Goal: Task Accomplishment & Management: Manage account settings

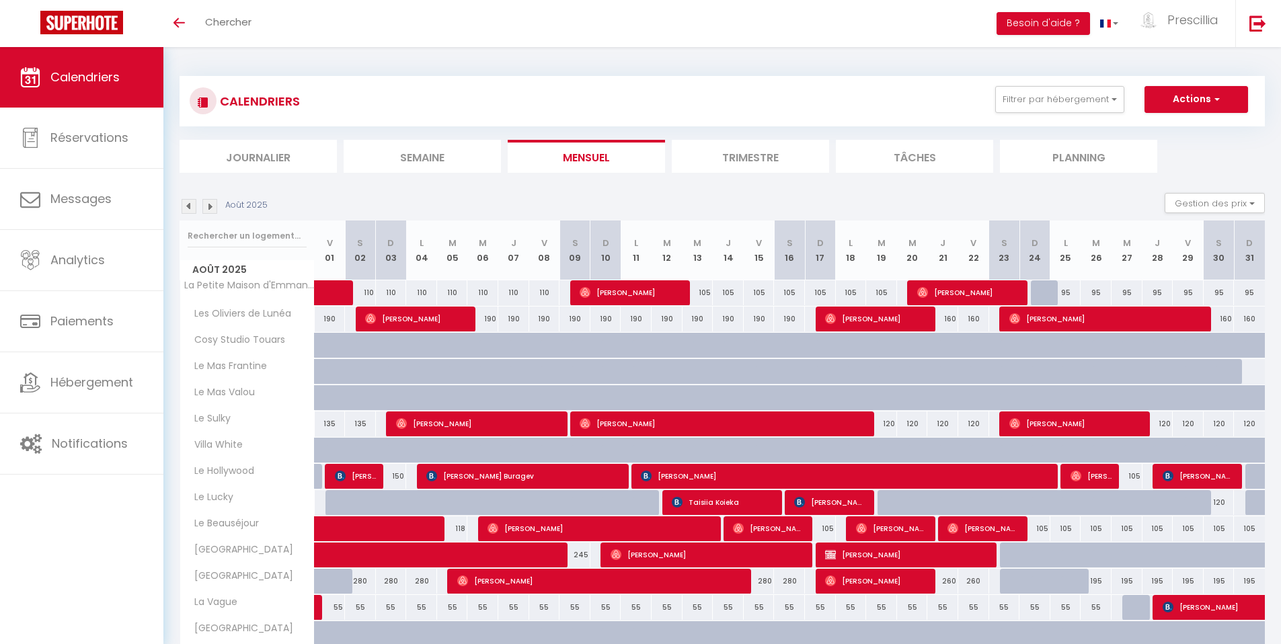
select select "0"
click at [609, 293] on span "[PERSON_NAME]" at bounding box center [631, 293] width 103 height 26
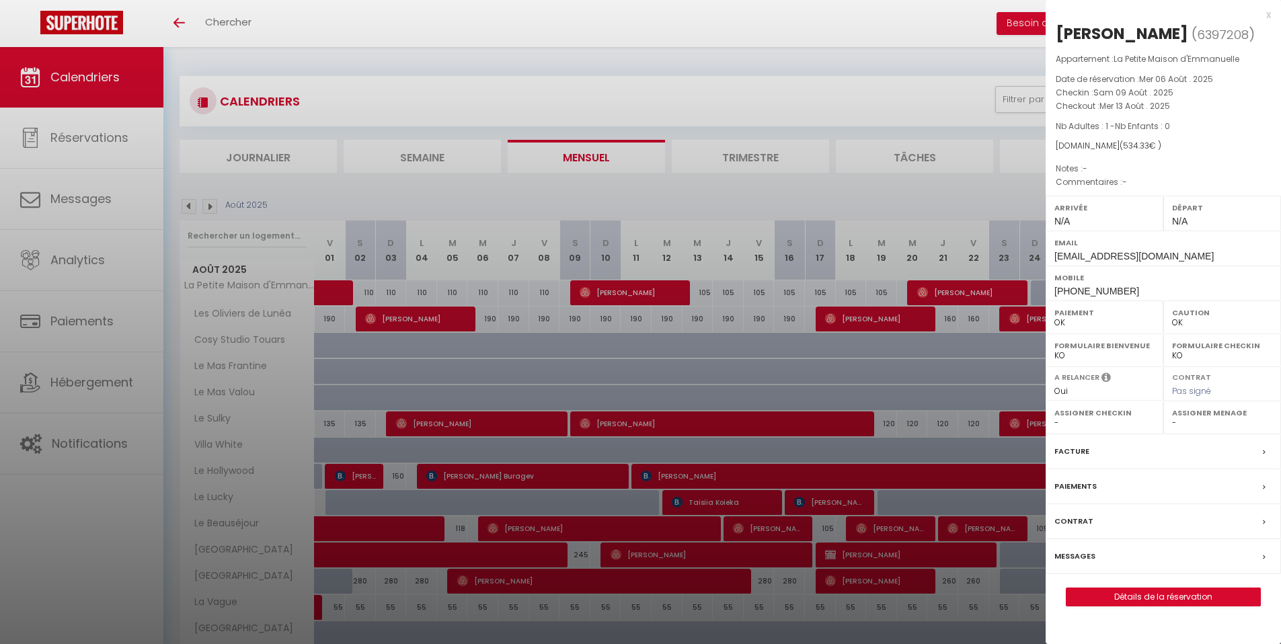
click at [1077, 449] on label "Facture" at bounding box center [1072, 452] width 35 height 14
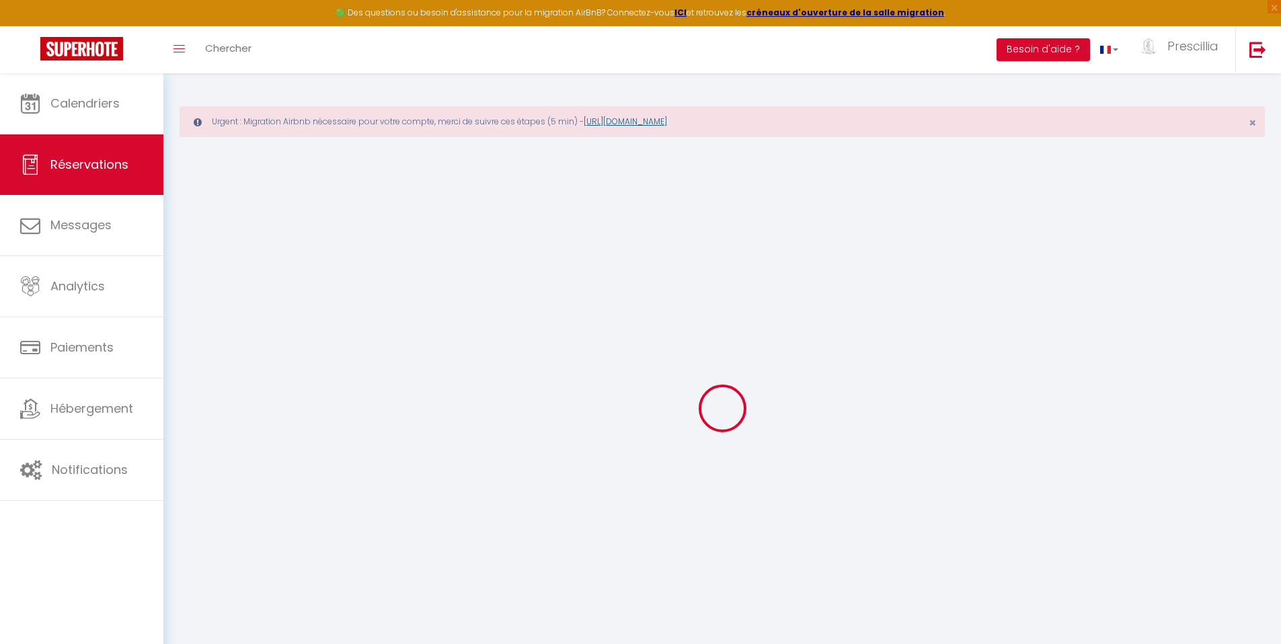
select select
checkbox input "false"
select select
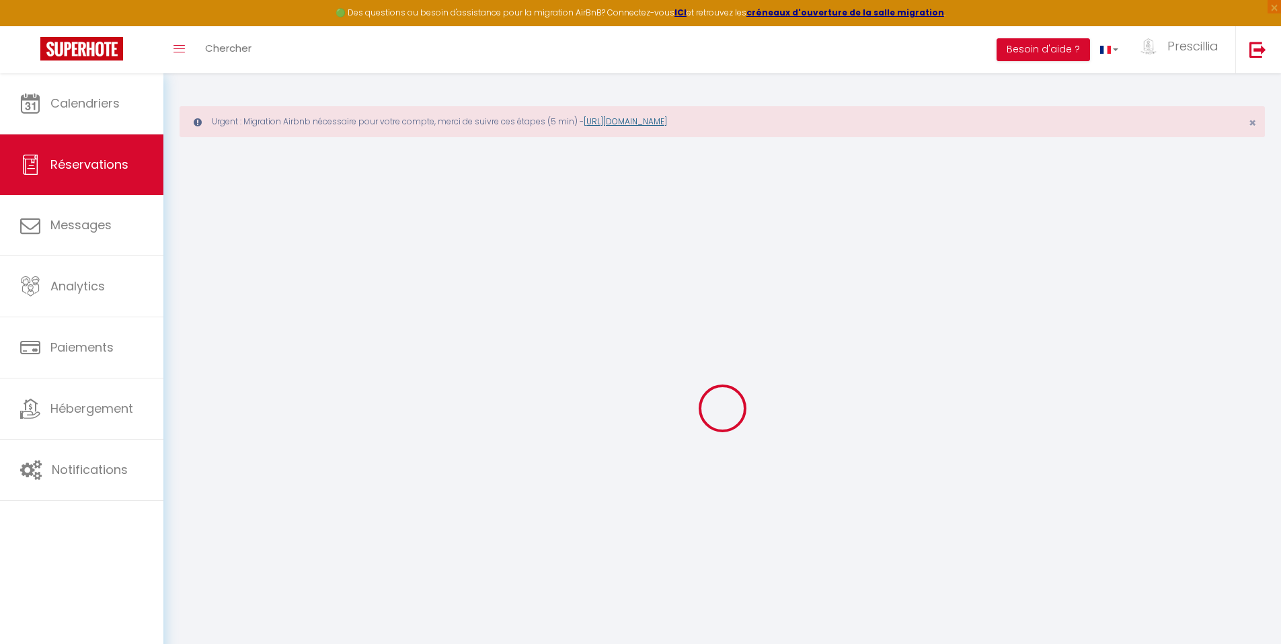
select select
checkbox input "false"
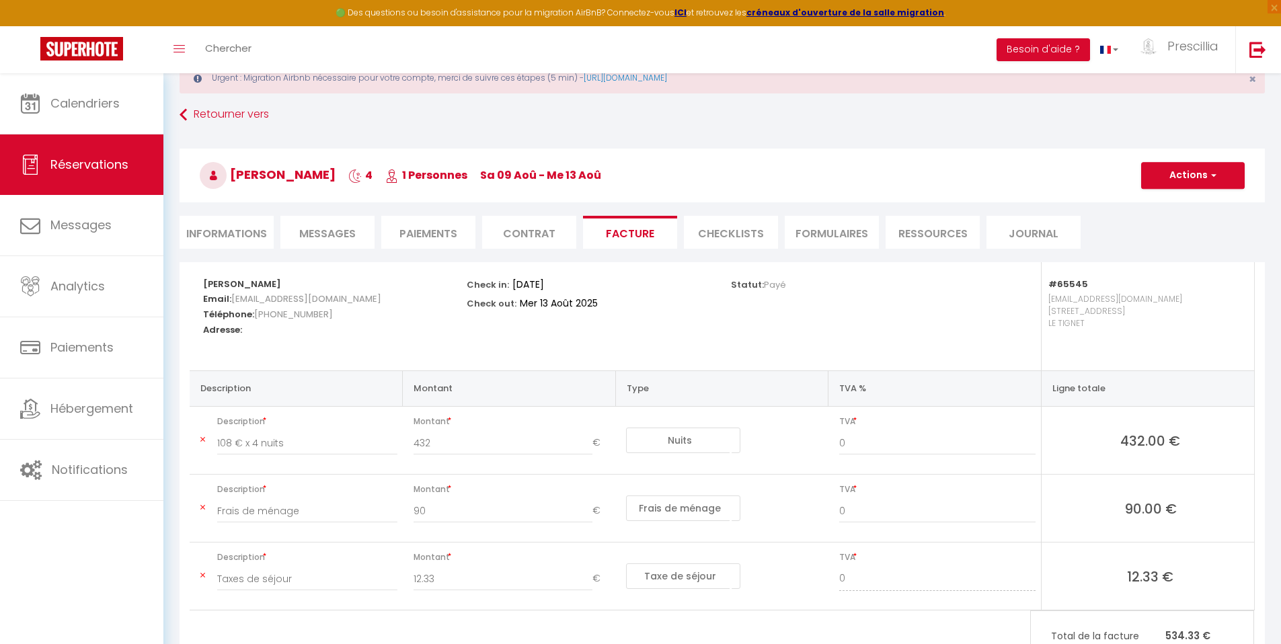
scroll to position [101, 0]
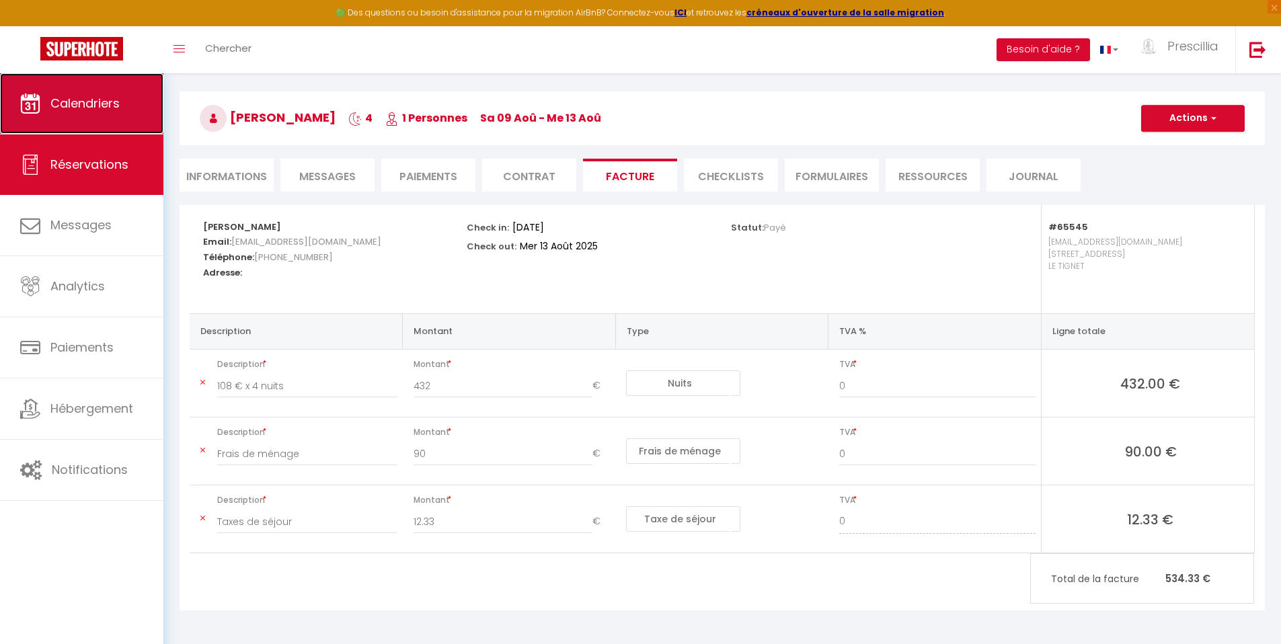
click at [106, 116] on link "Calendriers" at bounding box center [81, 103] width 163 height 61
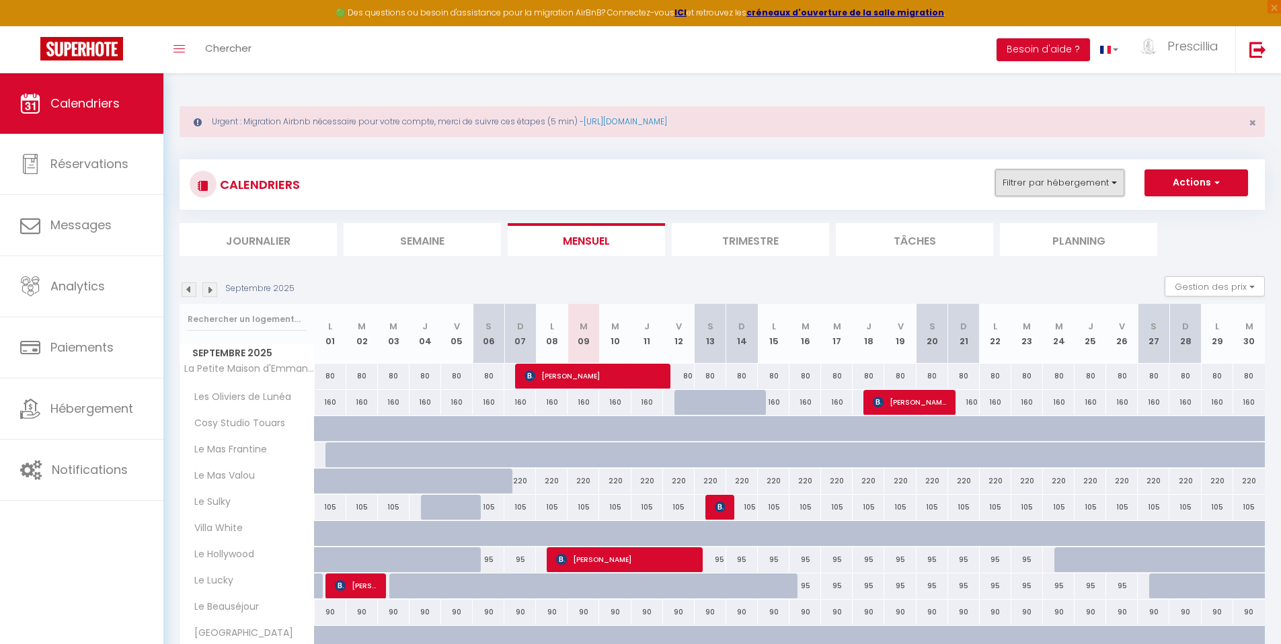
click at [1037, 187] on button "Filtrer par hébergement" at bounding box center [1059, 182] width 129 height 27
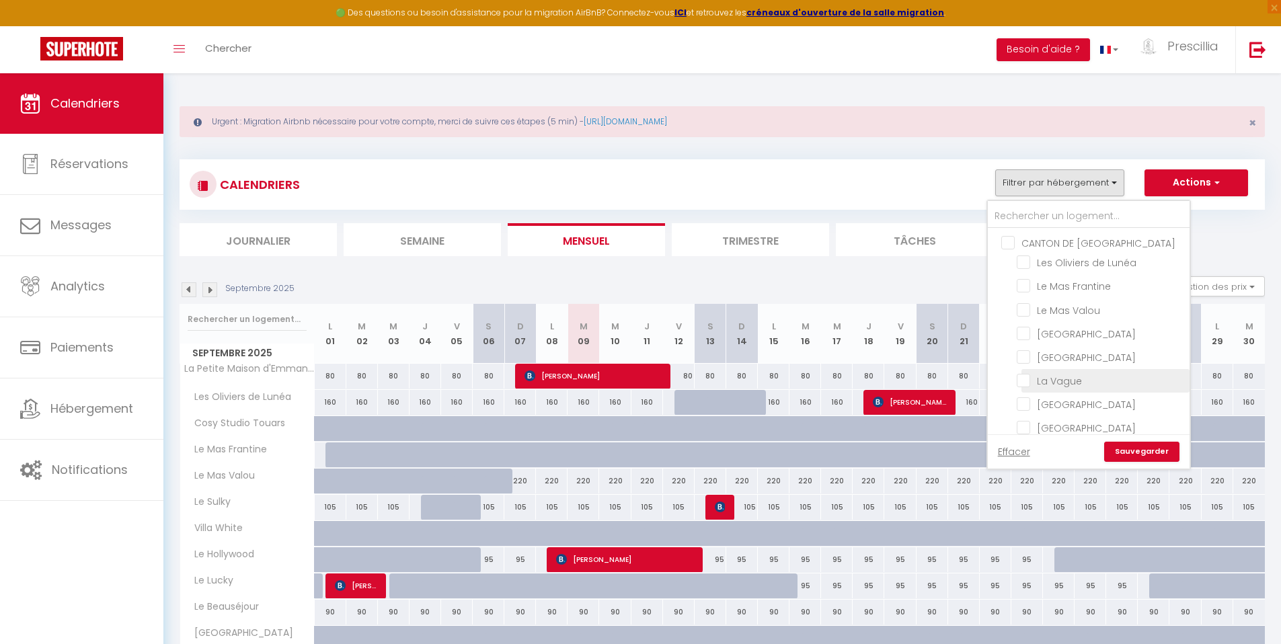
click at [1053, 381] on input "La Vague" at bounding box center [1101, 379] width 168 height 13
checkbox input "true"
checkbox input "false"
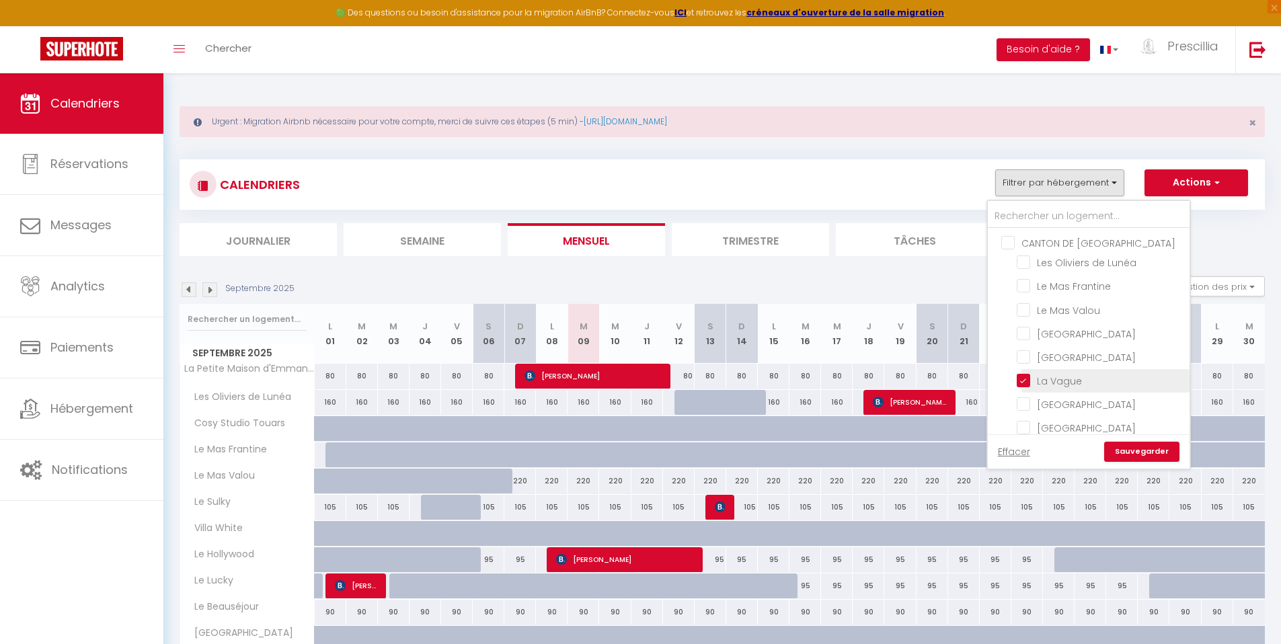
checkbox input "false"
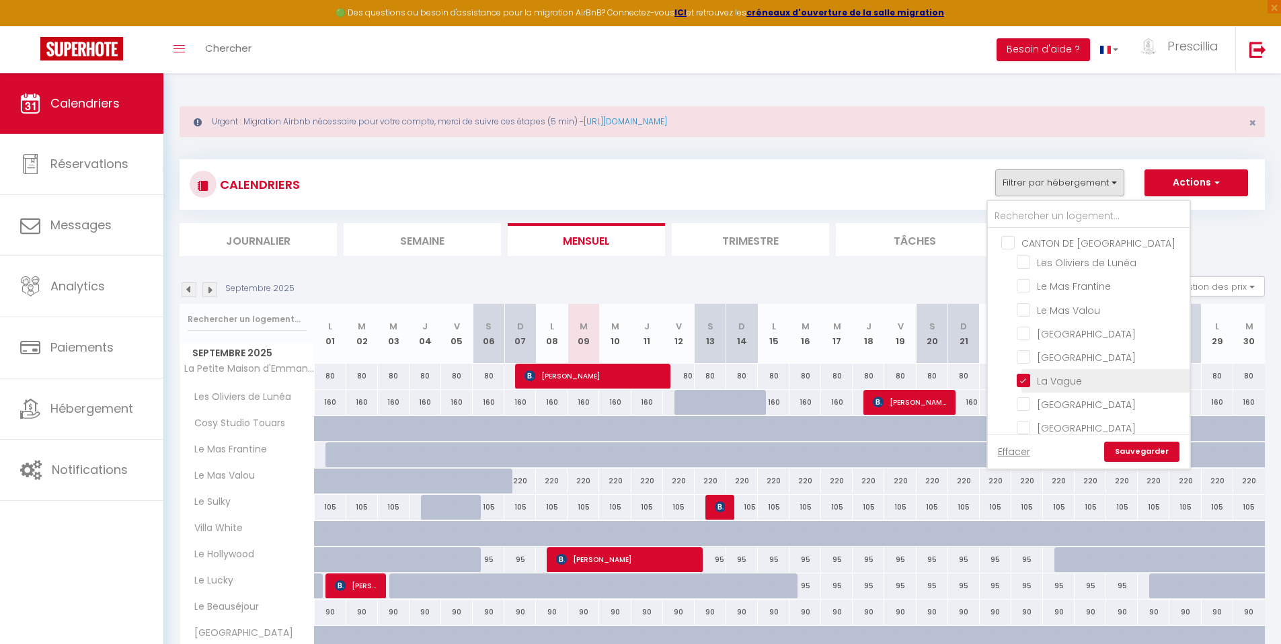
checkbox input "false"
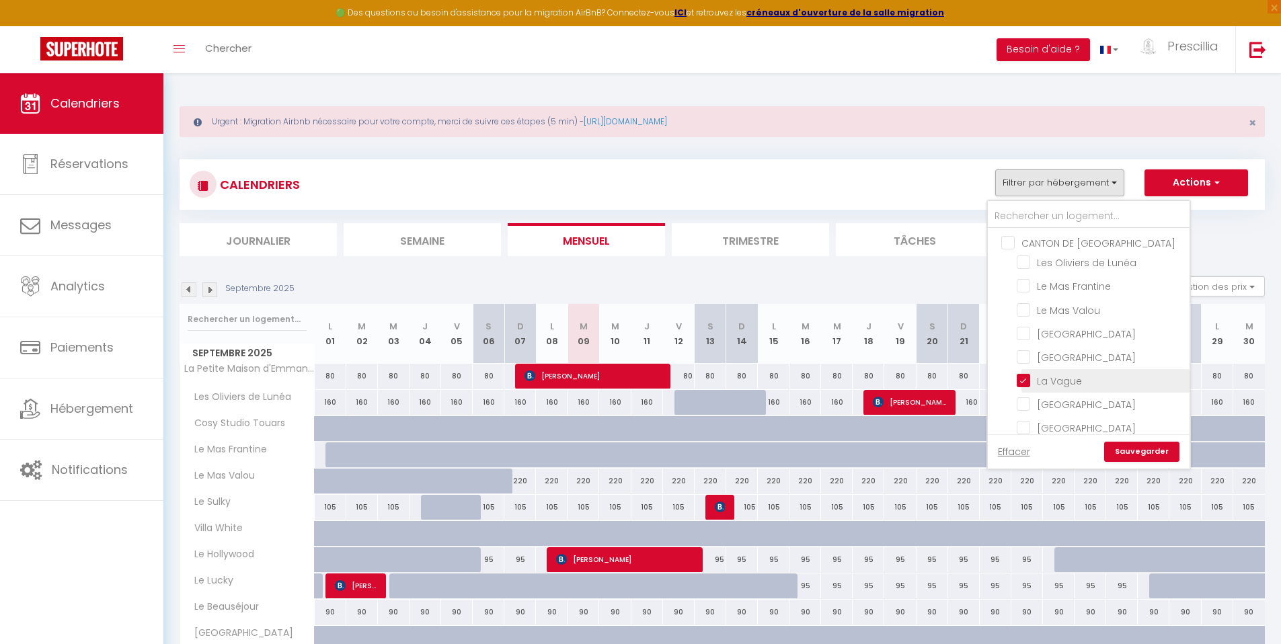
checkbox input "false"
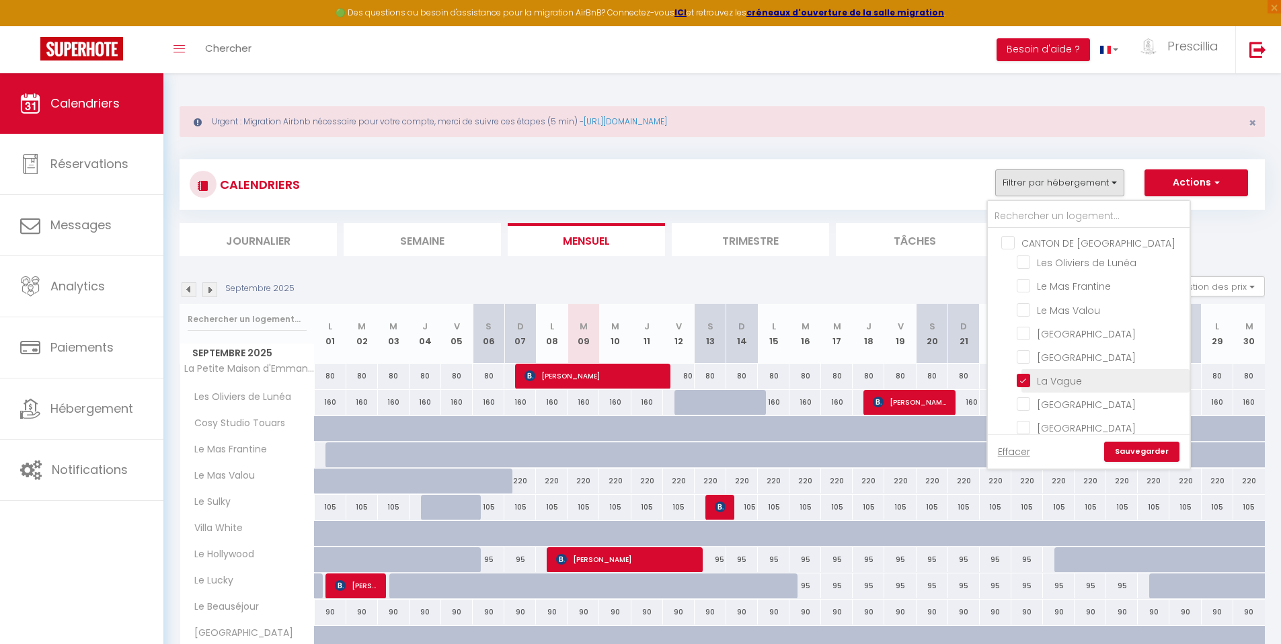
checkbox input "false"
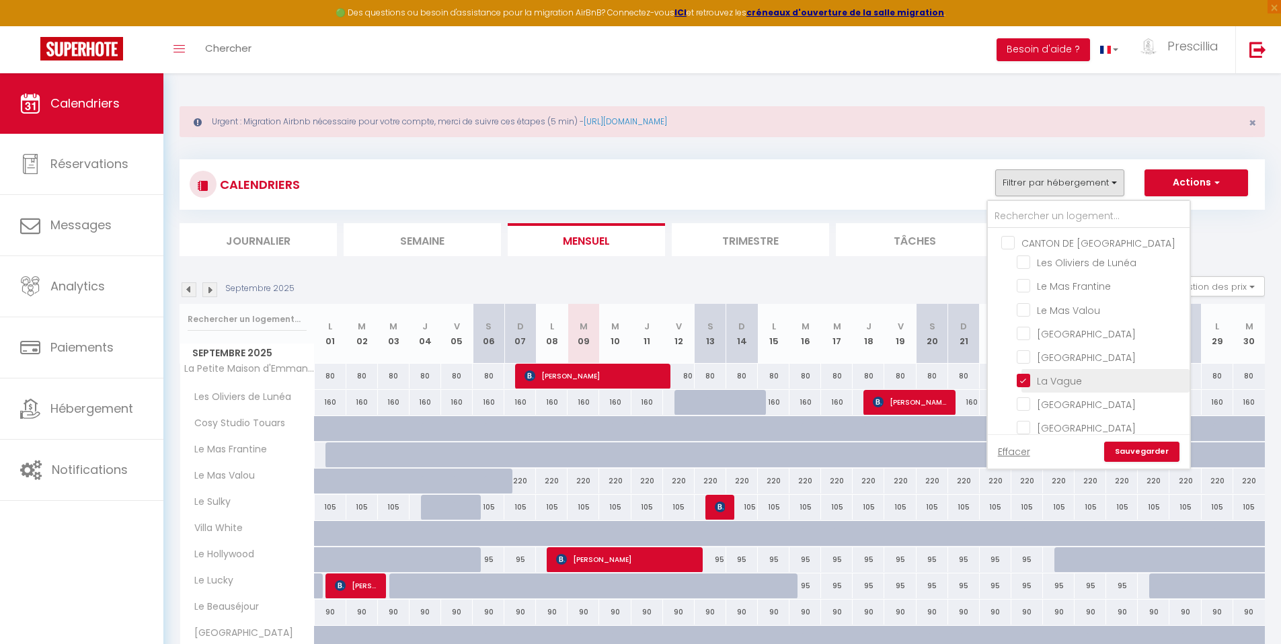
checkbox input "false"
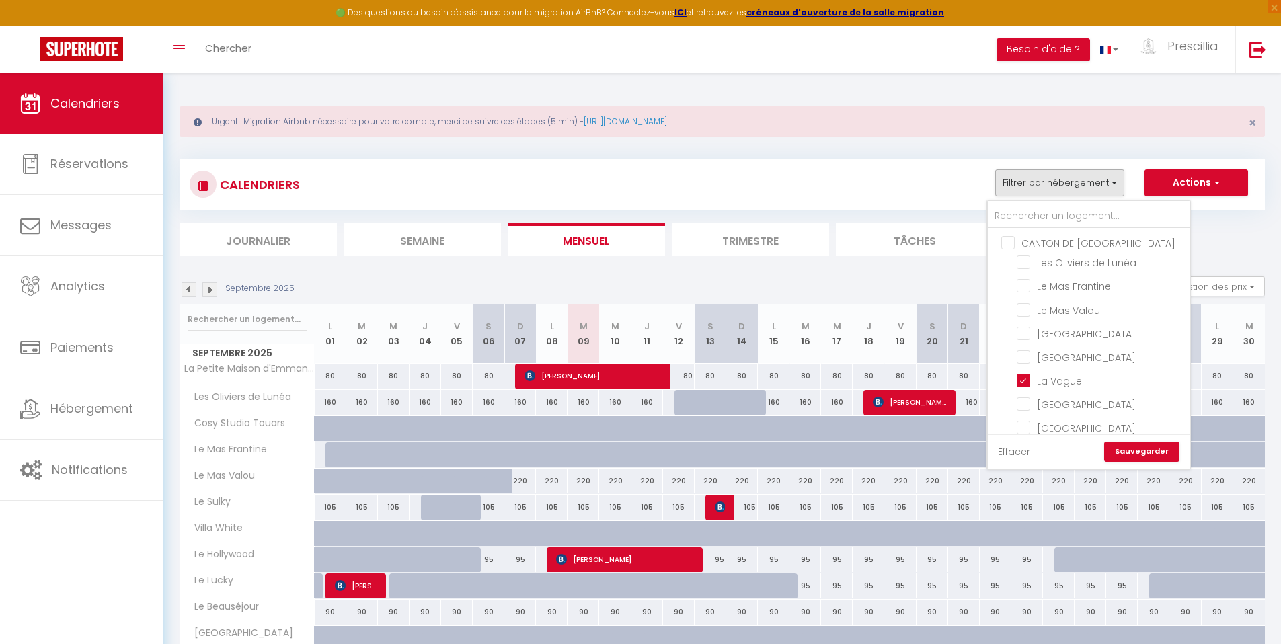
click at [1129, 454] on link "Sauvegarder" at bounding box center [1141, 452] width 75 height 20
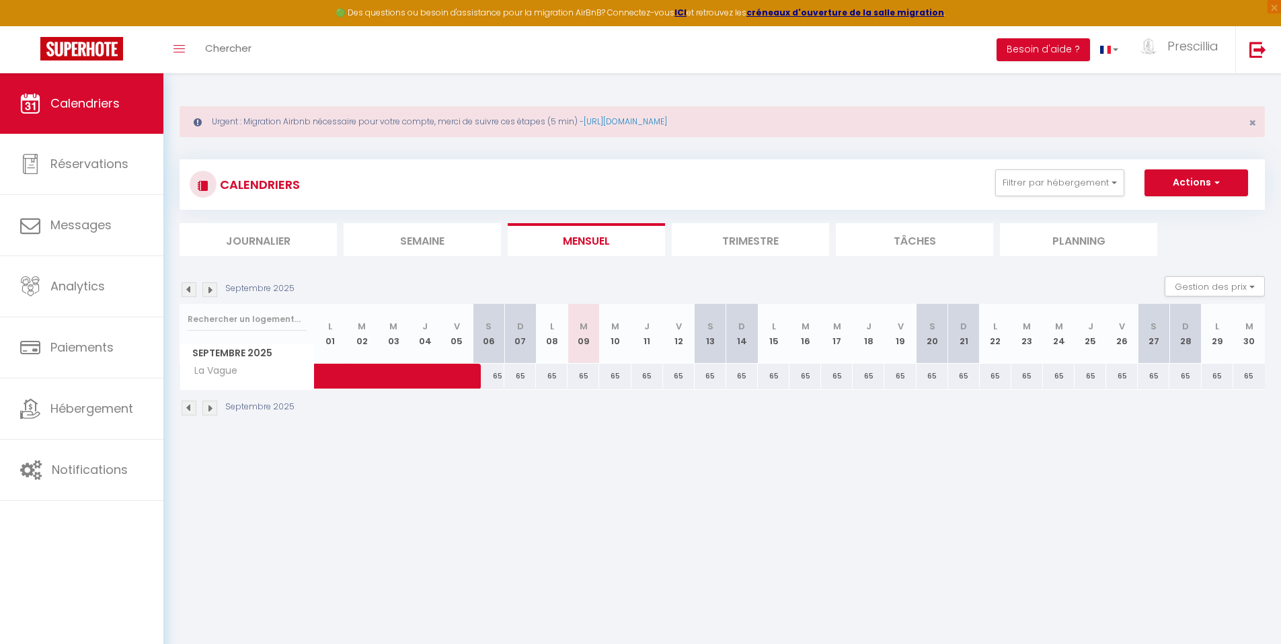
click at [188, 292] on img at bounding box center [189, 289] width 15 height 15
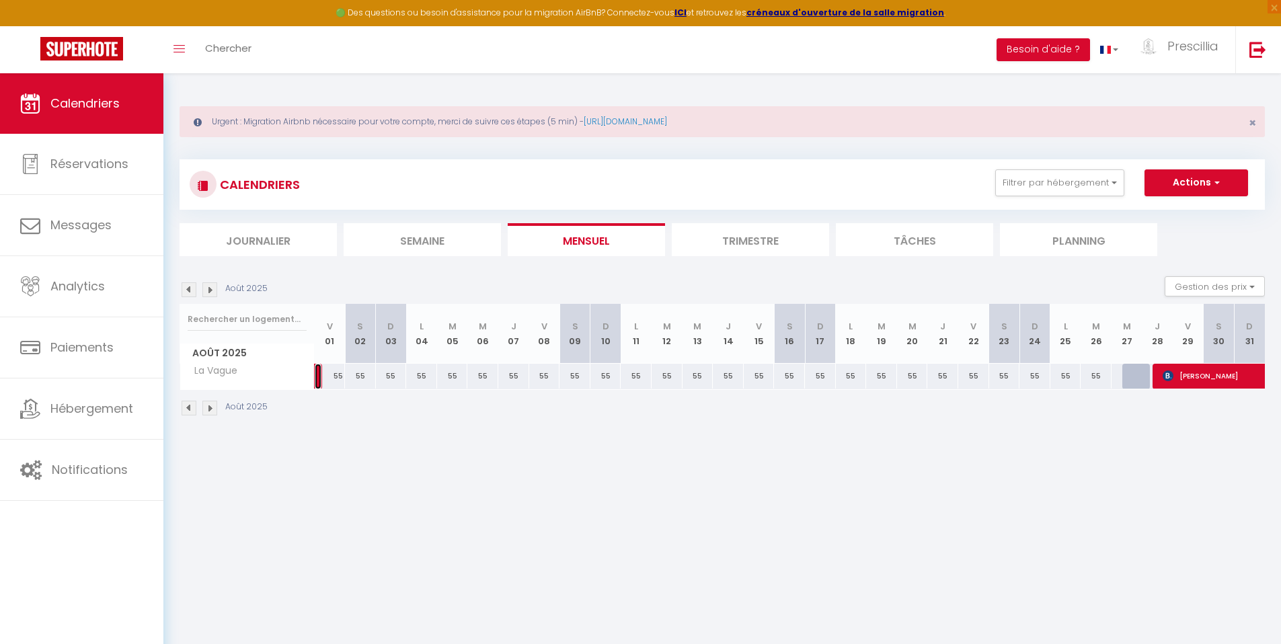
click at [318, 379] on link at bounding box center [318, 377] width 7 height 26
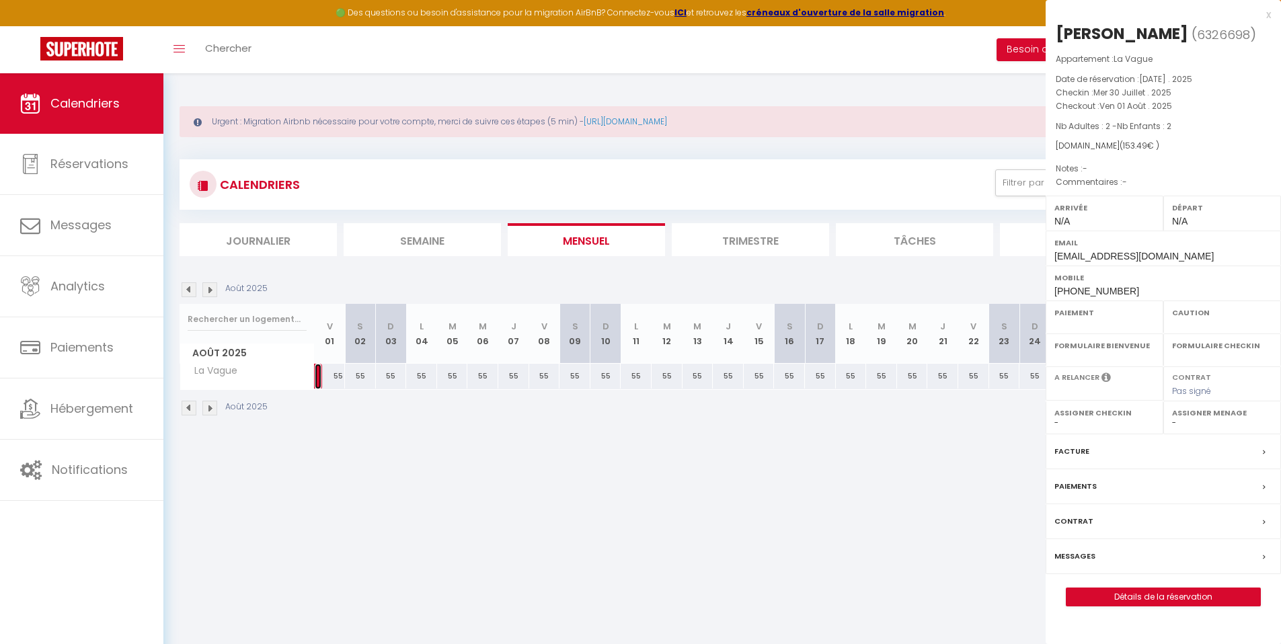
select select "OK"
select select "0"
select select "1"
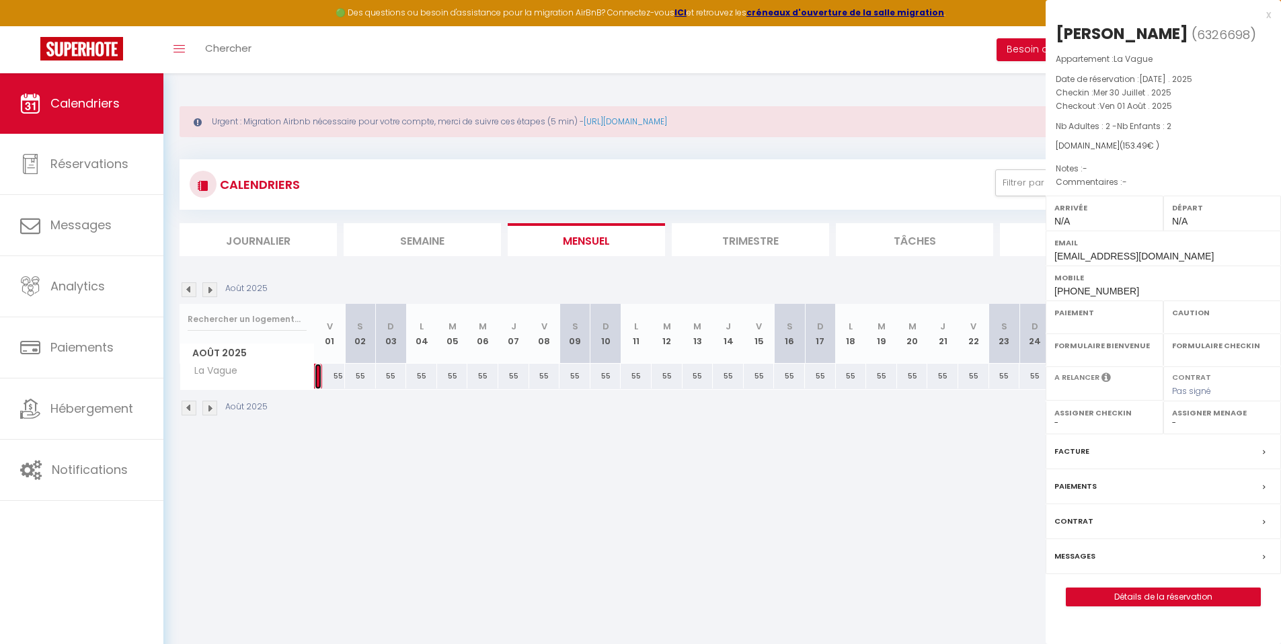
select select
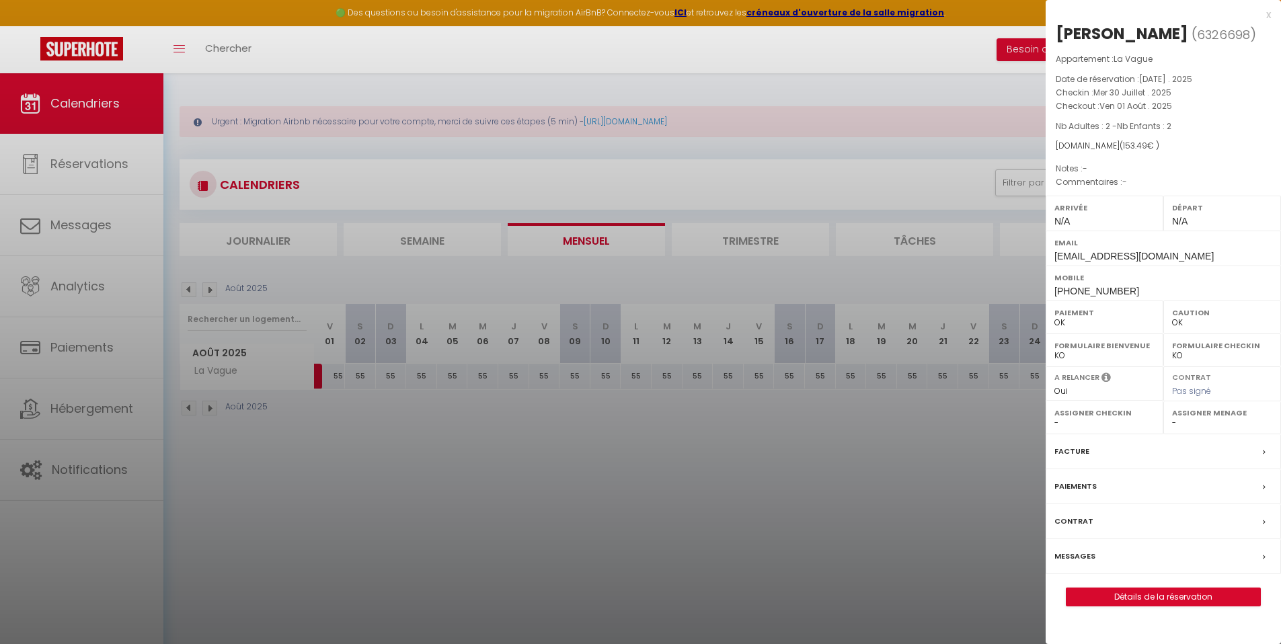
click at [1270, 15] on div "x" at bounding box center [1158, 15] width 225 height 16
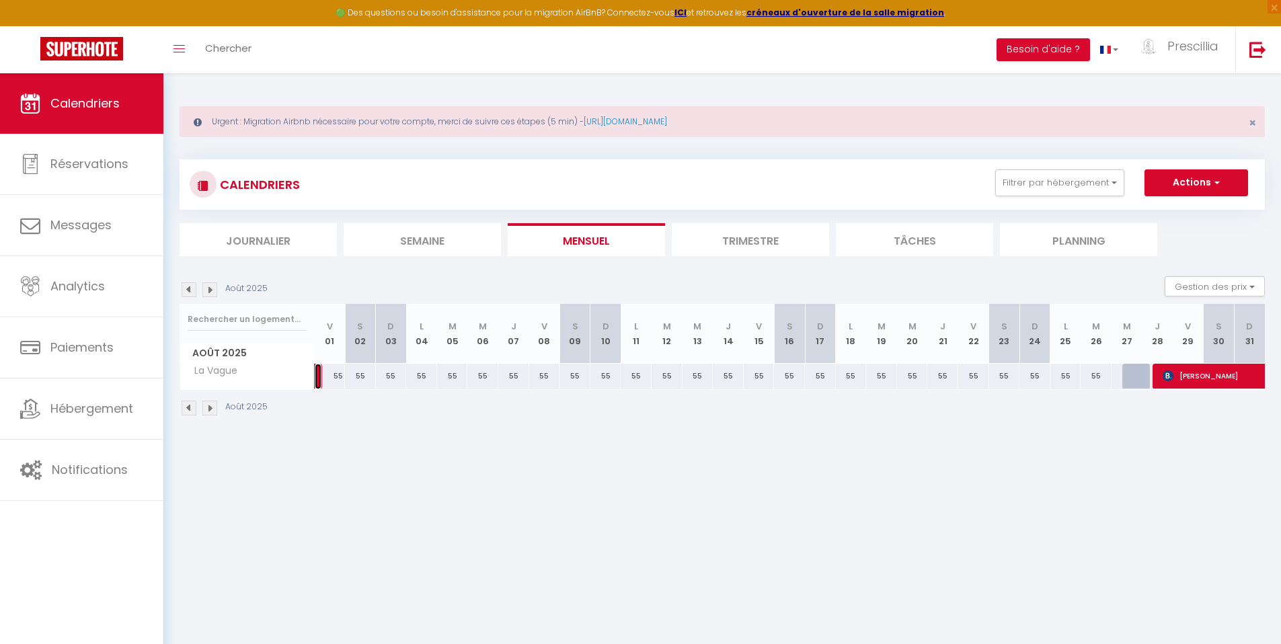
click at [318, 376] on link at bounding box center [318, 377] width 7 height 26
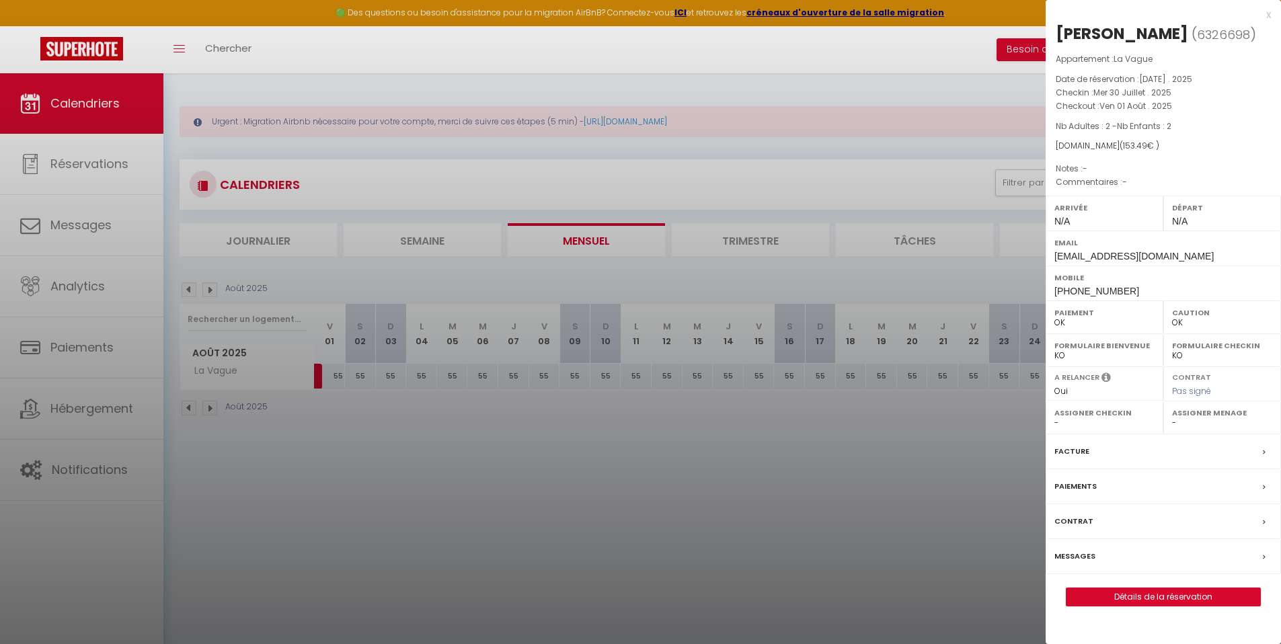
click at [406, 457] on div at bounding box center [640, 322] width 1281 height 644
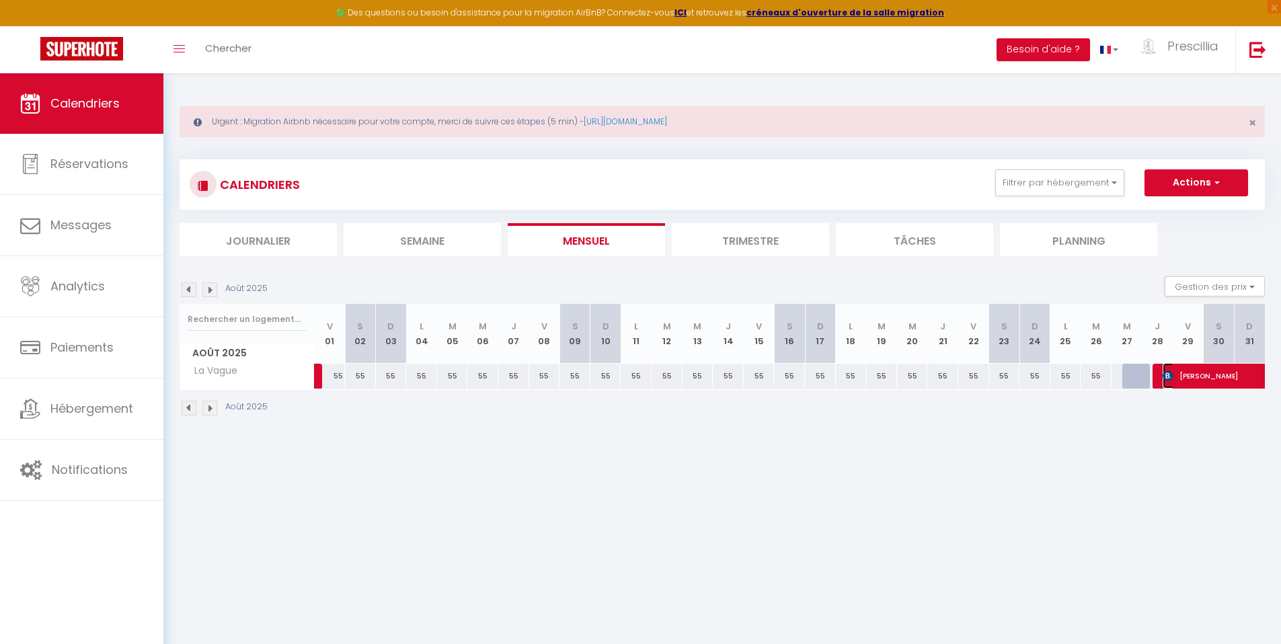
click at [1193, 378] on span "[PERSON_NAME]" at bounding box center [1302, 376] width 278 height 26
select select "KO"
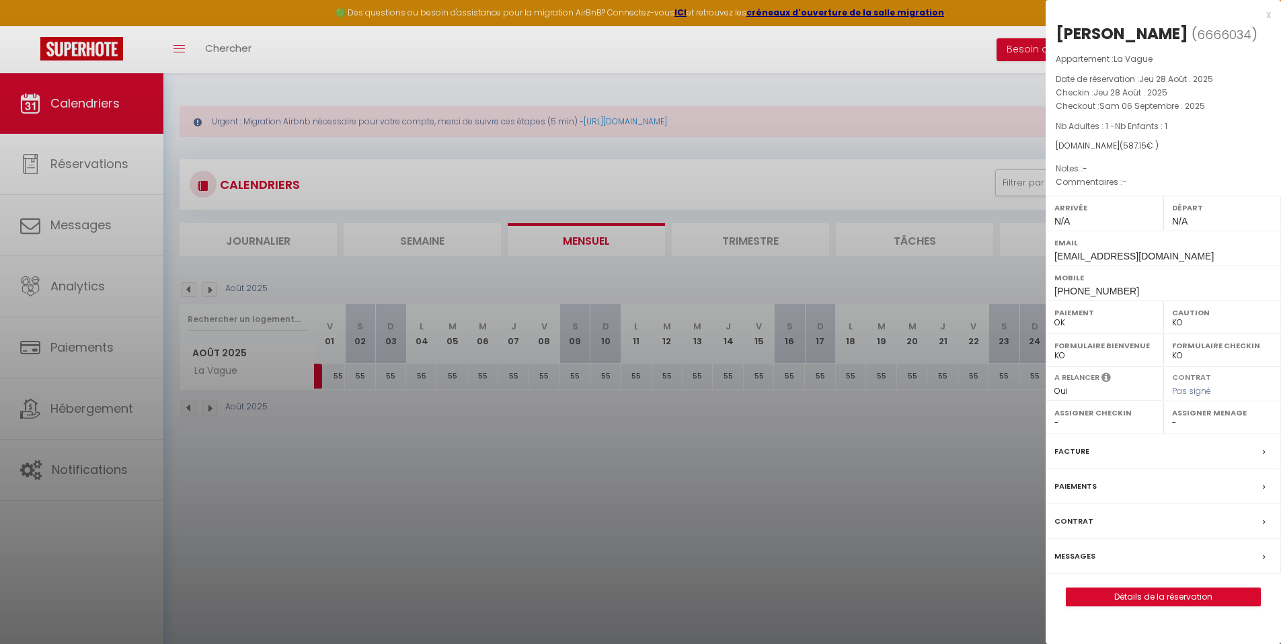
click at [860, 451] on div at bounding box center [640, 322] width 1281 height 644
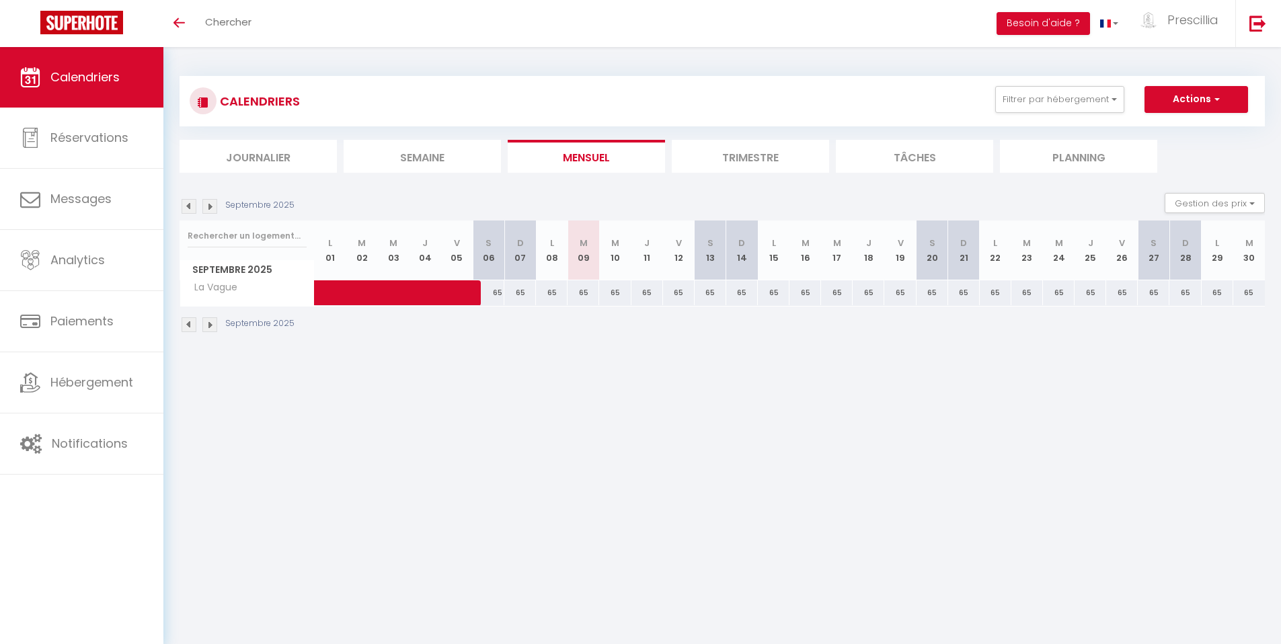
click at [190, 206] on img at bounding box center [189, 206] width 15 height 15
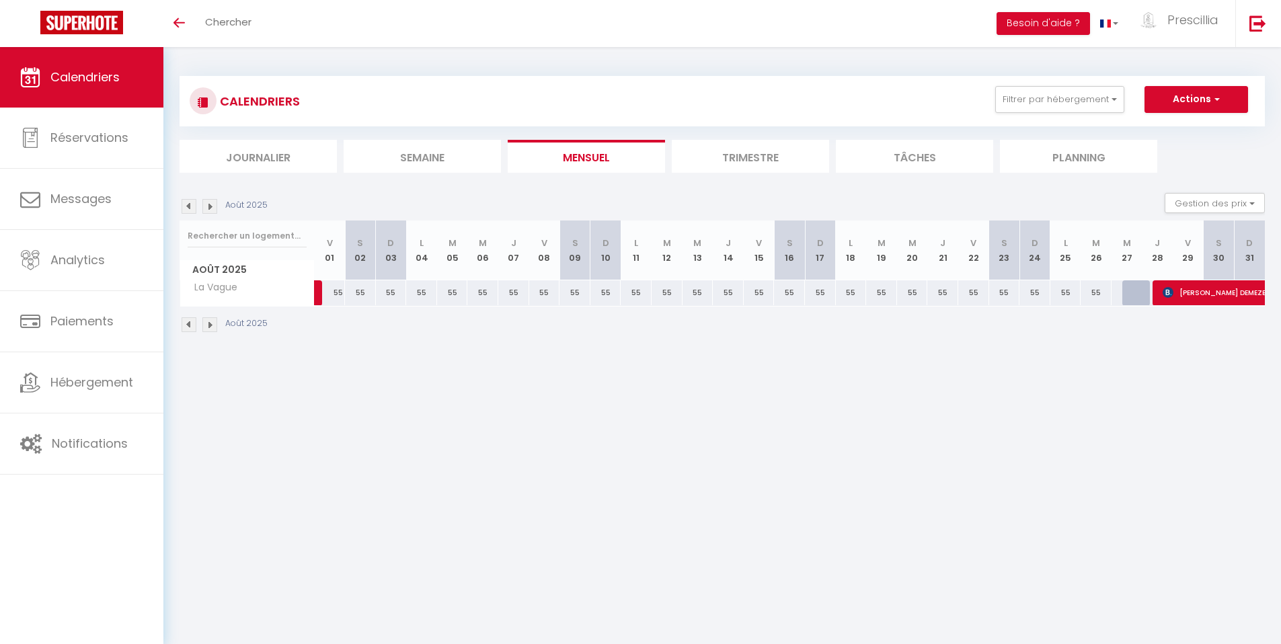
click at [185, 206] on img at bounding box center [189, 206] width 15 height 15
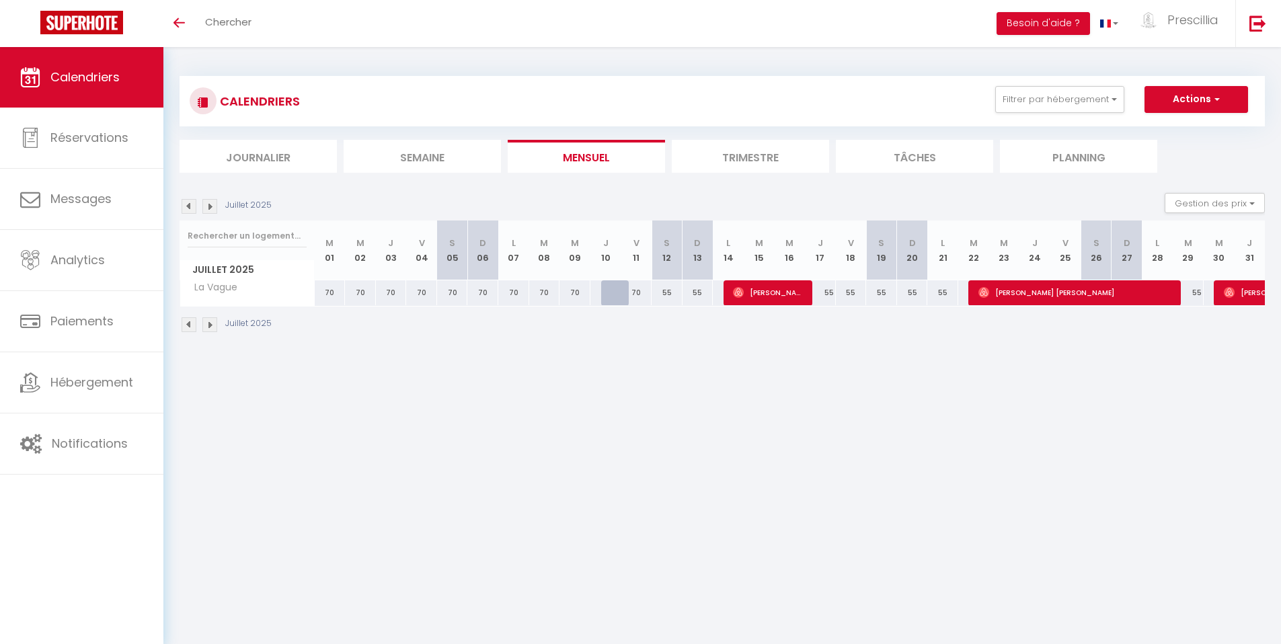
click at [207, 207] on img at bounding box center [209, 206] width 15 height 15
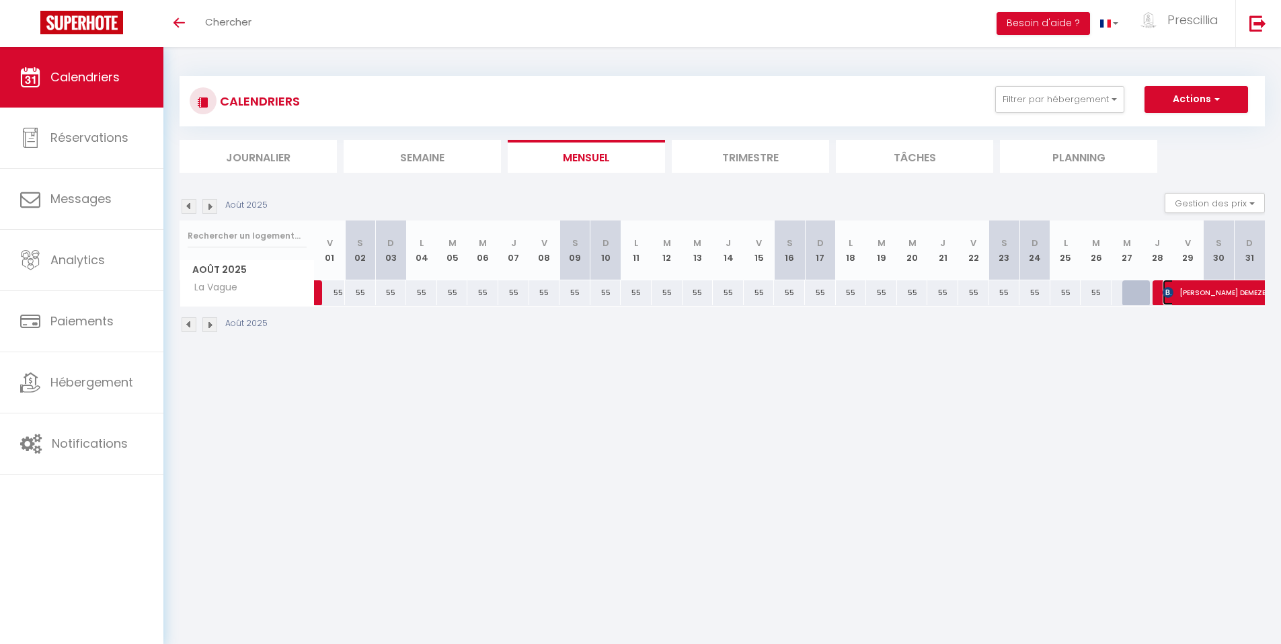
click at [1192, 298] on span "[PERSON_NAME]" at bounding box center [1302, 293] width 278 height 26
select select "OK"
select select "KO"
select select "0"
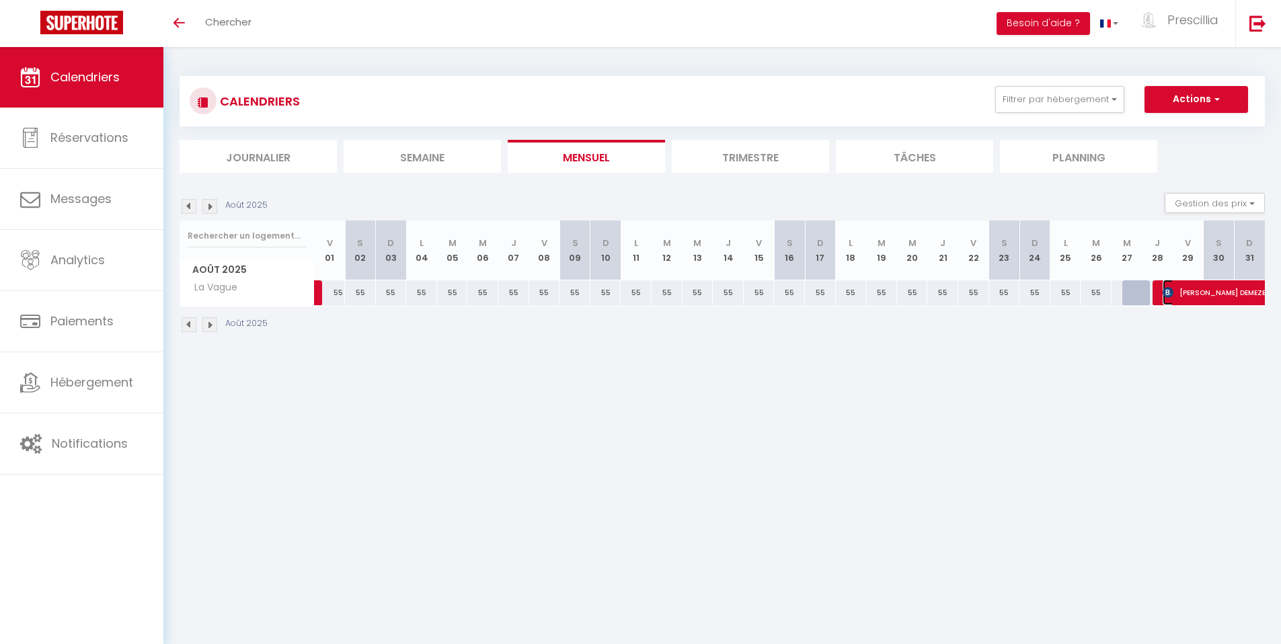
select select "1"
select select
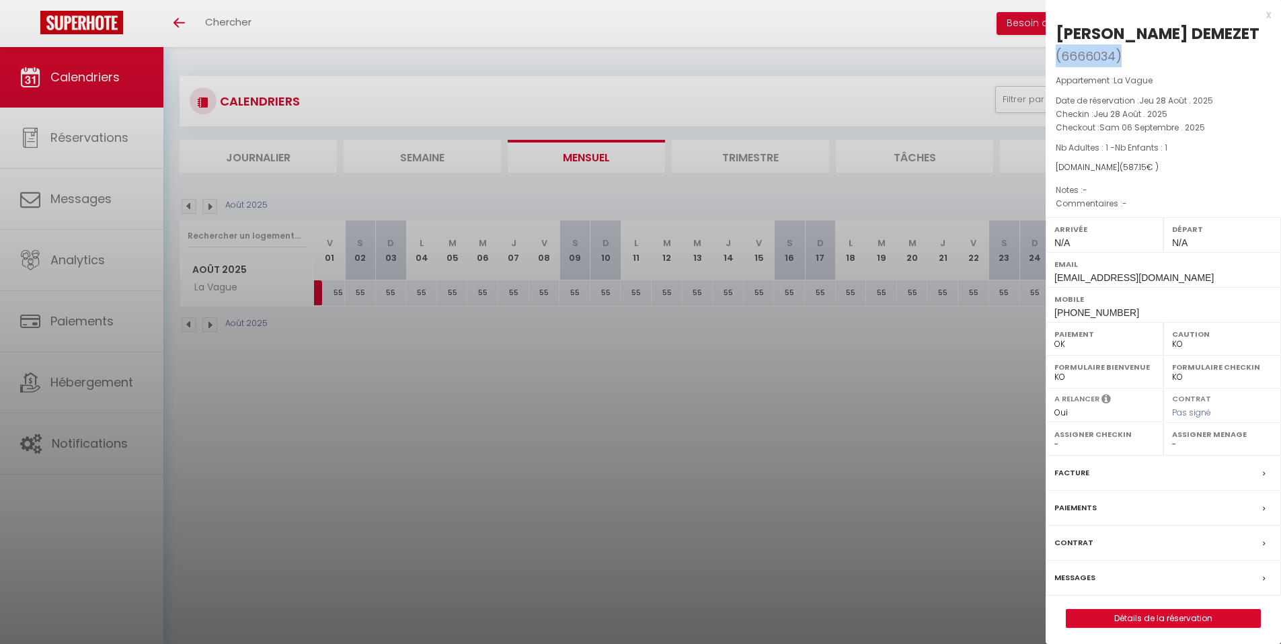
drag, startPoint x: 1055, startPoint y: 33, endPoint x: 1269, endPoint y: 39, distance: 214.0
click at [1269, 39] on h2 "Vanessa DEMEZET ( 6666034 )" at bounding box center [1163, 45] width 215 height 44
copy h2 "Vanessa DEMEZET ( 6666034 )"
click at [673, 381] on div at bounding box center [640, 322] width 1281 height 644
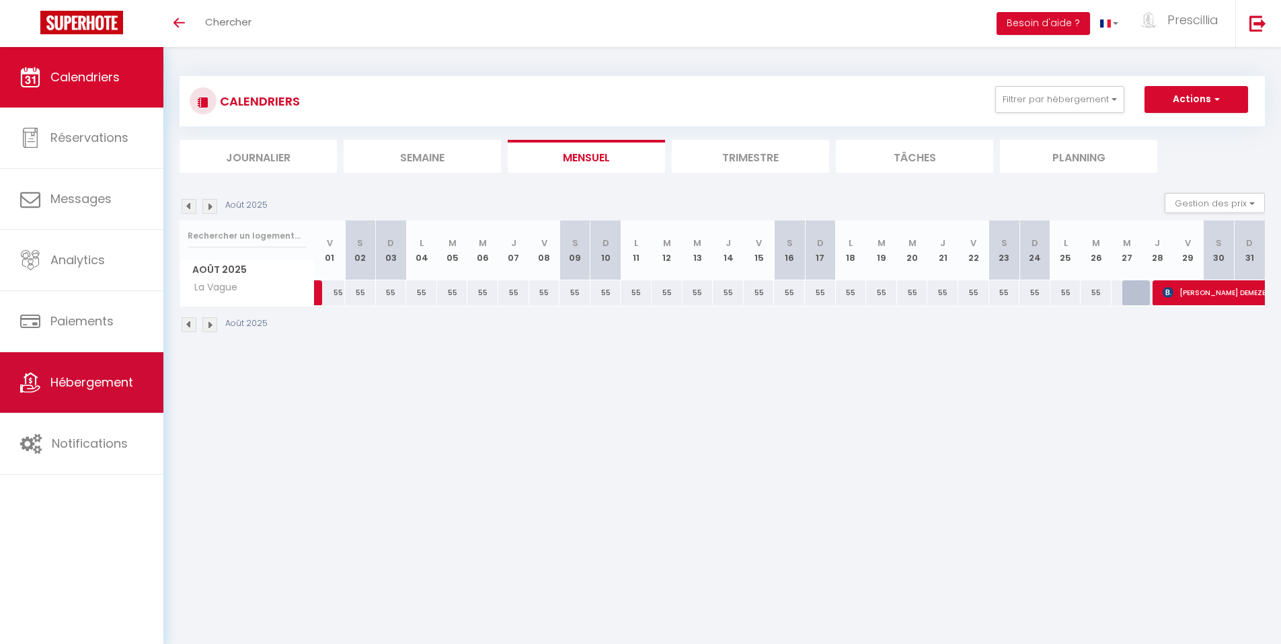
click at [98, 377] on span "Hébergement" at bounding box center [91, 382] width 83 height 17
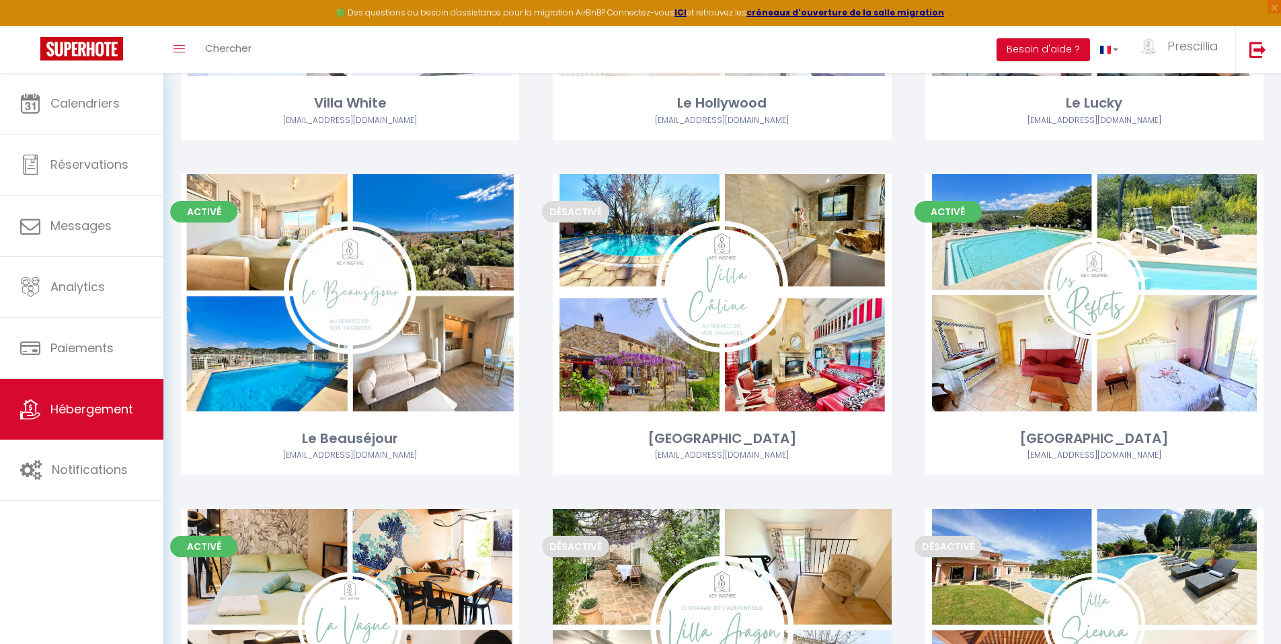
scroll to position [1291, 0]
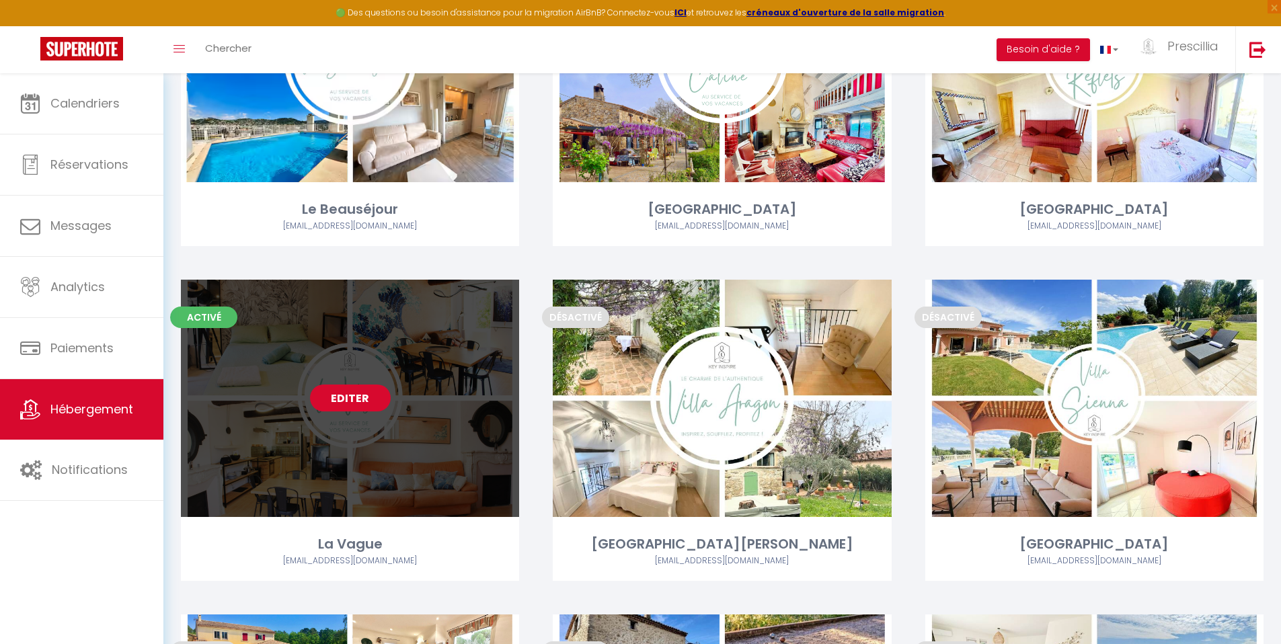
click at [359, 396] on link "Editer" at bounding box center [350, 398] width 81 height 27
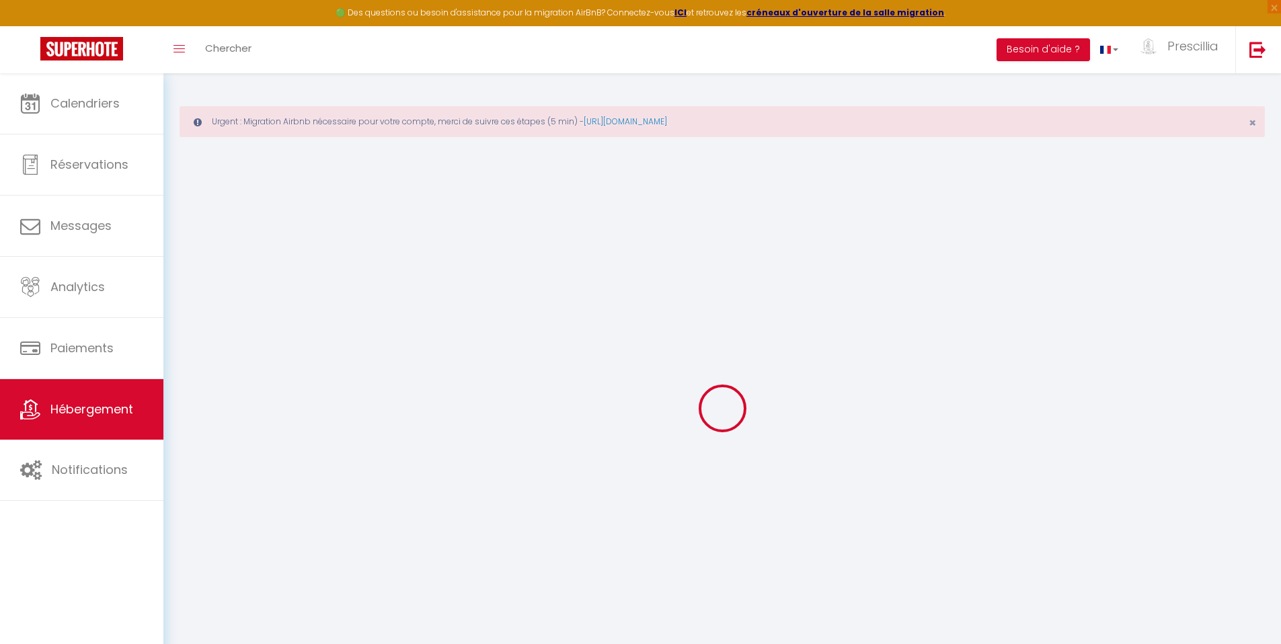
select select "+ 4 %"
select select "+ 18 %"
select select "+ 13 %"
checkbox input "false"
checkbox input "true"
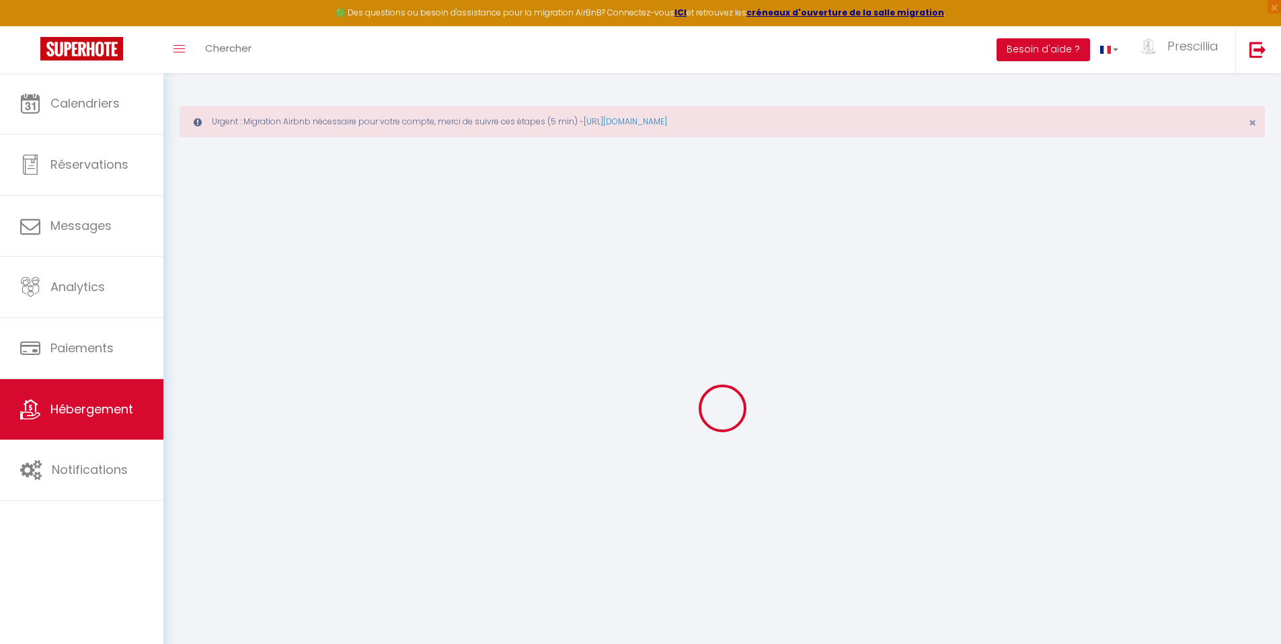
checkbox input "true"
checkbox input "false"
checkbox input "true"
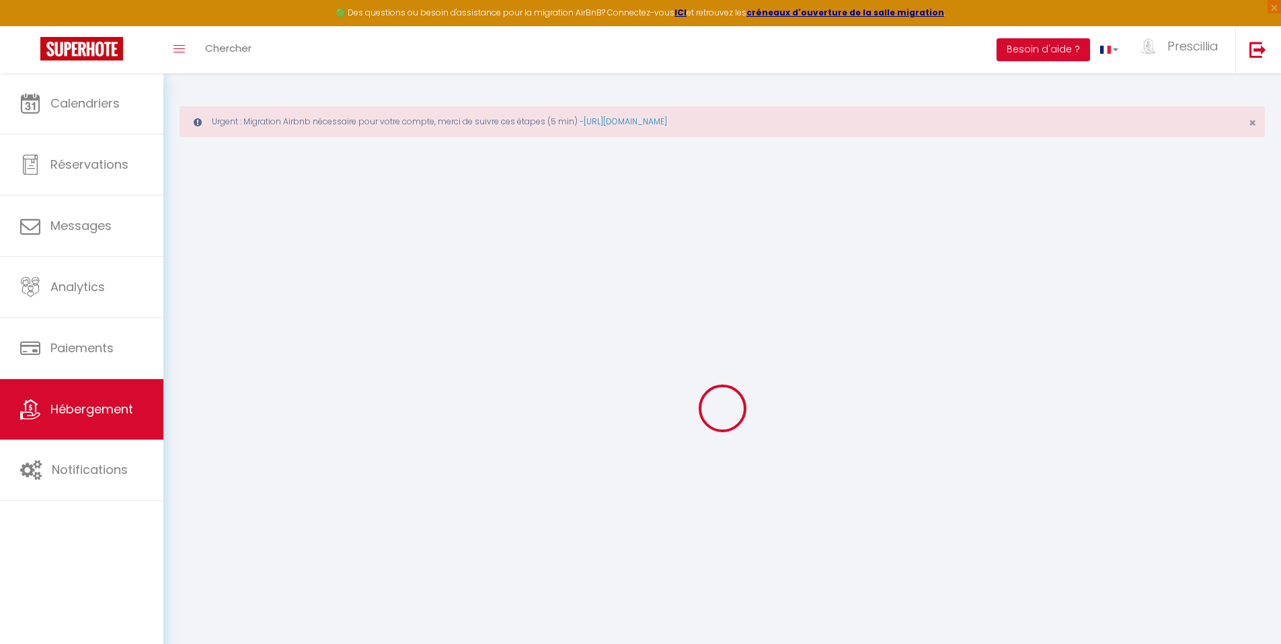
checkbox input "false"
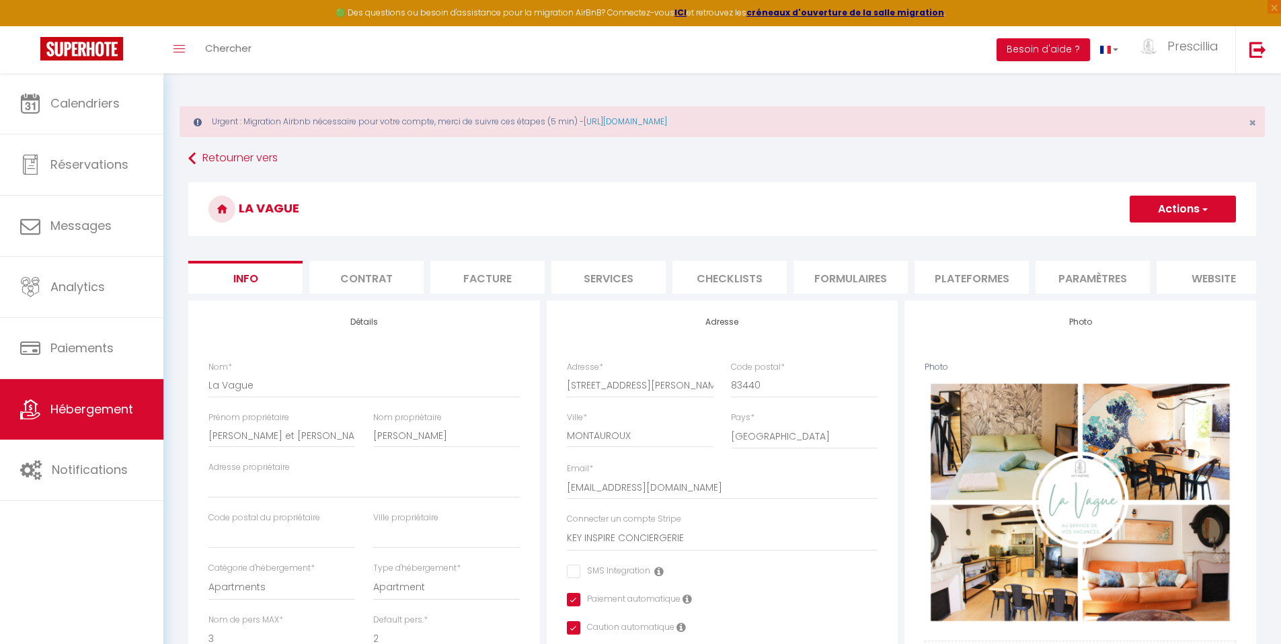
click at [973, 276] on li "Plateformes" at bounding box center [972, 277] width 114 height 33
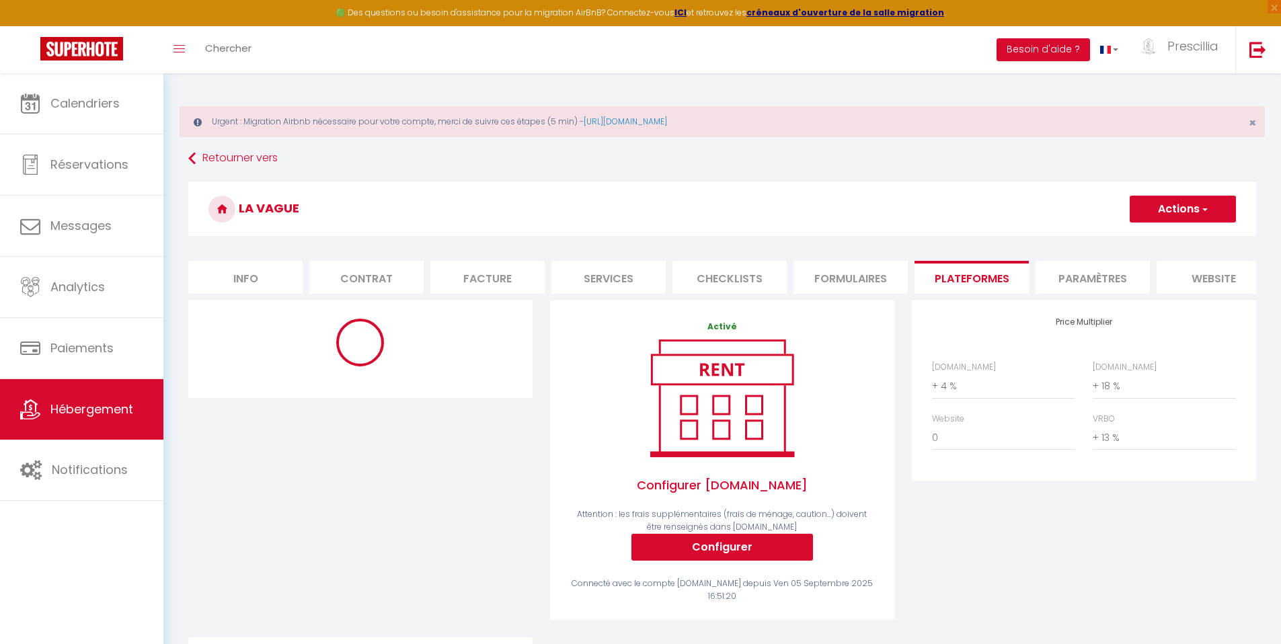
select select
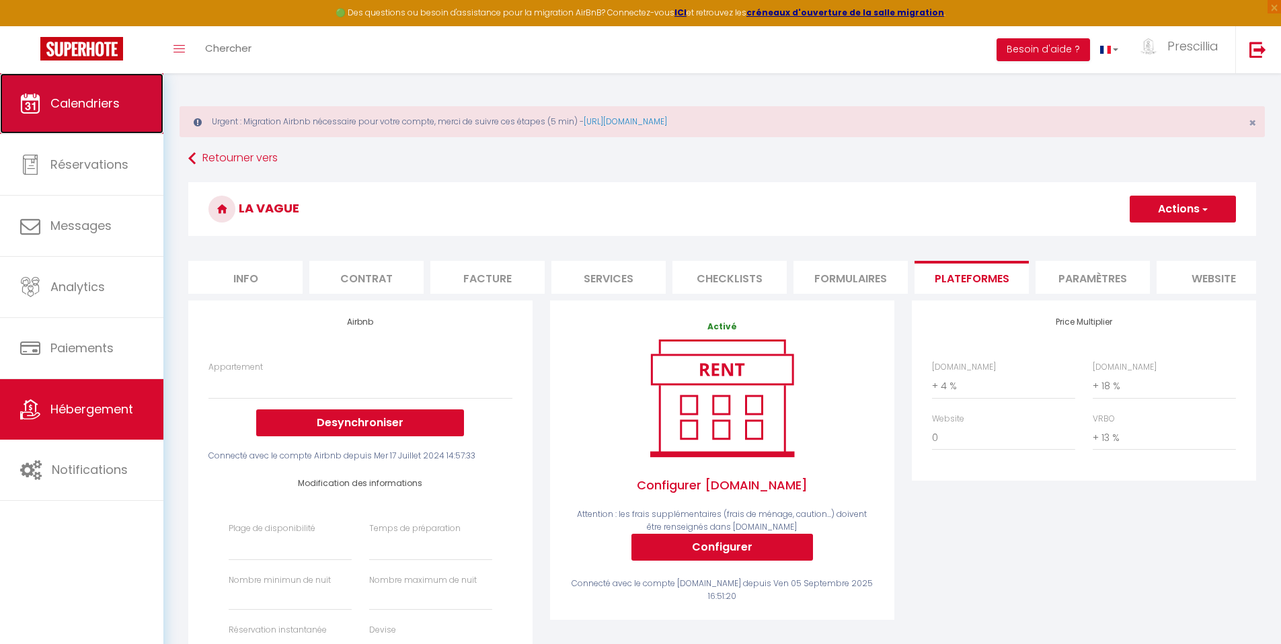
click at [56, 116] on link "Calendriers" at bounding box center [81, 103] width 163 height 61
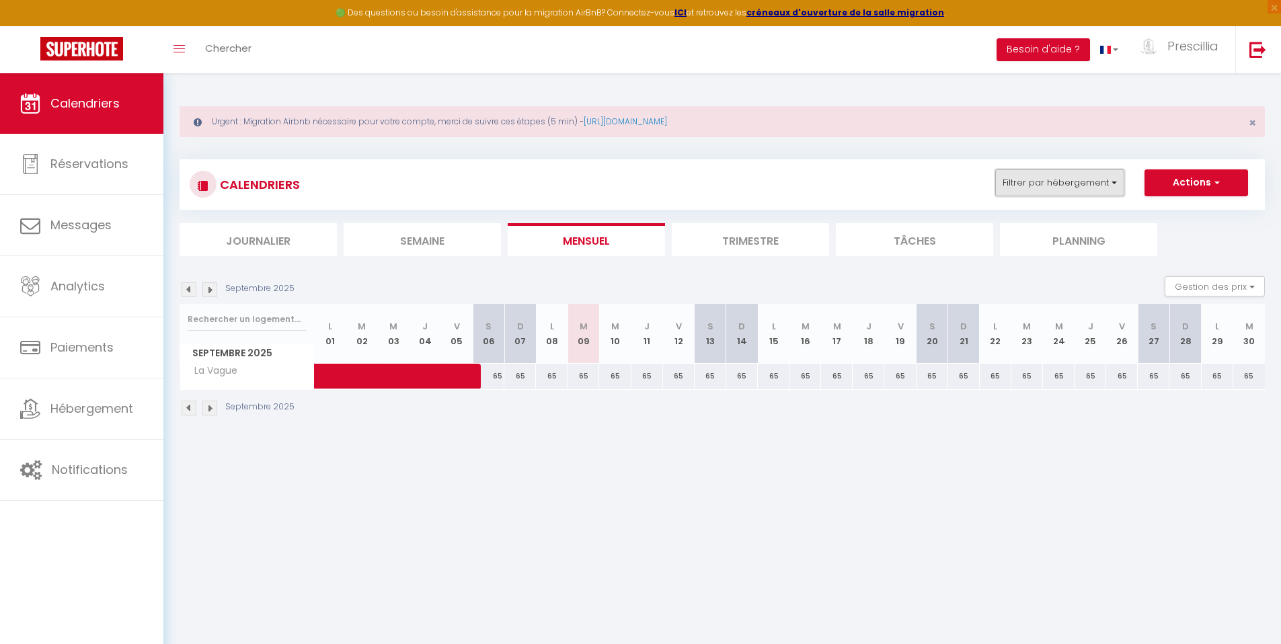
click at [1024, 183] on button "Filtrer par hébergement" at bounding box center [1059, 182] width 129 height 27
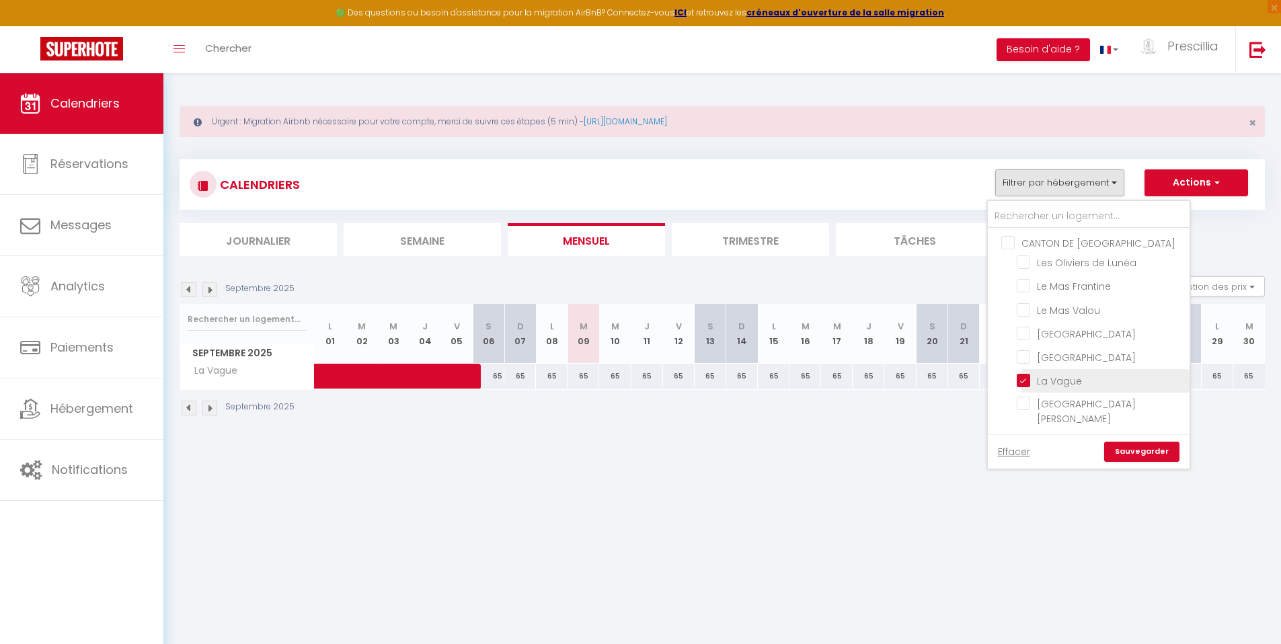
click at [1024, 383] on input "La Vague" at bounding box center [1101, 379] width 168 height 13
checkbox input "false"
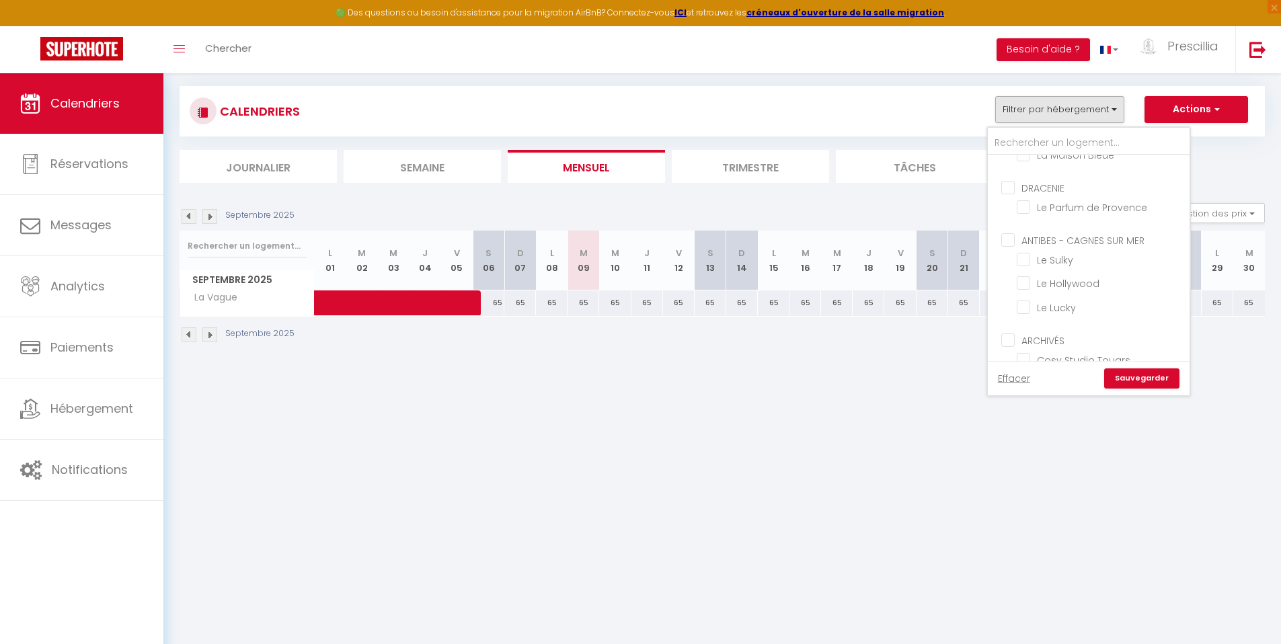
scroll to position [538, 0]
click at [1062, 319] on span "[GEOGRAPHIC_DATA] [GEOGRAPHIC_DATA]" at bounding box center [1086, 333] width 99 height 28
click at [1062, 318] on input "[GEOGRAPHIC_DATA] [GEOGRAPHIC_DATA]" at bounding box center [1101, 324] width 168 height 13
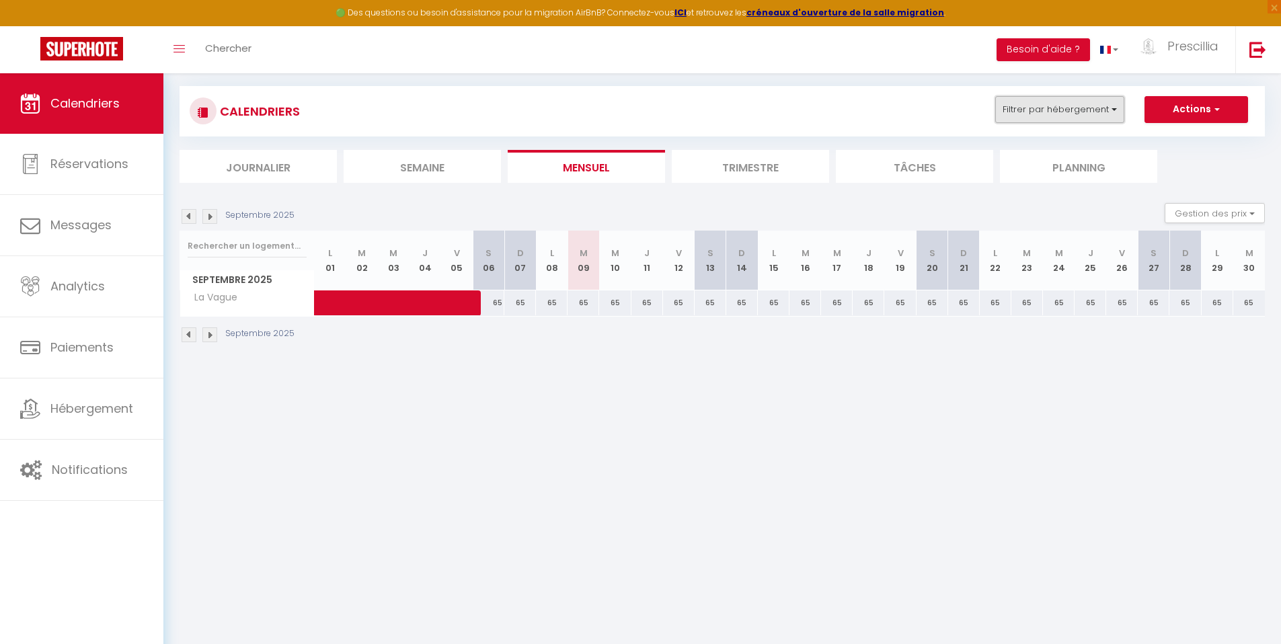
click at [1047, 112] on button "Filtrer par hébergement" at bounding box center [1059, 109] width 129 height 27
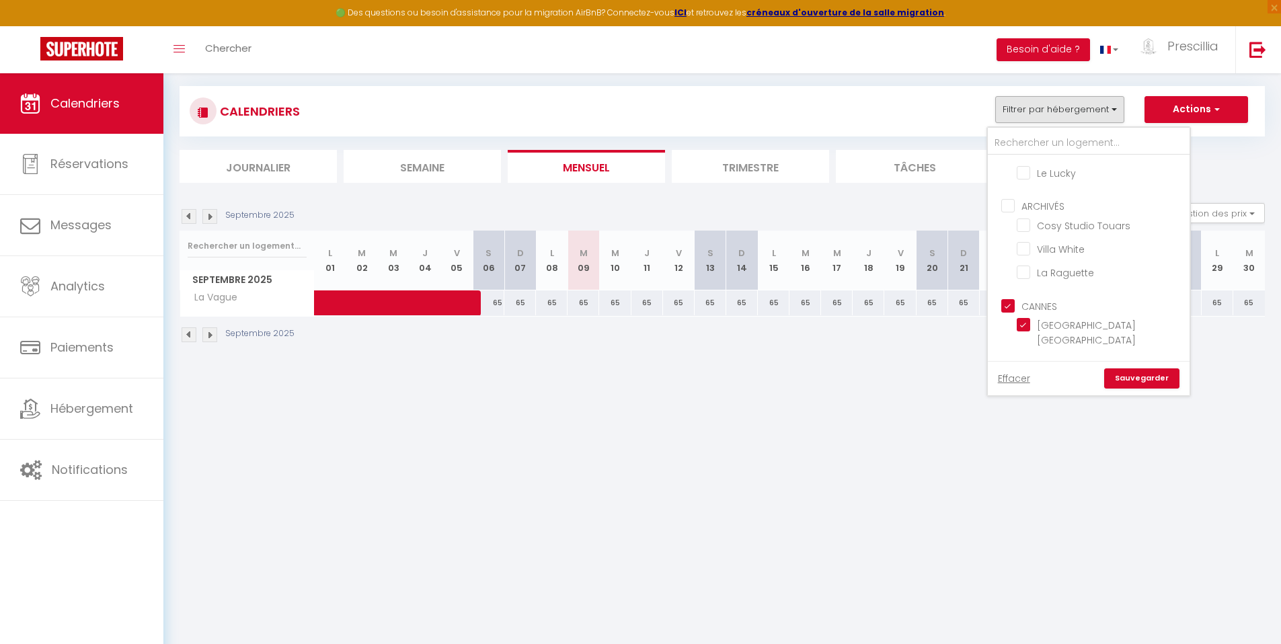
click at [1132, 380] on link "Sauvegarder" at bounding box center [1141, 379] width 75 height 20
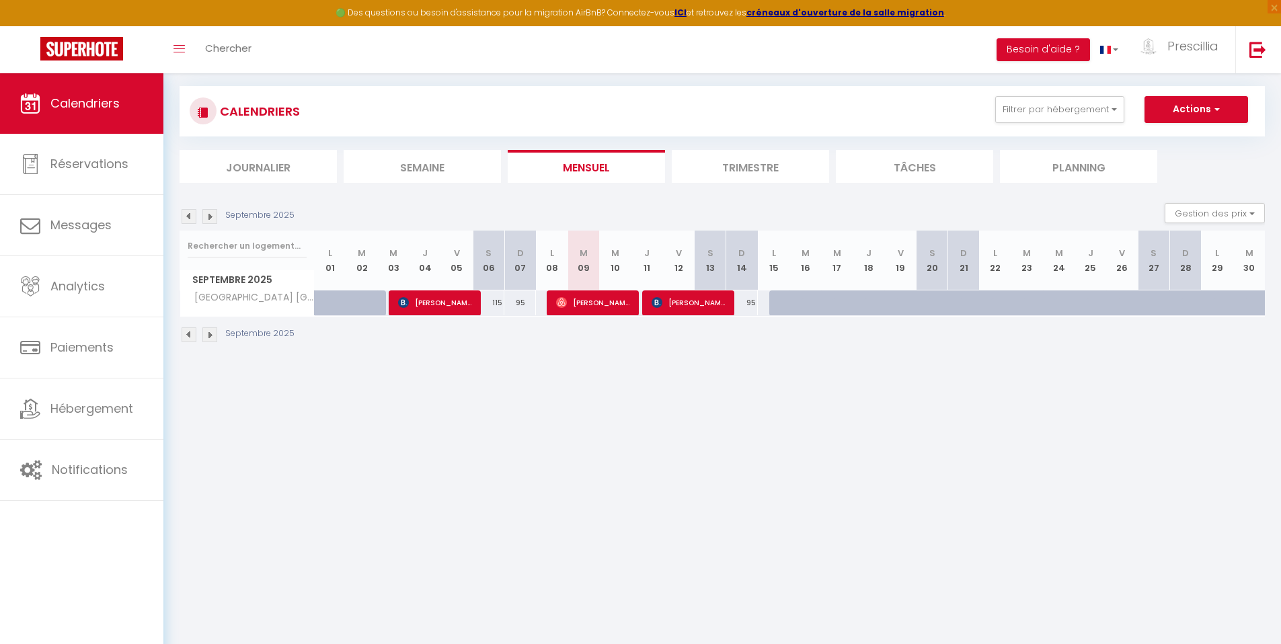
click at [190, 218] on img at bounding box center [189, 216] width 15 height 15
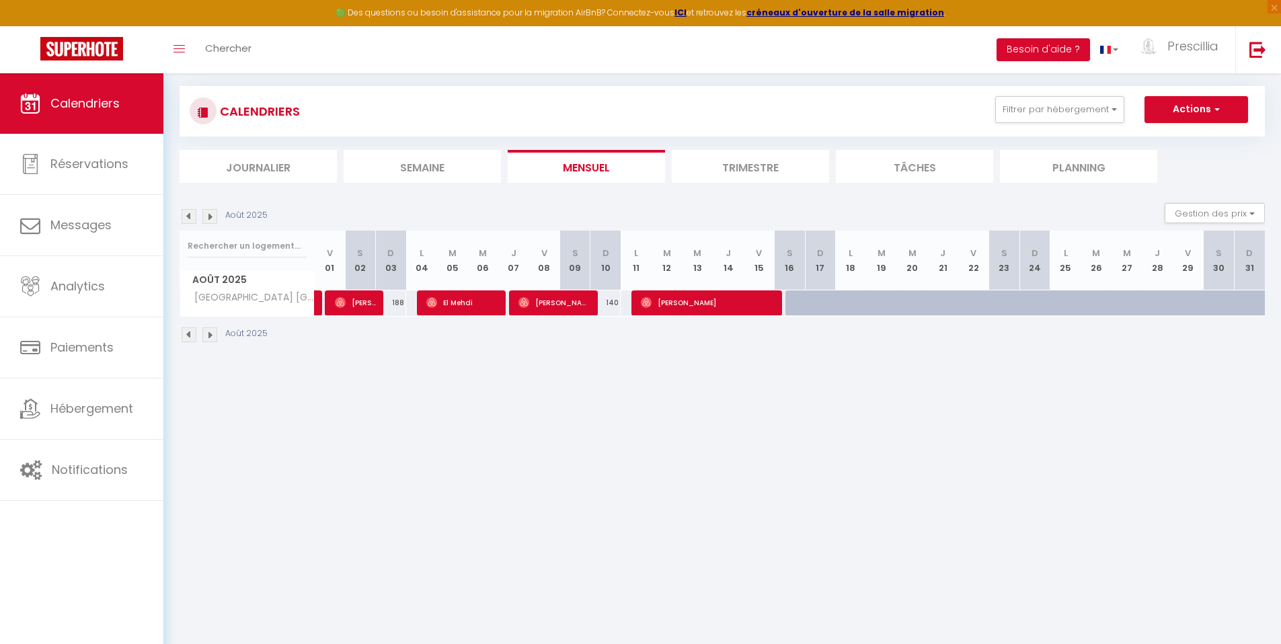
click at [214, 219] on img at bounding box center [209, 216] width 15 height 15
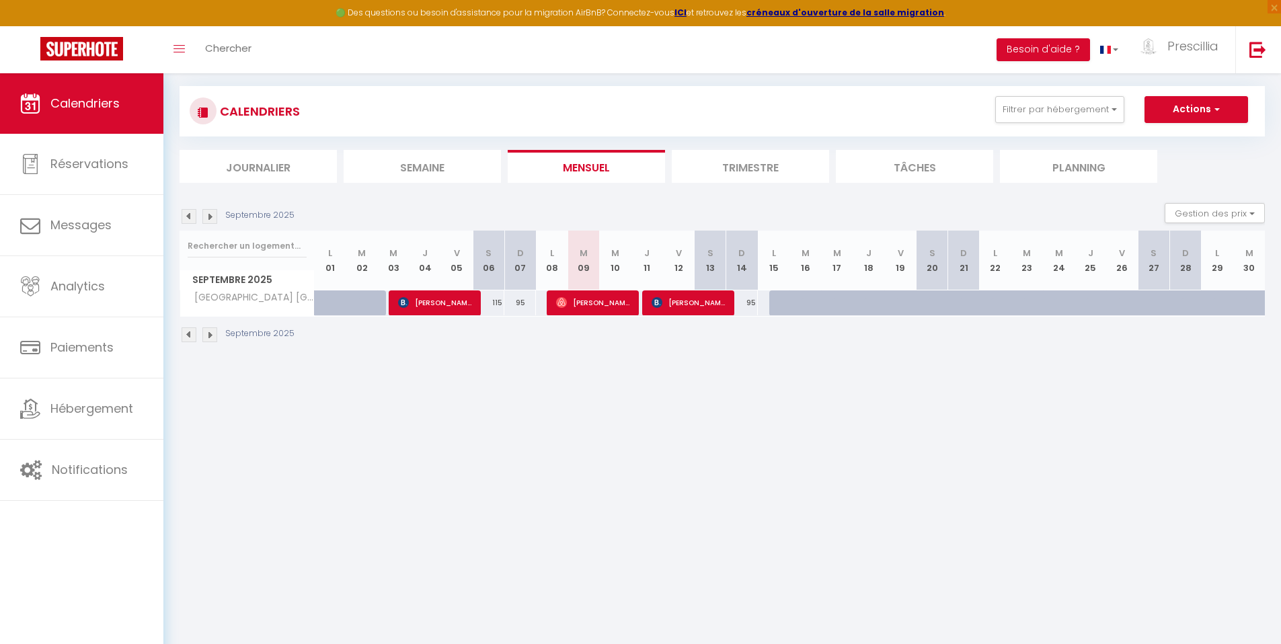
click at [784, 305] on div at bounding box center [785, 304] width 32 height 26
type input "95"
type input "Lun 15 Septembre 2025"
type input "Mar 16 Septembre 2025"
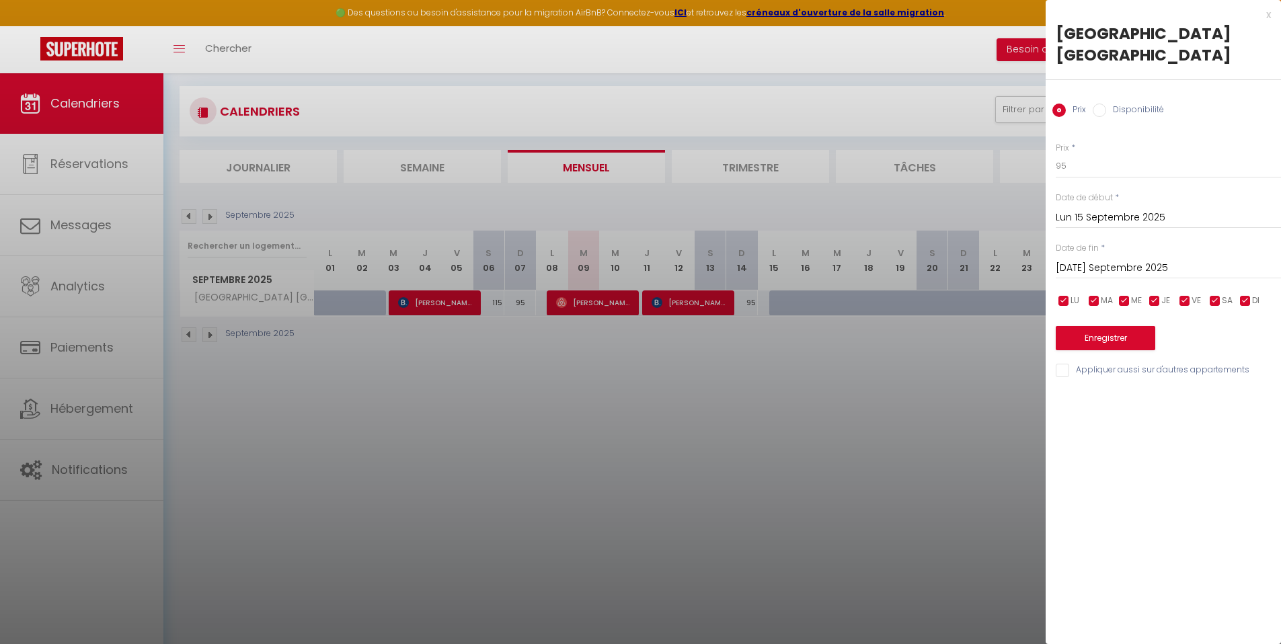
click at [839, 402] on div at bounding box center [640, 322] width 1281 height 644
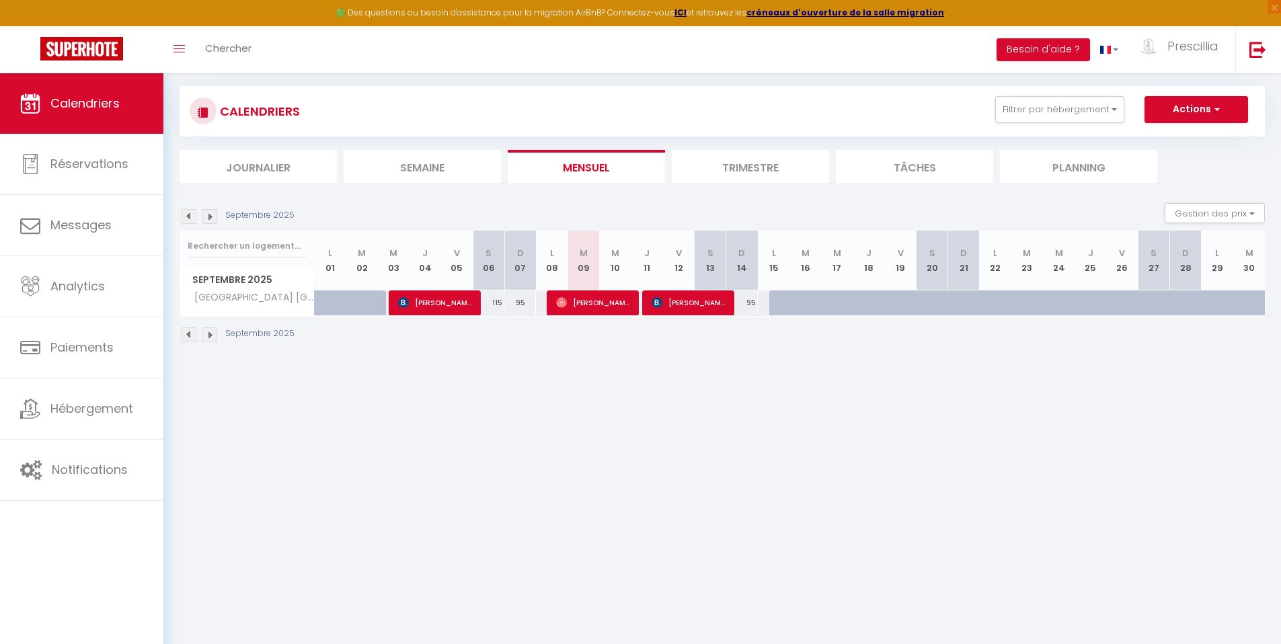
click at [211, 217] on img at bounding box center [209, 216] width 15 height 15
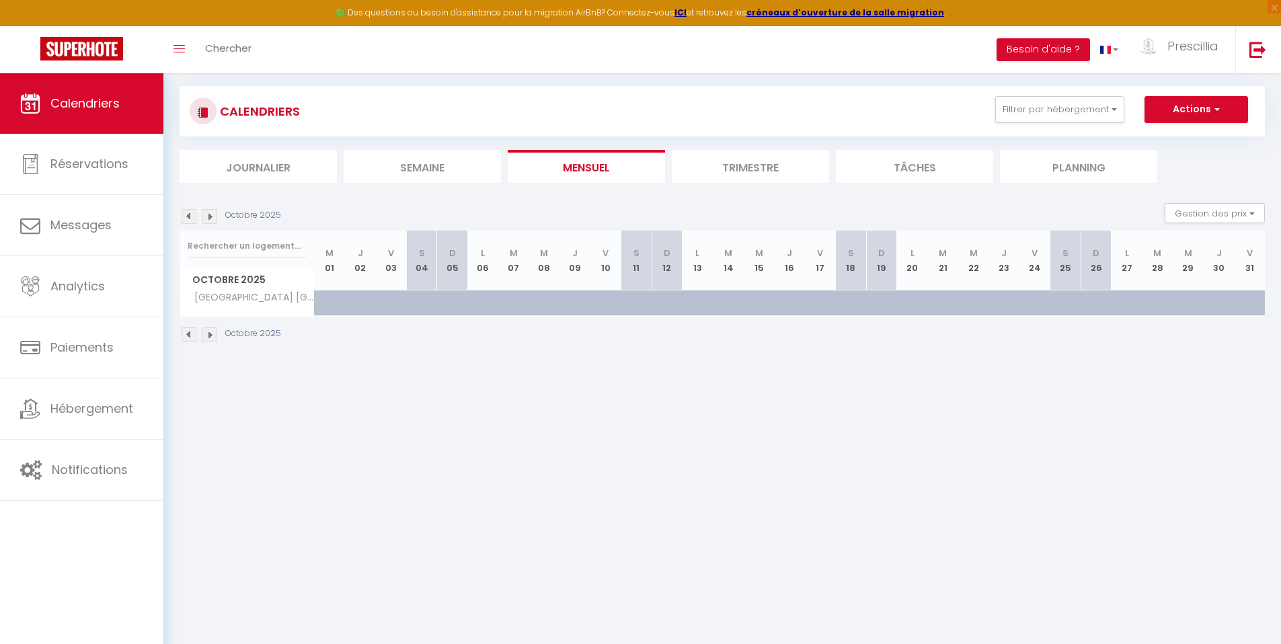
click at [211, 217] on img at bounding box center [209, 216] width 15 height 15
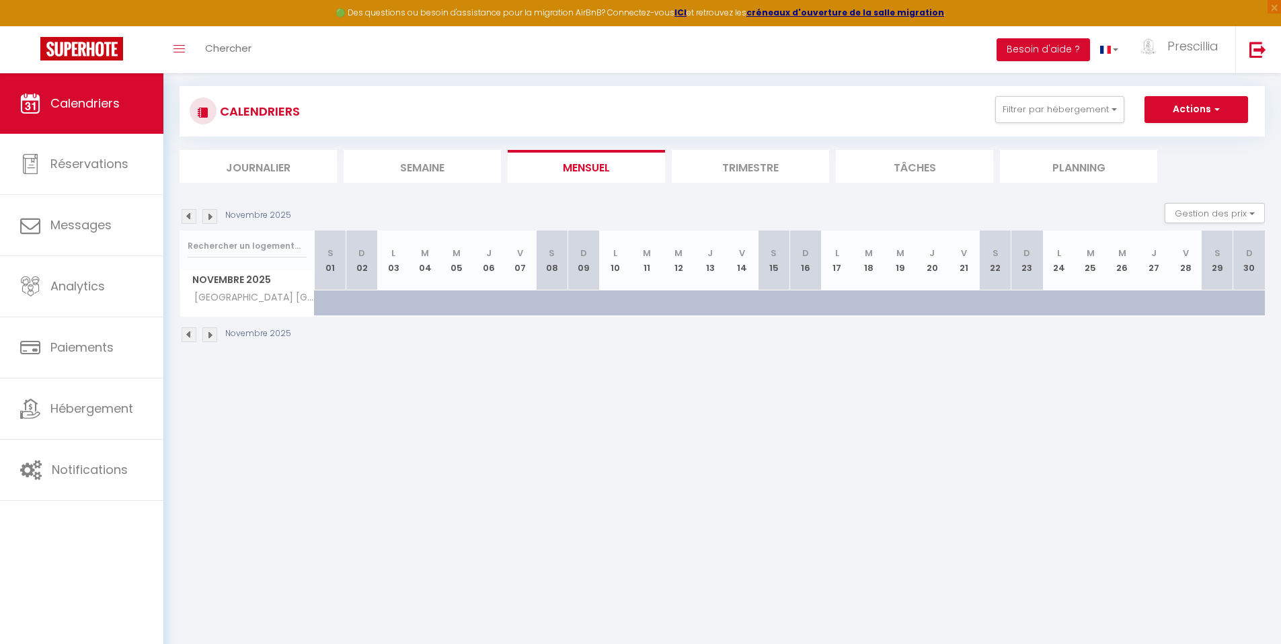
click at [191, 218] on img at bounding box center [189, 216] width 15 height 15
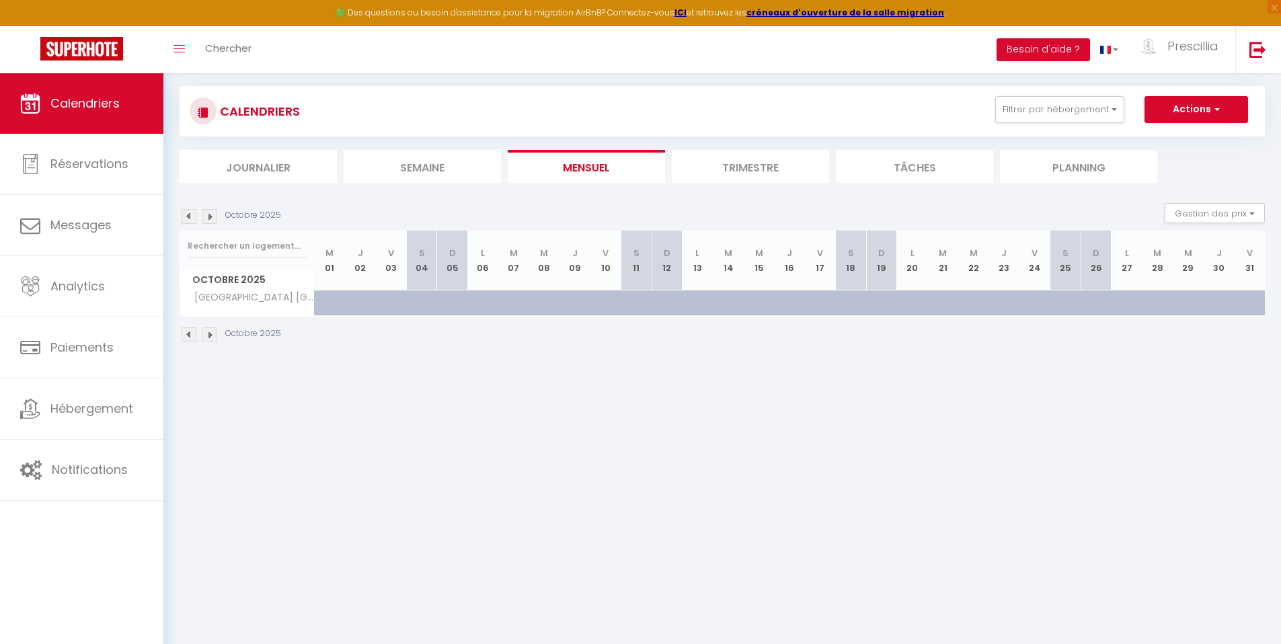
click at [192, 219] on img at bounding box center [189, 216] width 15 height 15
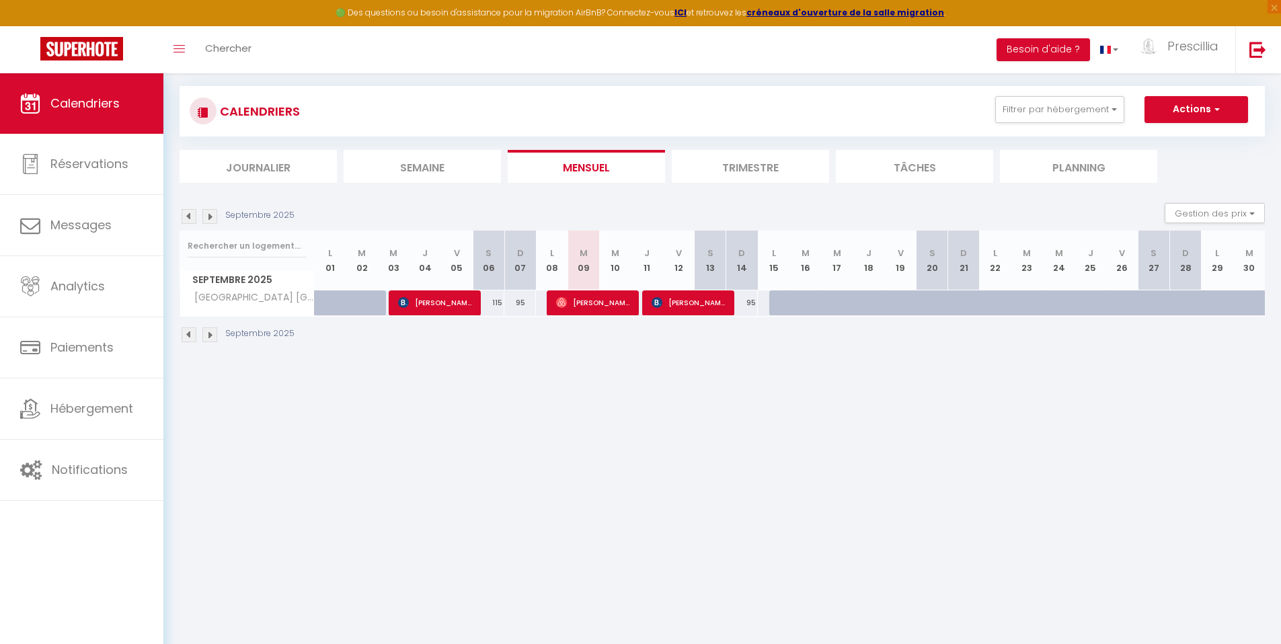
click at [782, 309] on div at bounding box center [785, 304] width 32 height 26
type input "95"
type input "Lun 15 Septembre 2025"
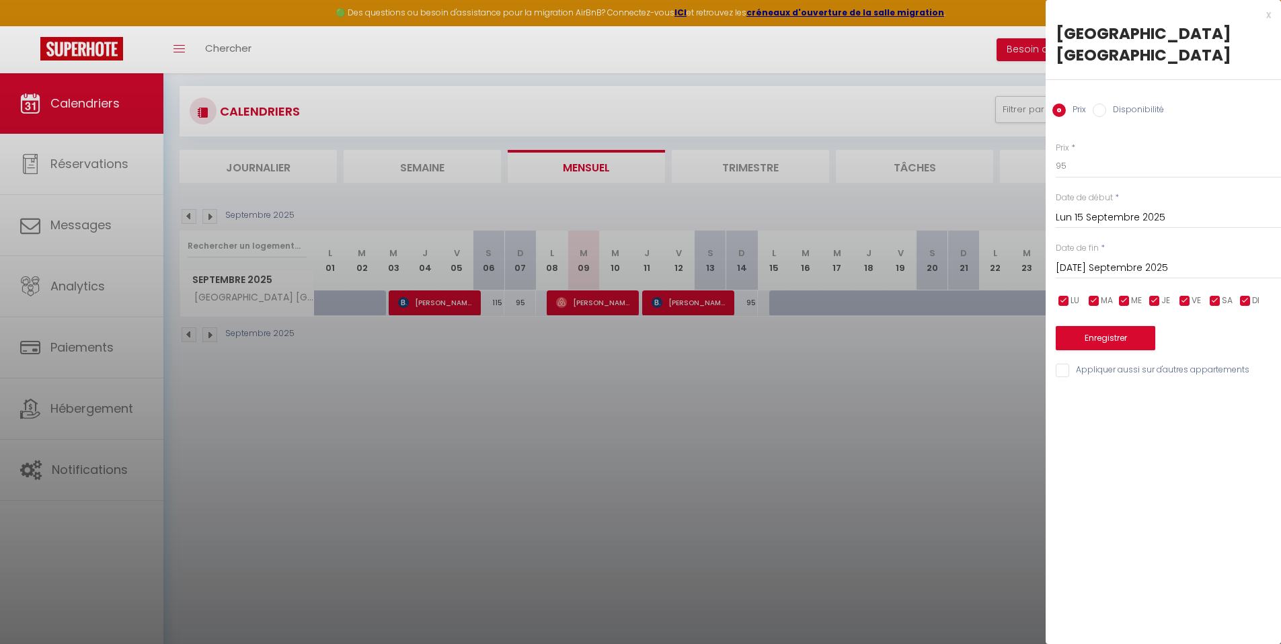
click at [1104, 260] on input "Mar 16 Septembre 2025" at bounding box center [1168, 268] width 225 height 17
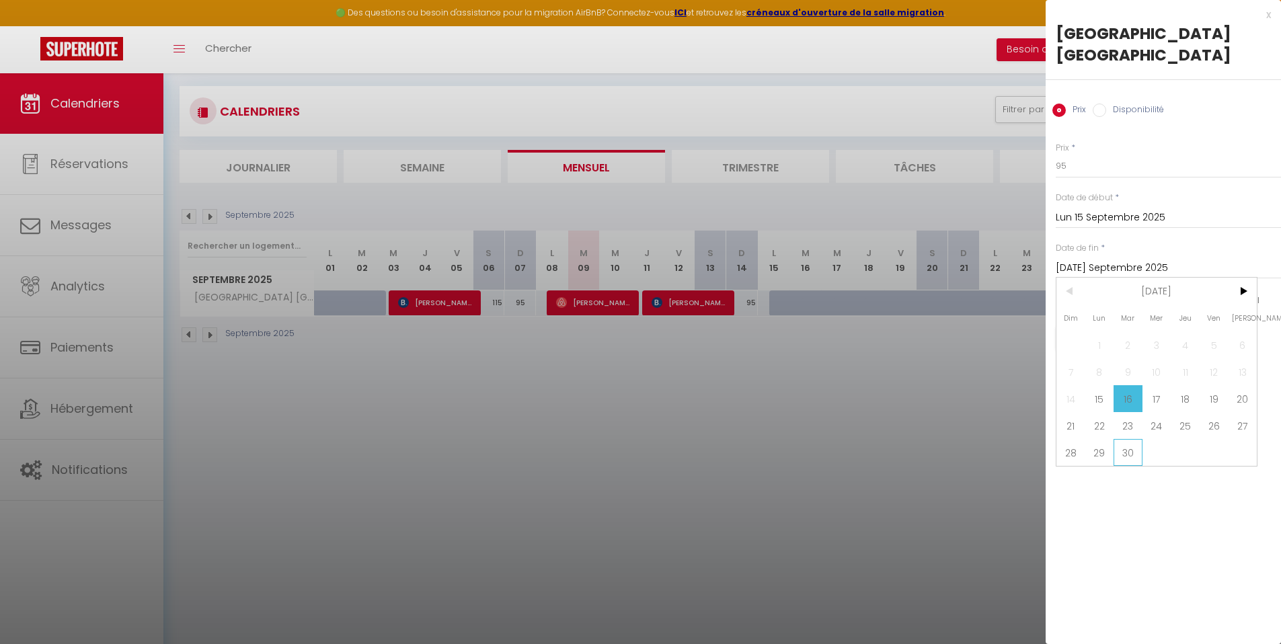
click at [1131, 439] on span "30" at bounding box center [1128, 452] width 29 height 27
type input "Mar 30 Septembre 2025"
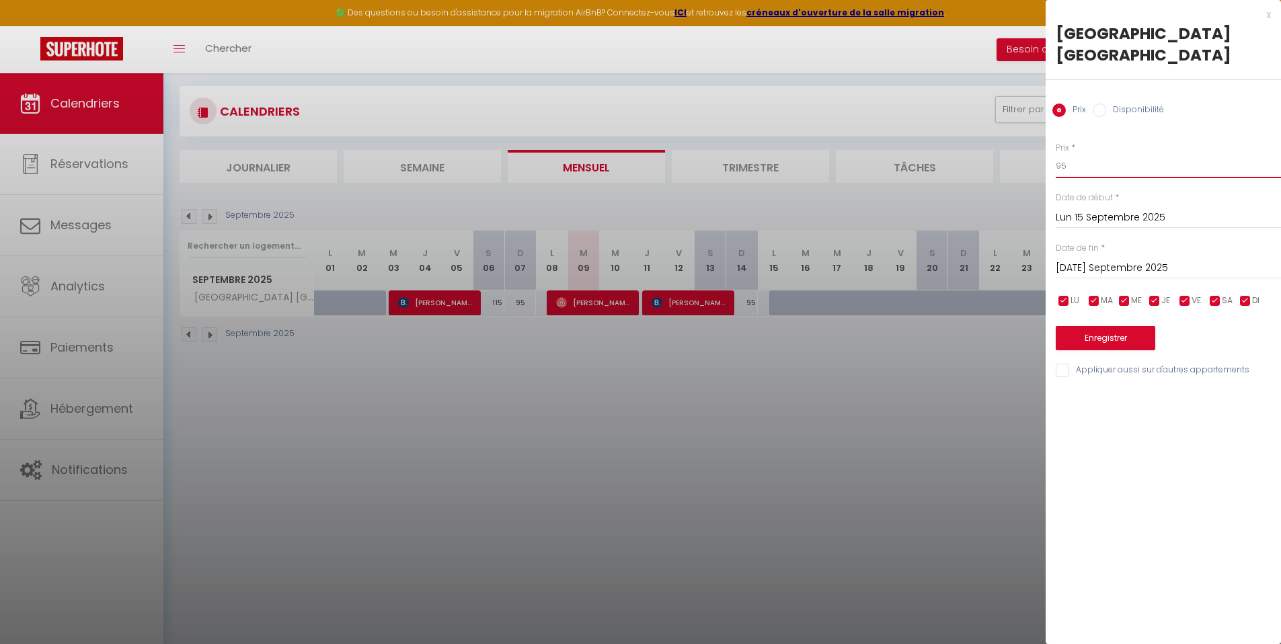
click at [1067, 154] on input "95" at bounding box center [1168, 166] width 225 height 24
drag, startPoint x: 1073, startPoint y: 143, endPoint x: 1049, endPoint y: 145, distance: 25.0
click at [1049, 145] on div "Prix * 95 Statut * Disponible Indisponible Date de début * Lun 15 Septembre 202…" at bounding box center [1163, 252] width 235 height 254
type input "110"
click at [1114, 326] on button "Enregistrer" at bounding box center [1106, 338] width 100 height 24
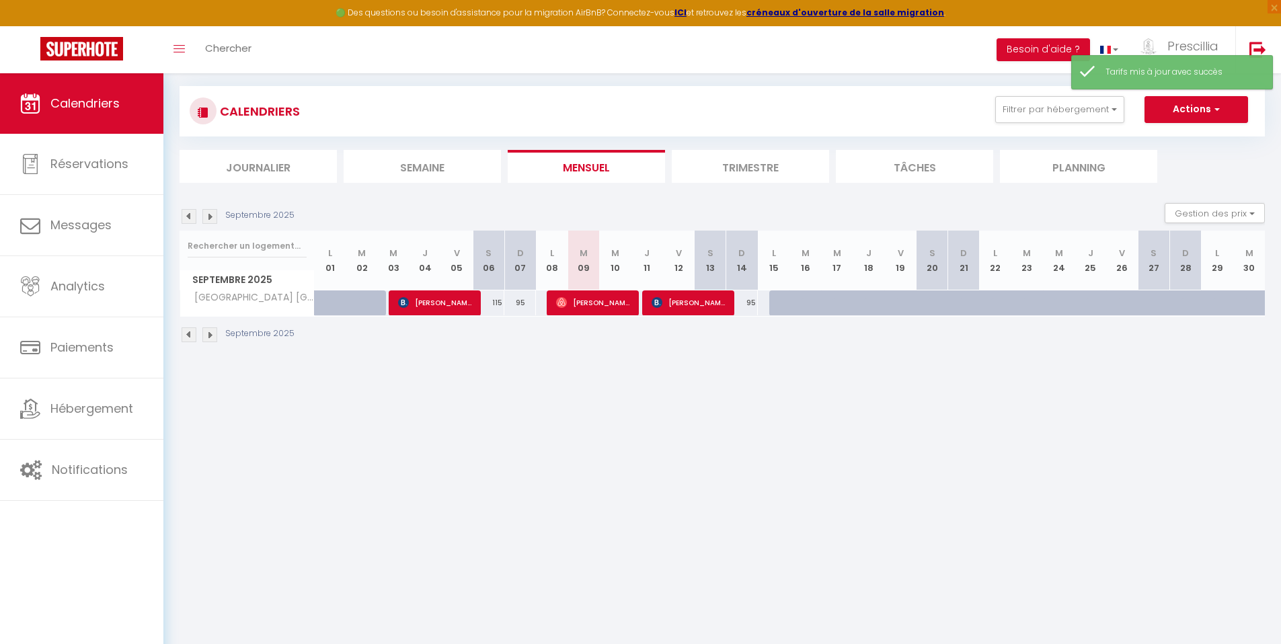
click at [988, 300] on div at bounding box center [996, 304] width 32 height 26
type input "110"
type input "Lun 22 Septembre 2025"
type input "Mar 23 Septembre 2025"
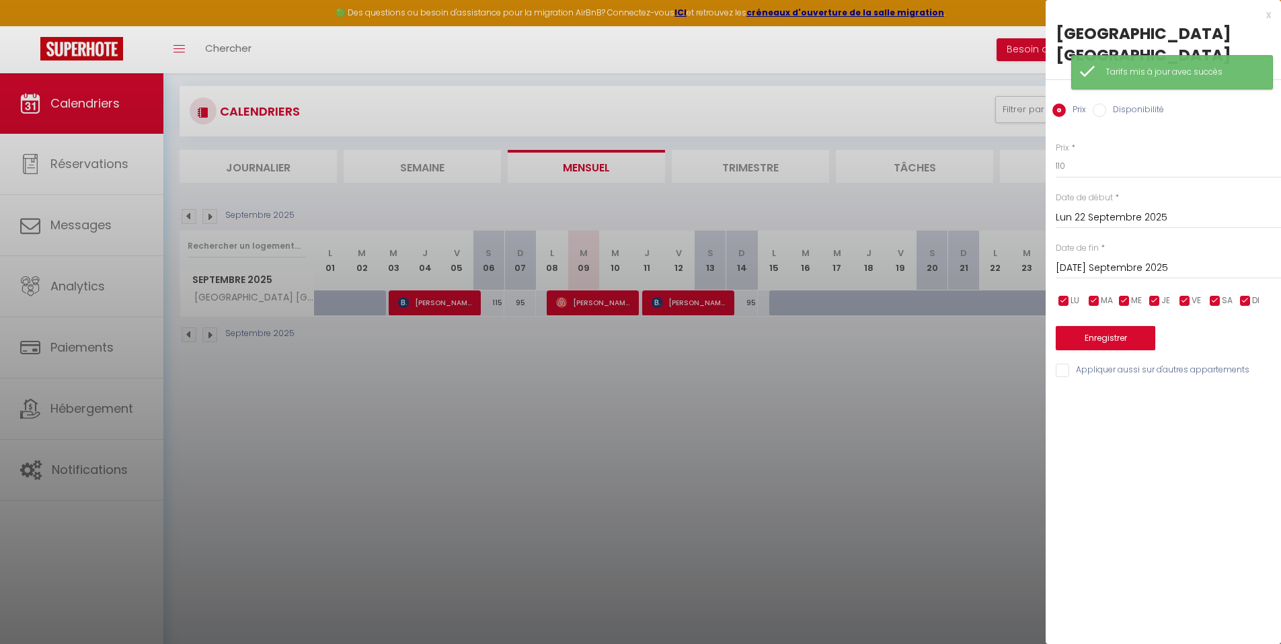
click at [1115, 209] on input "Lun 22 Septembre 2025" at bounding box center [1168, 217] width 225 height 17
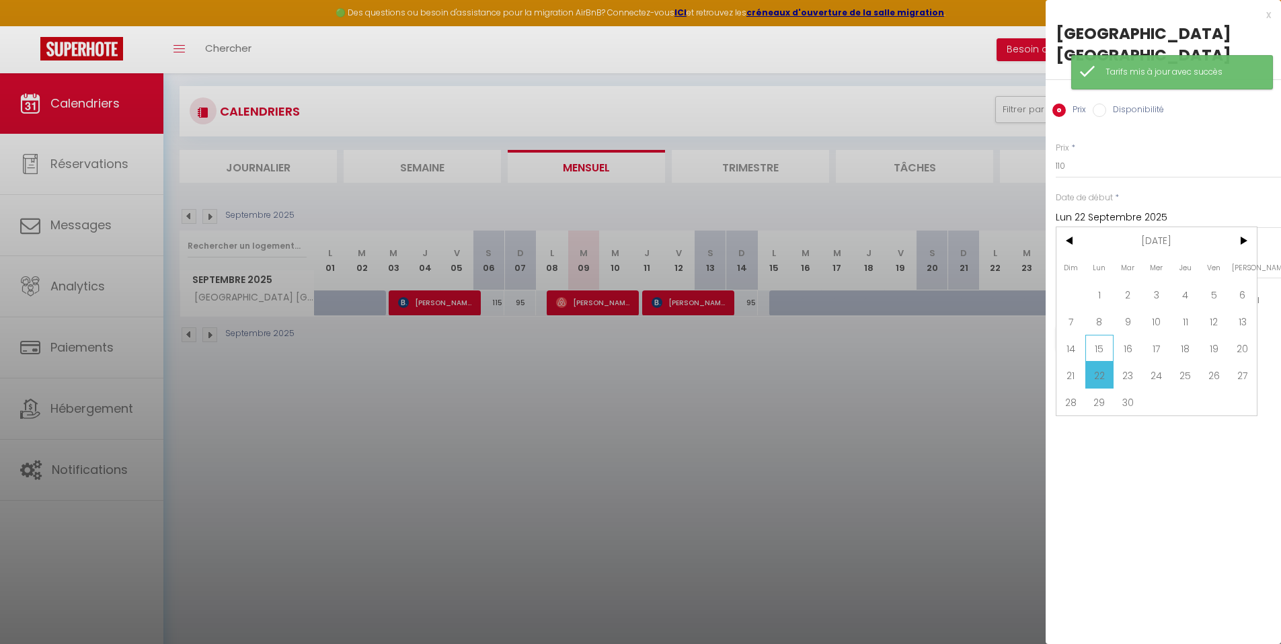
click at [1104, 335] on span "15" at bounding box center [1100, 348] width 29 height 27
type input "Lun 15 Septembre 2025"
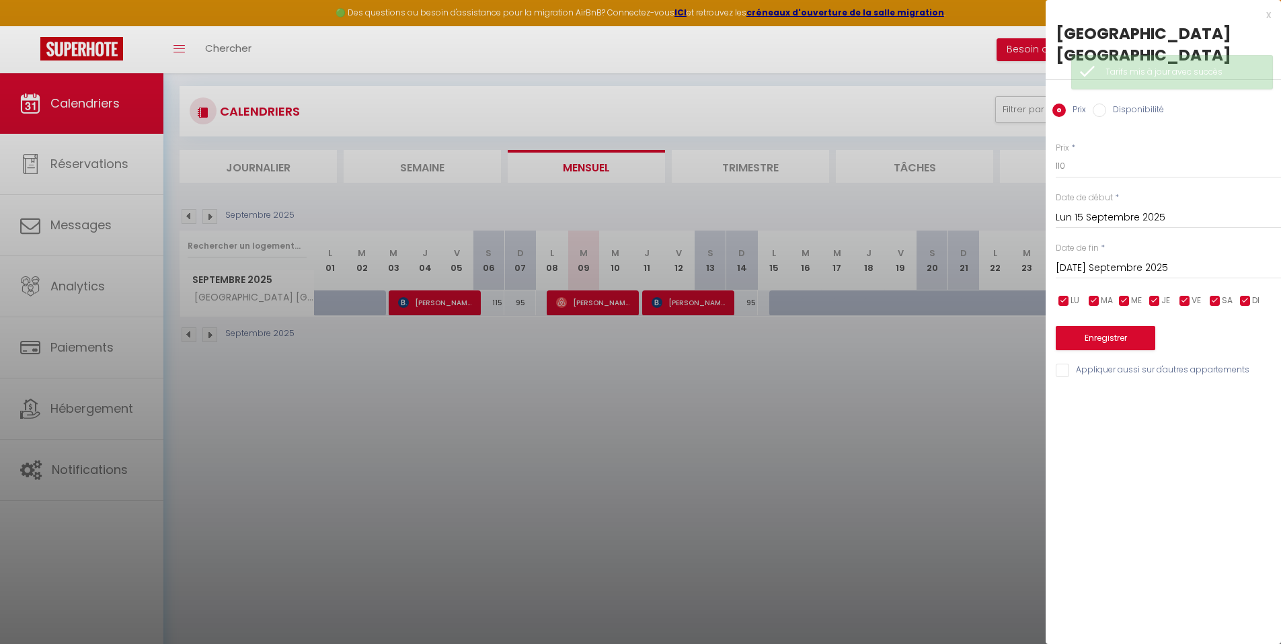
click at [1114, 260] on input "Mar 23 Septembre 2025" at bounding box center [1168, 268] width 225 height 17
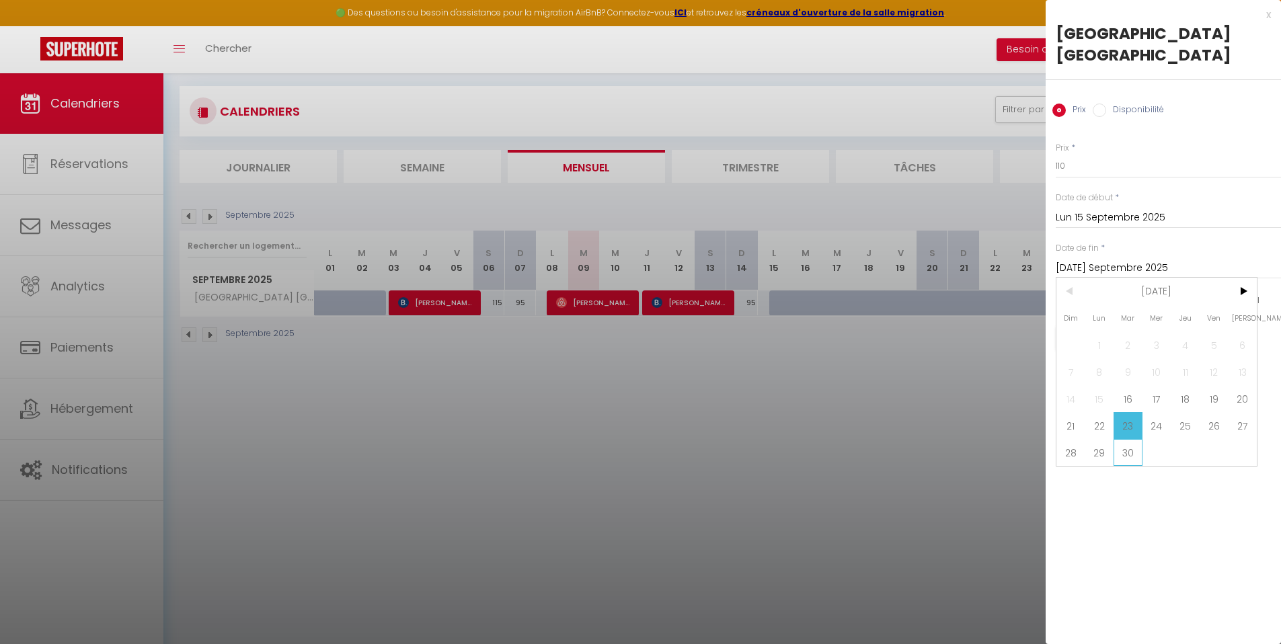
click at [1131, 439] on span "30" at bounding box center [1128, 452] width 29 height 27
type input "Mar 30 Septembre 2025"
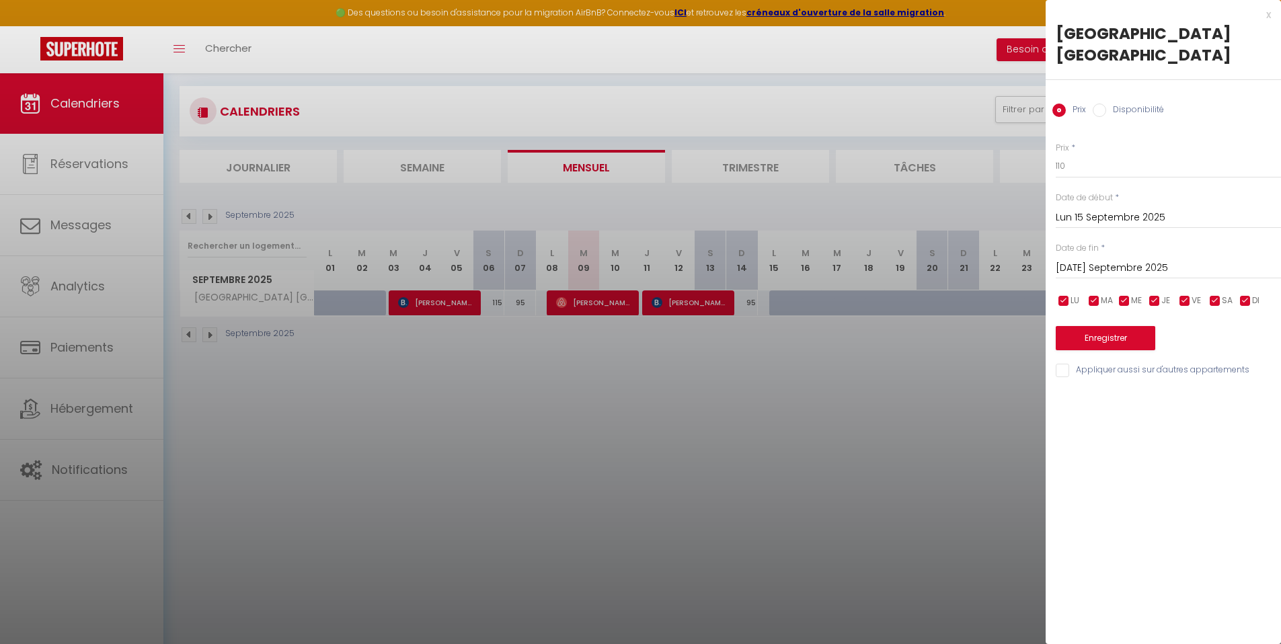
click at [1121, 104] on label "Disponibilité" at bounding box center [1135, 111] width 58 height 15
click at [1106, 104] on input "Disponibilité" at bounding box center [1099, 110] width 13 height 13
radio input "true"
radio input "false"
click at [1098, 154] on select "Disponible Indisponible" at bounding box center [1168, 167] width 225 height 26
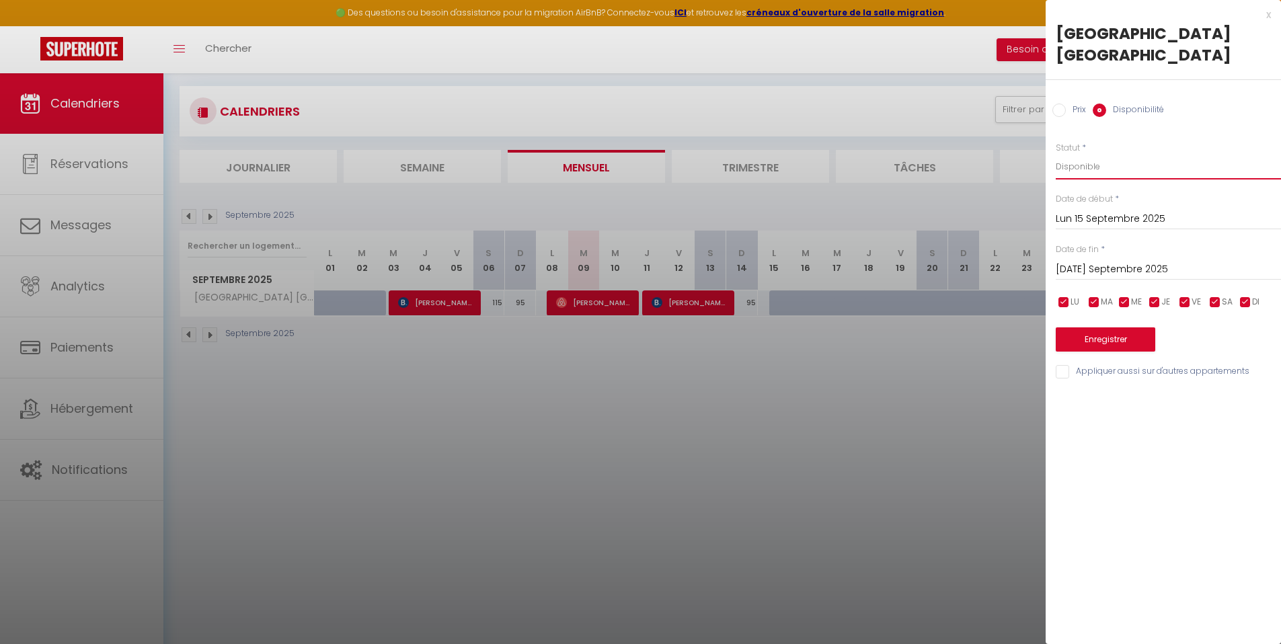
click at [1056, 154] on select "Disponible Indisponible" at bounding box center [1168, 167] width 225 height 26
click at [1092, 154] on select "Disponible Indisponible" at bounding box center [1168, 167] width 225 height 26
select select "1"
click at [1056, 154] on select "Disponible Indisponible" at bounding box center [1168, 167] width 225 height 26
click at [1106, 328] on button "Enregistrer" at bounding box center [1106, 340] width 100 height 24
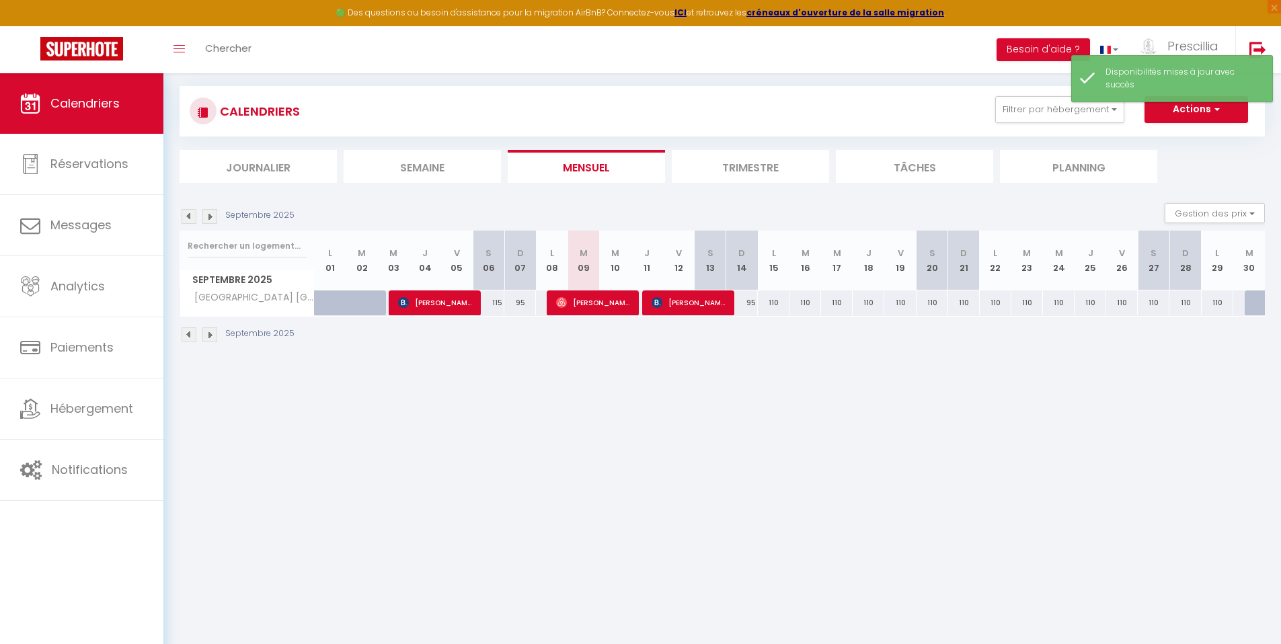
click at [1250, 300] on div at bounding box center [1261, 304] width 32 height 26
select select "1"
type input "Mar 30 Septembre 2025"
type input "Mer 01 Octobre 2025"
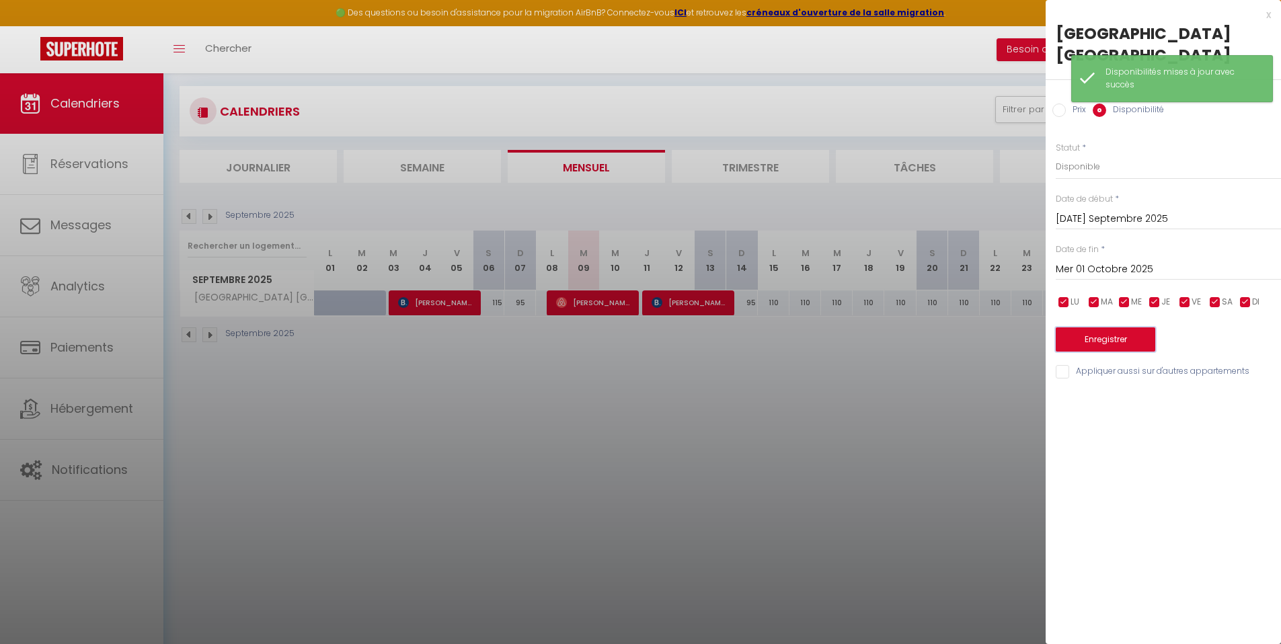
click at [1109, 328] on button "Enregistrer" at bounding box center [1106, 340] width 100 height 24
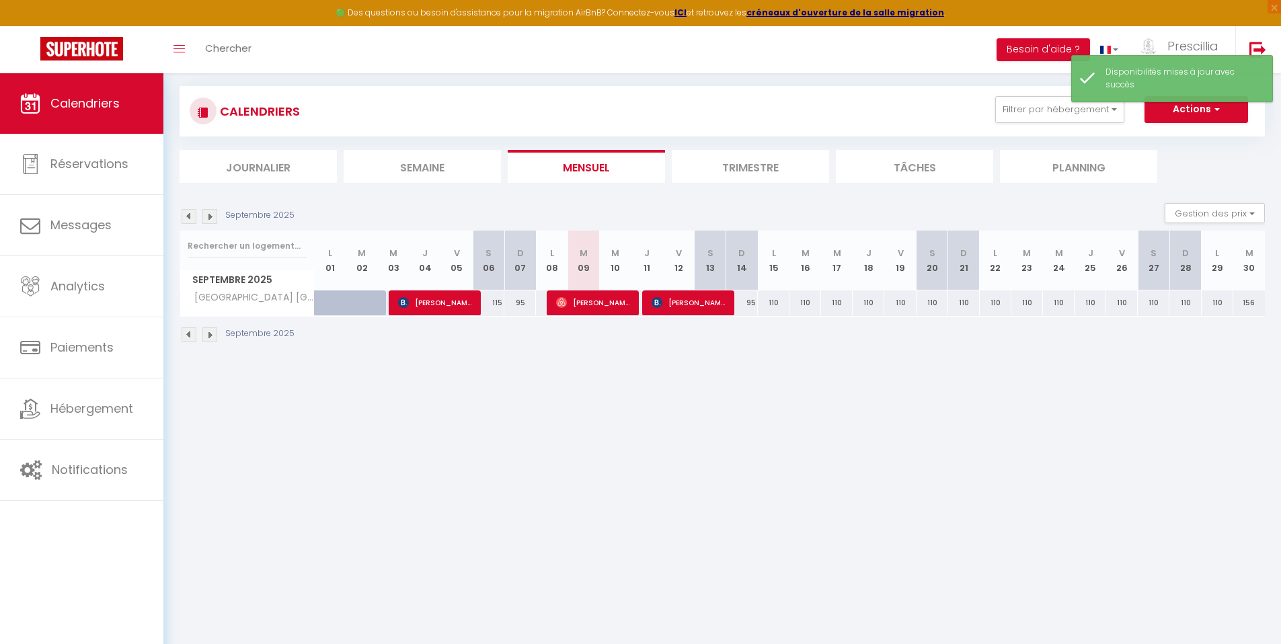
click at [1246, 306] on div "156" at bounding box center [1249, 303] width 32 height 25
select select "1"
type input "Mar 30 Septembre 2025"
type input "Mer 01 Octobre 2025"
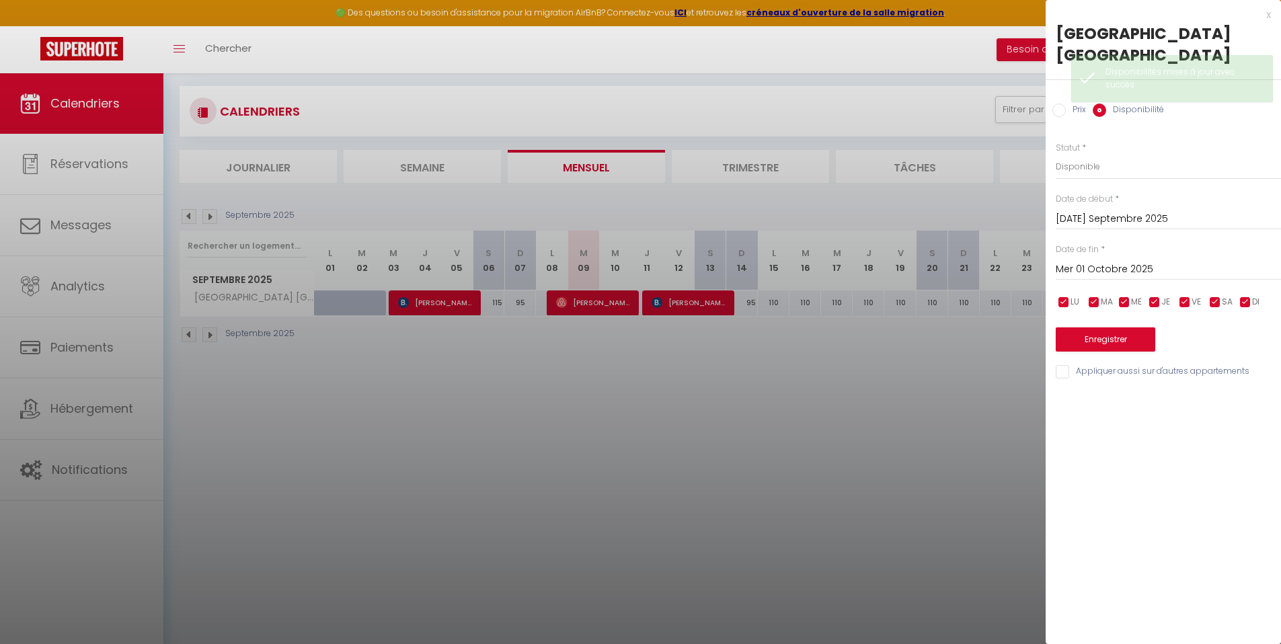
click at [1061, 104] on input "Prix" at bounding box center [1059, 110] width 13 height 13
radio input "true"
radio input "false"
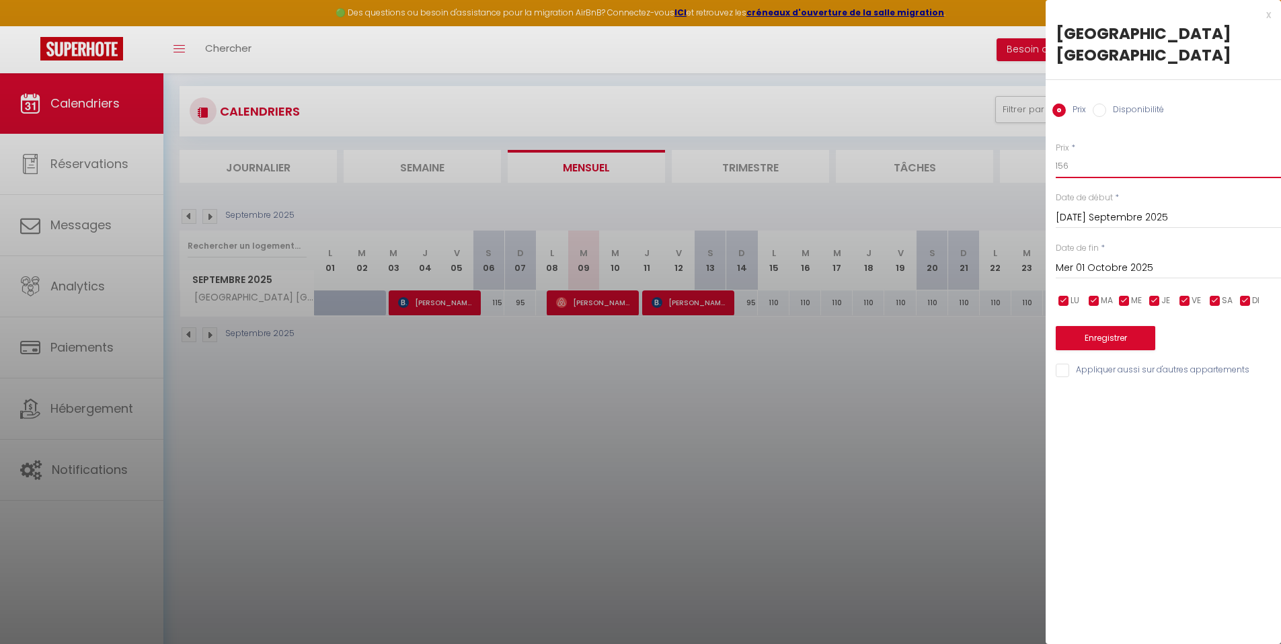
drag, startPoint x: 1089, startPoint y: 147, endPoint x: 1053, endPoint y: 148, distance: 36.3
click at [1053, 148] on div "Prix * 156 Statut * Disponible Indisponible Date de début * Mar 30 Septembre 20…" at bounding box center [1163, 252] width 235 height 254
type input "110"
click at [1102, 326] on button "Enregistrer" at bounding box center [1106, 338] width 100 height 24
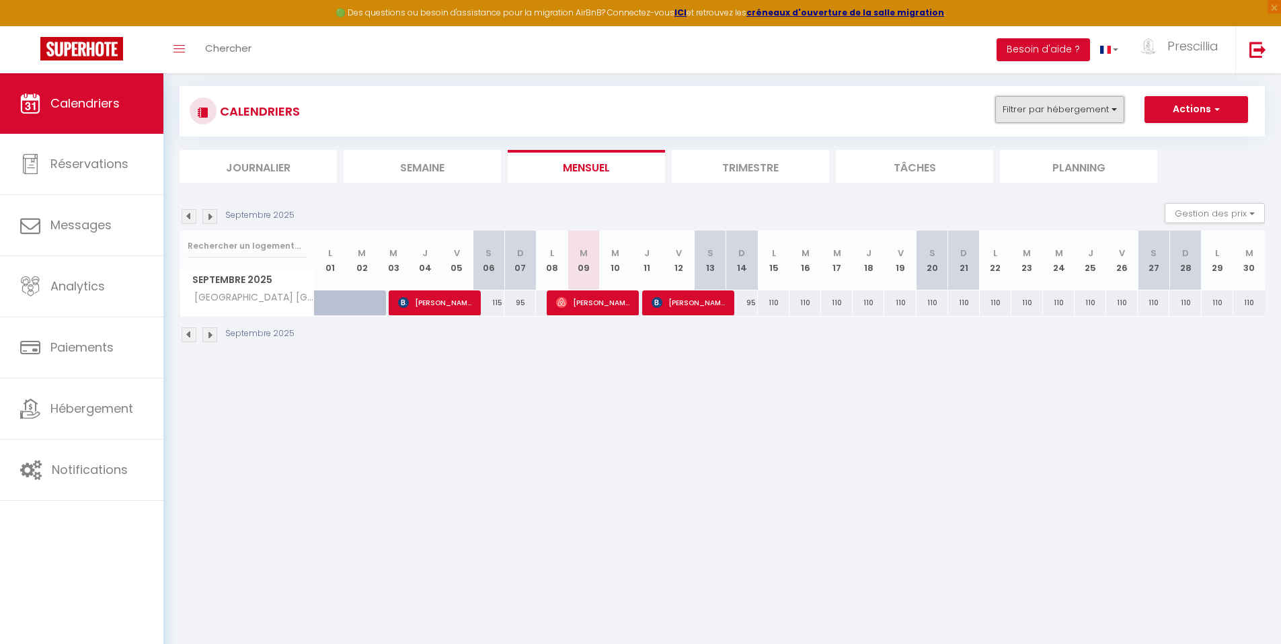
click at [1019, 118] on button "Filtrer par hébergement" at bounding box center [1059, 109] width 129 height 27
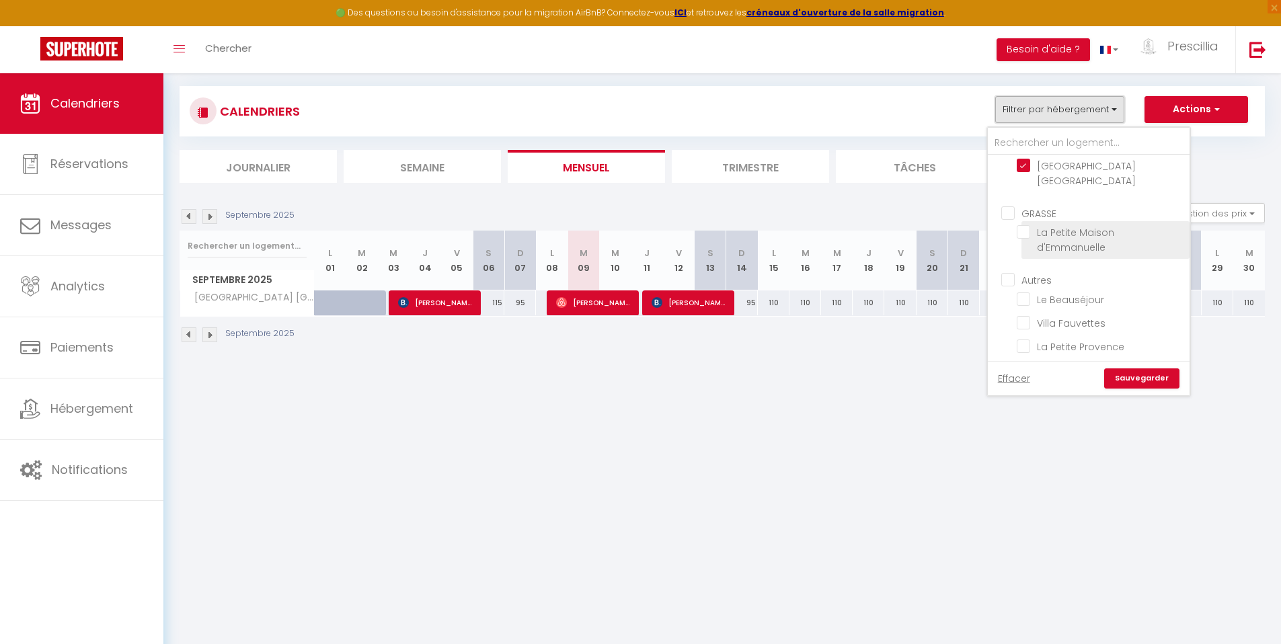
scroll to position [652, 0]
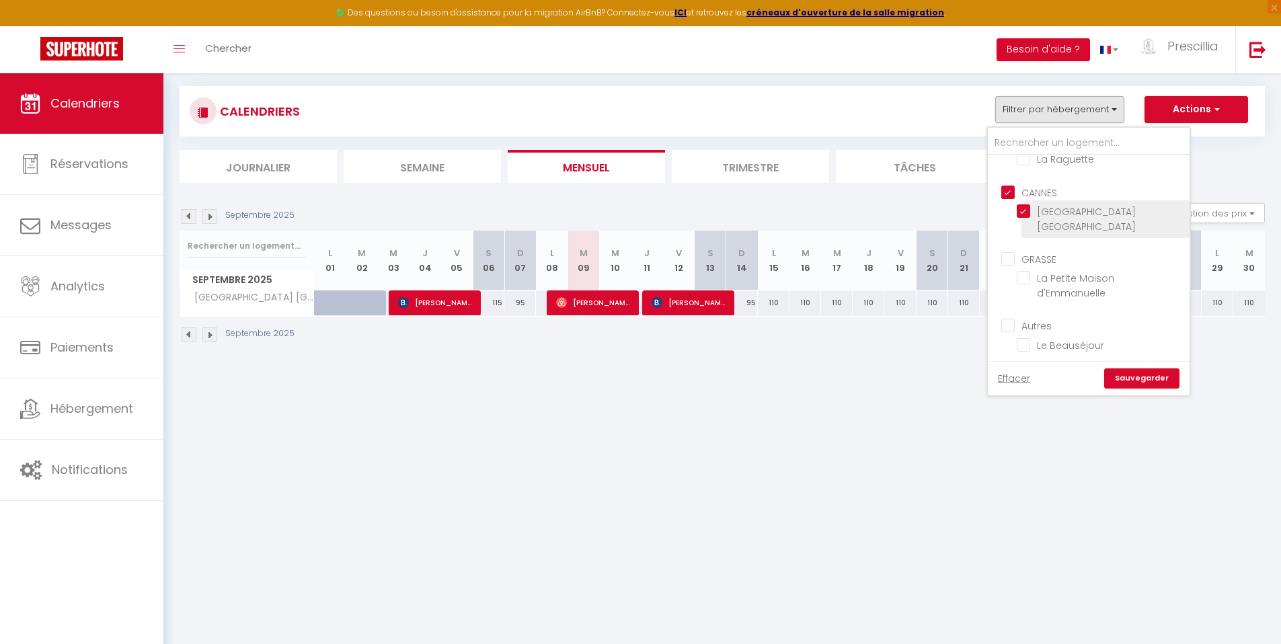
click at [1024, 204] on input "[GEOGRAPHIC_DATA] [GEOGRAPHIC_DATA]" at bounding box center [1101, 210] width 168 height 13
checkbox input "false"
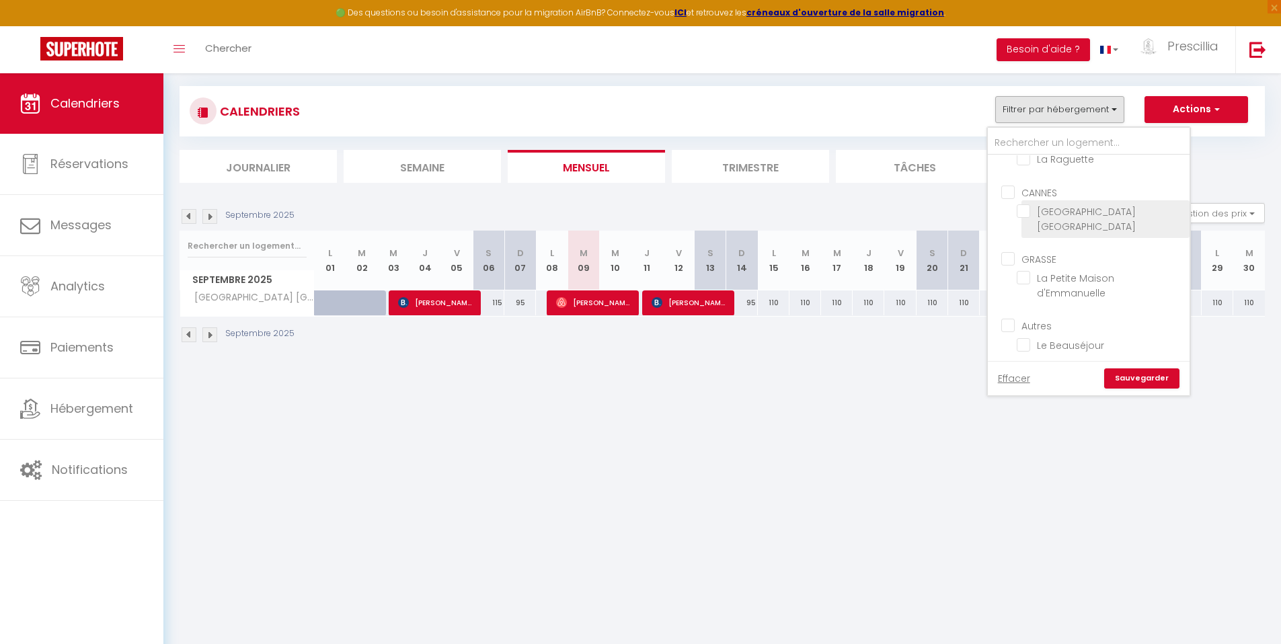
checkbox input "false"
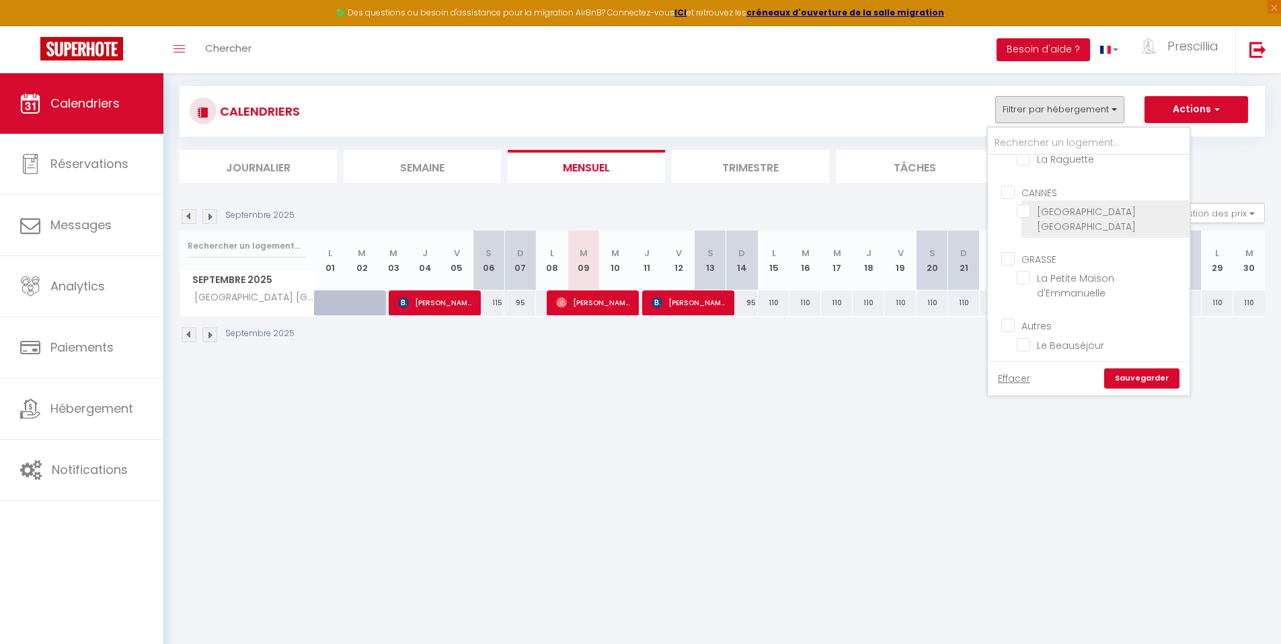
checkbox input "false"
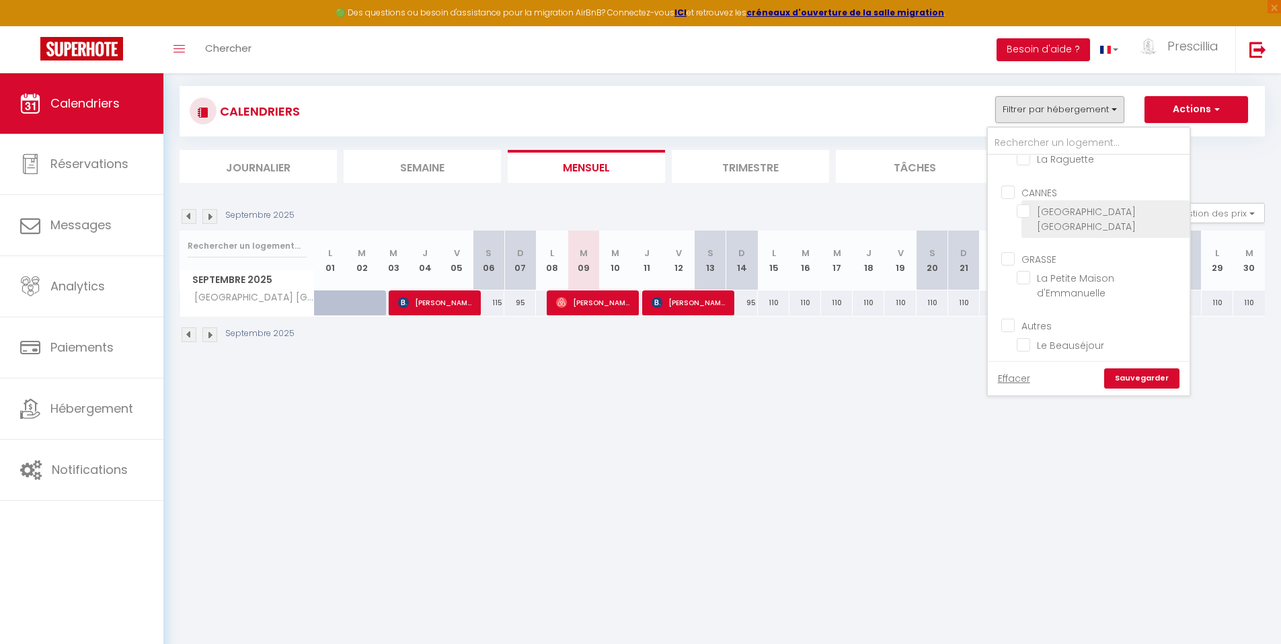
checkbox input "false"
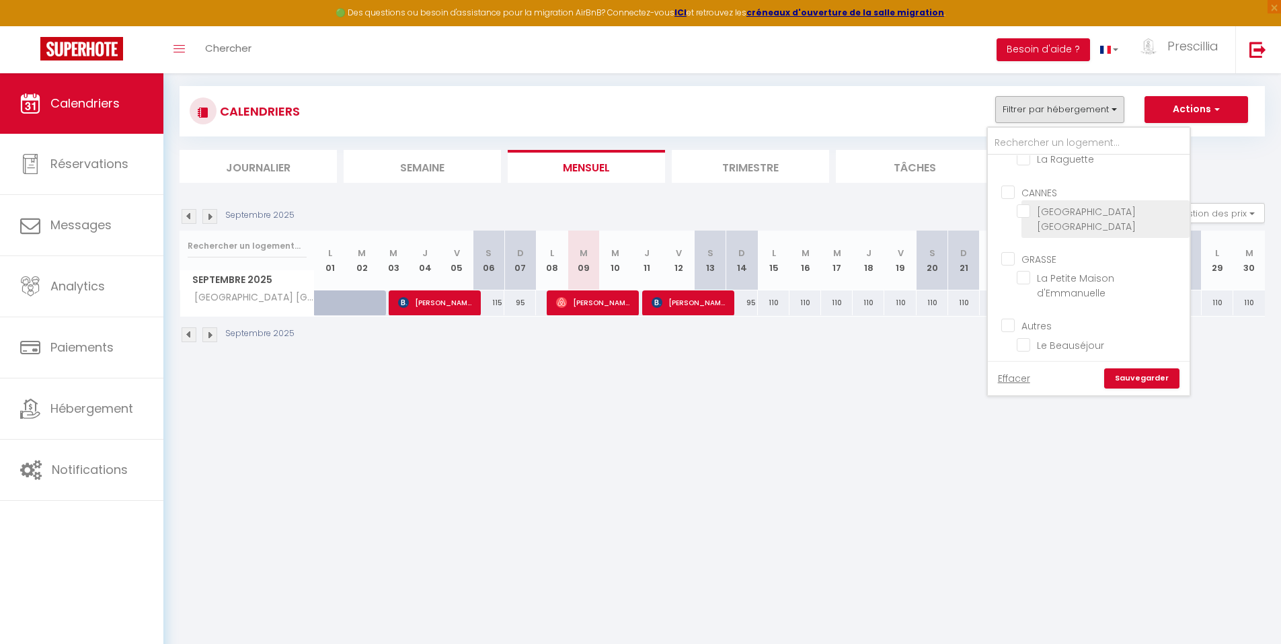
checkbox input "false"
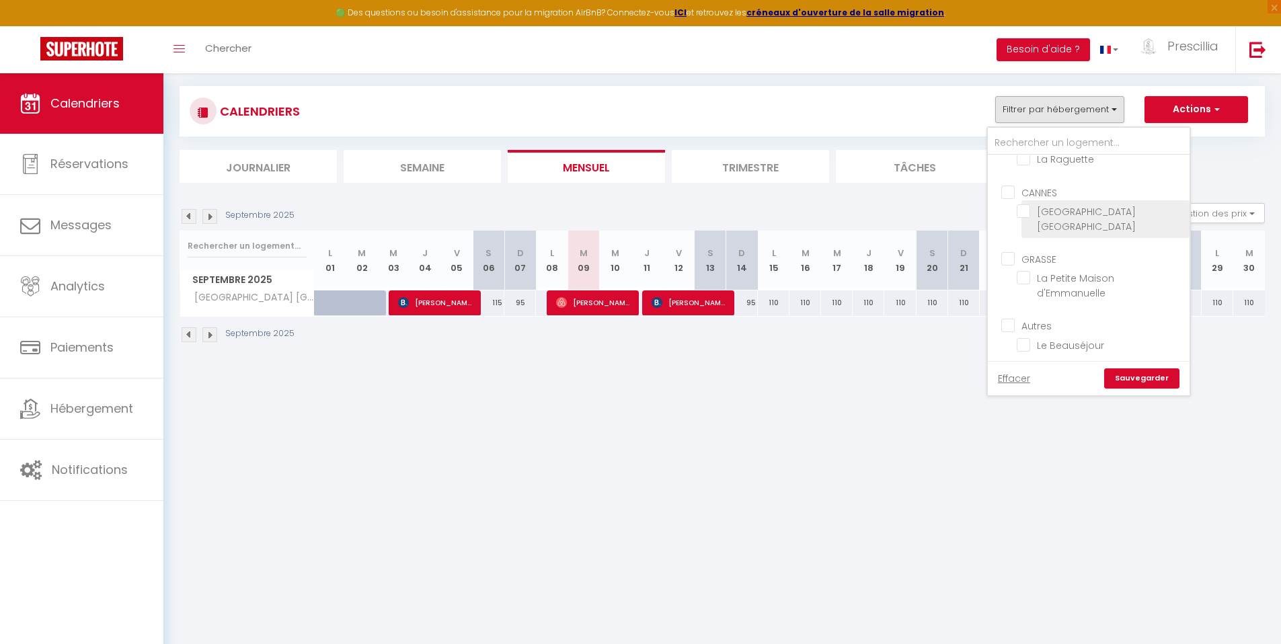
checkbox input "false"
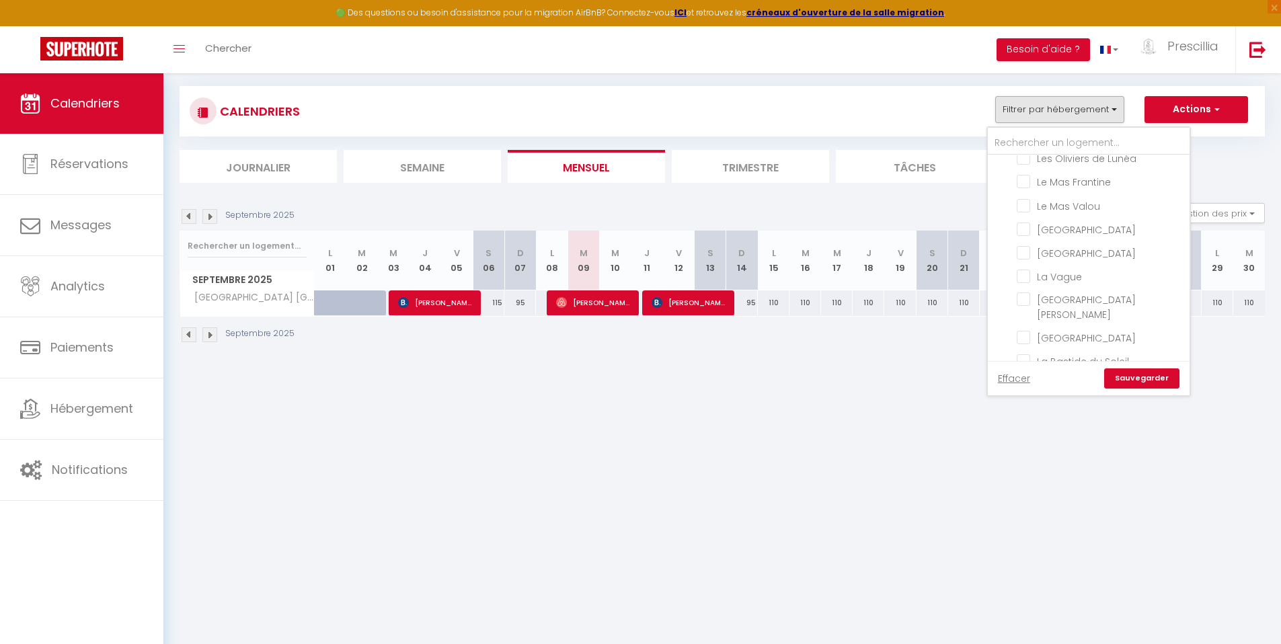
scroll to position [0, 0]
click at [1067, 260] on input "[GEOGRAPHIC_DATA]" at bounding box center [1101, 259] width 168 height 13
checkbox input "true"
checkbox input "false"
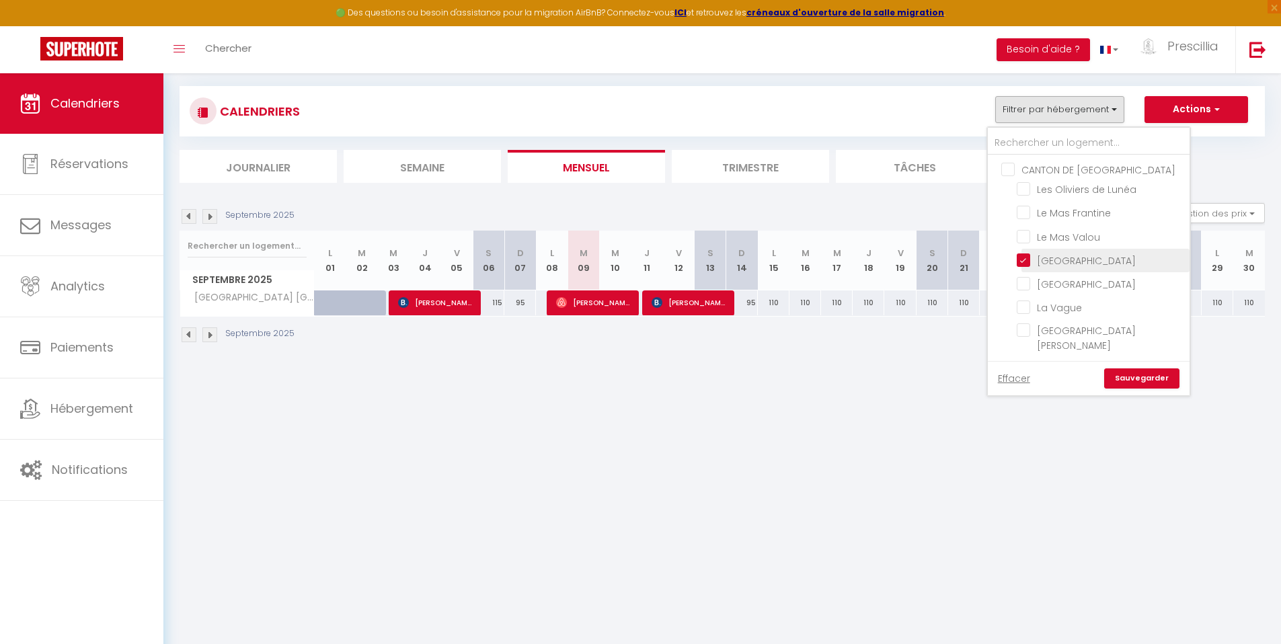
checkbox input "false"
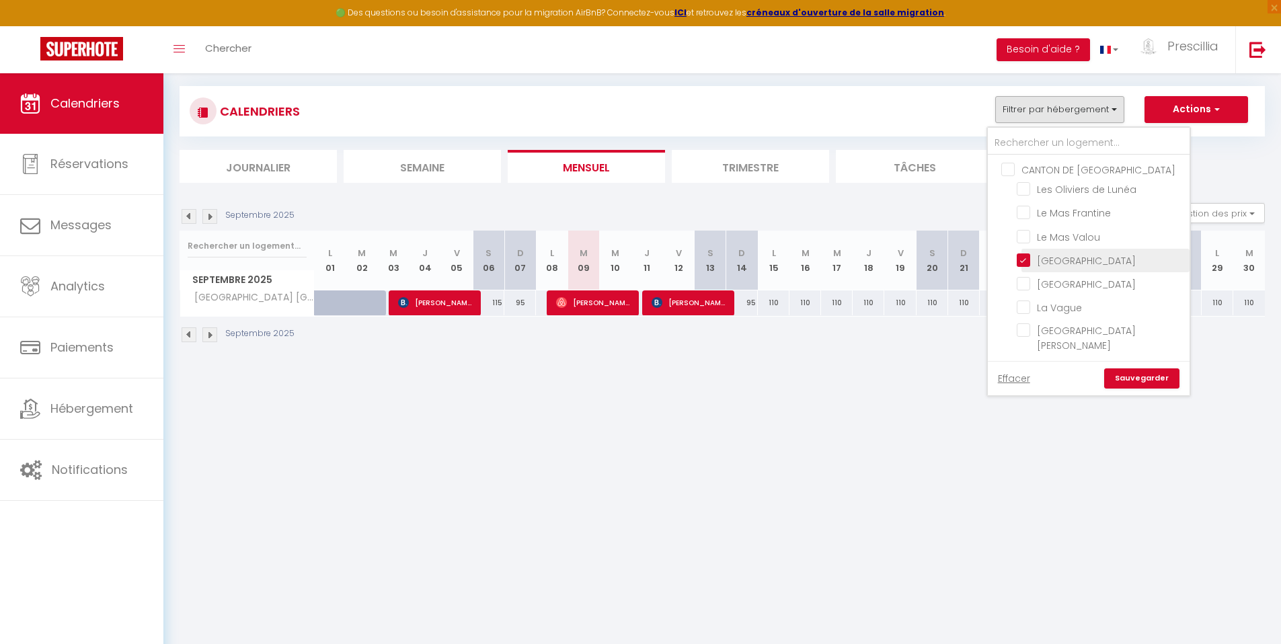
checkbox input "false"
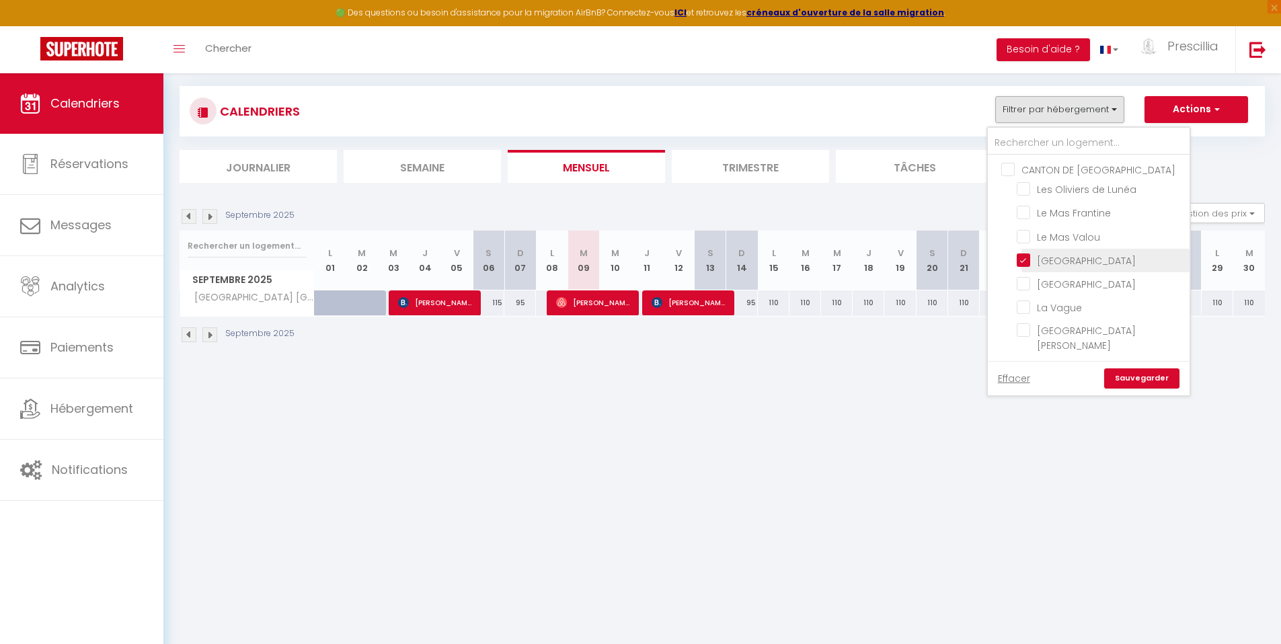
checkbox input "false"
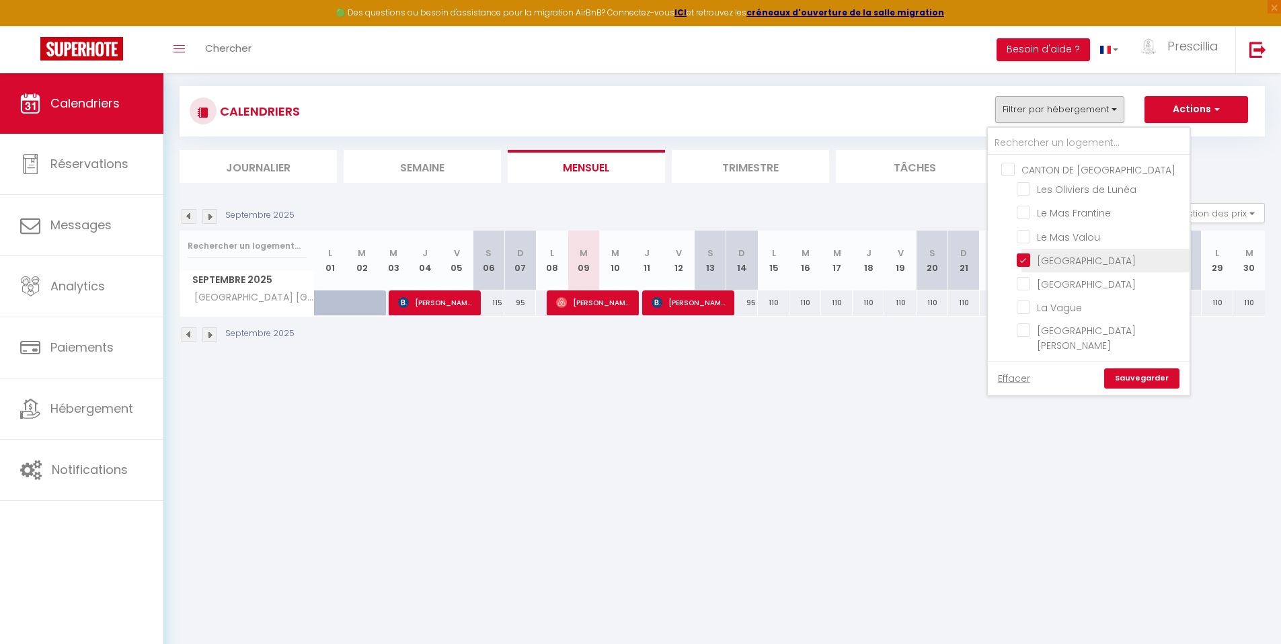
checkbox input "false"
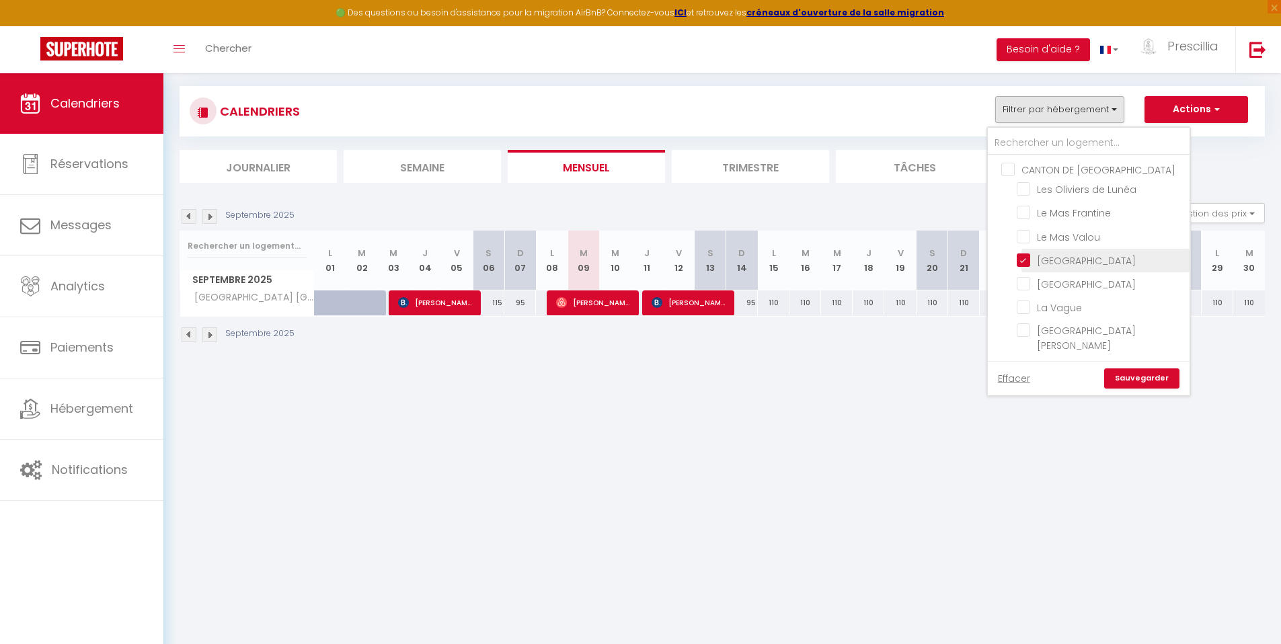
checkbox input "false"
click at [1128, 382] on link "Sauvegarder" at bounding box center [1141, 379] width 75 height 20
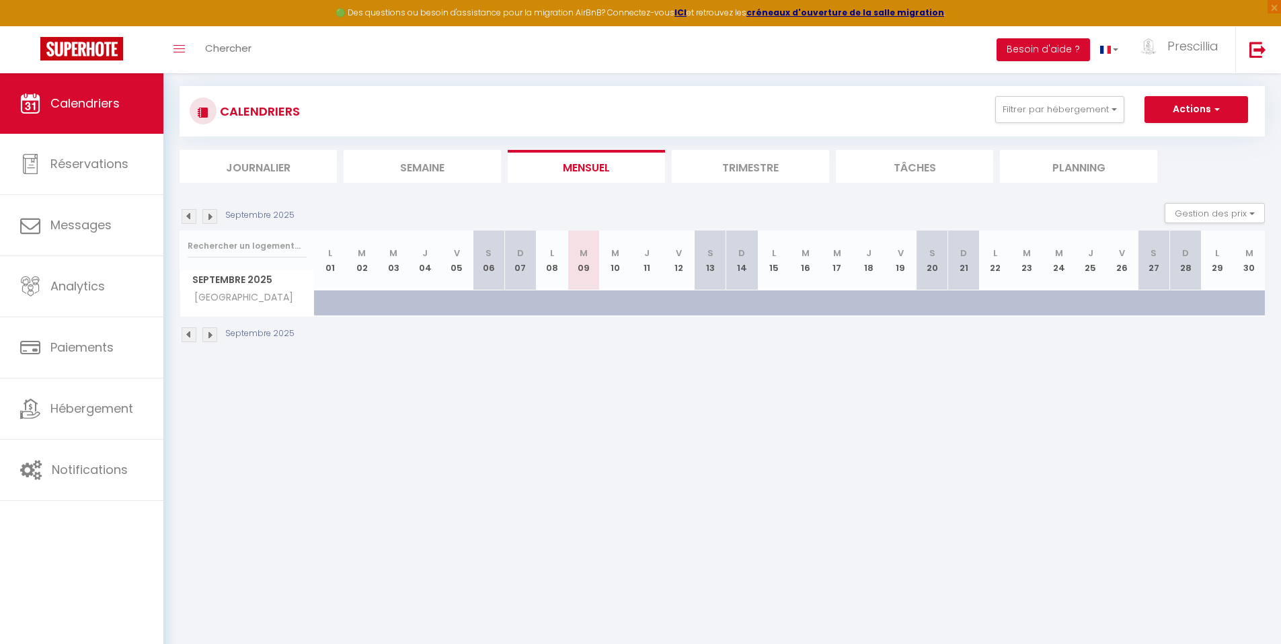
click at [189, 219] on img at bounding box center [189, 216] width 15 height 15
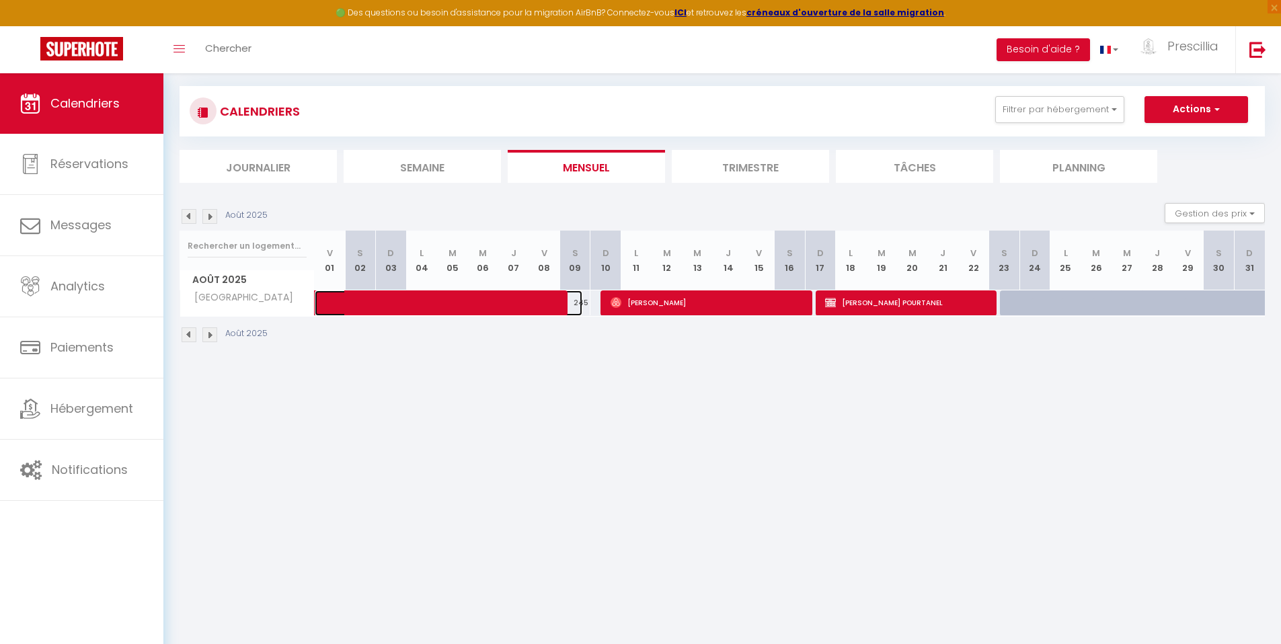
click at [450, 304] on span at bounding box center [459, 304] width 248 height 26
select select "OK"
select select "KO"
select select "0"
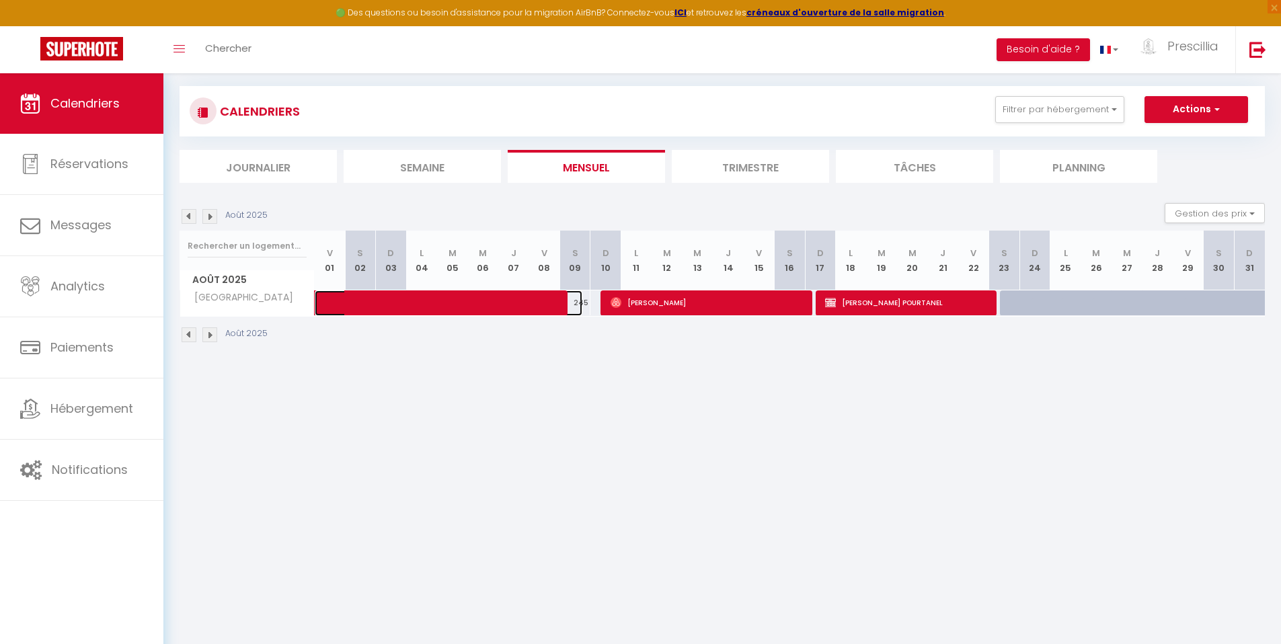
select select "1"
select select
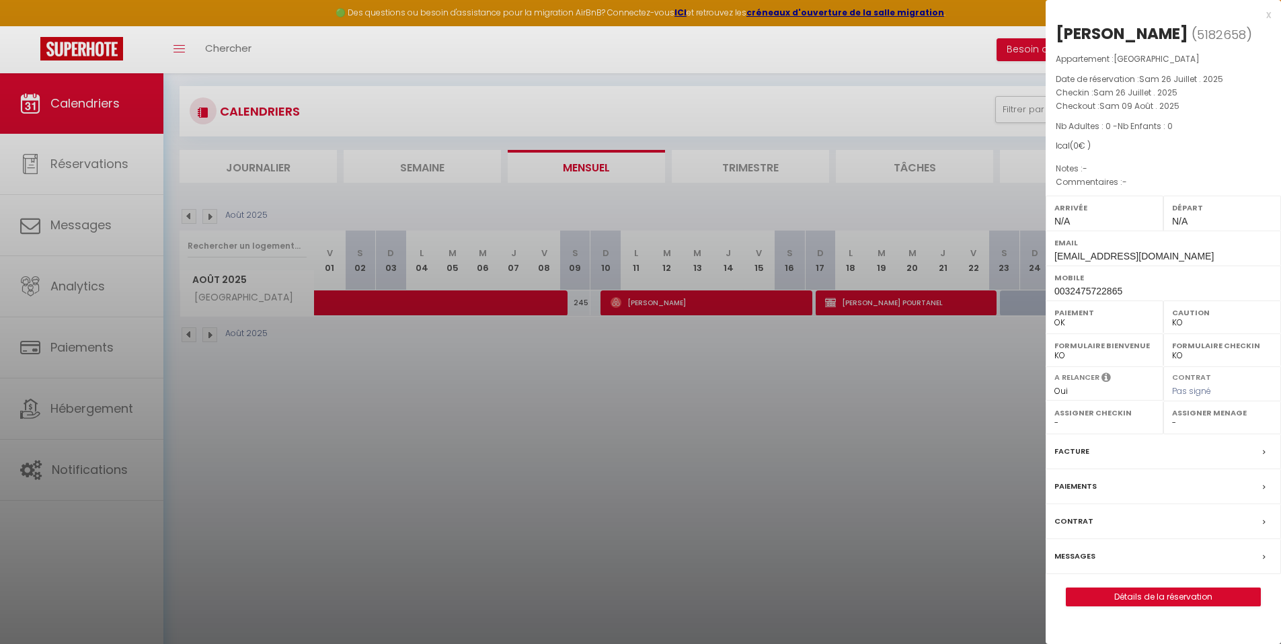
click at [884, 305] on div at bounding box center [640, 322] width 1281 height 644
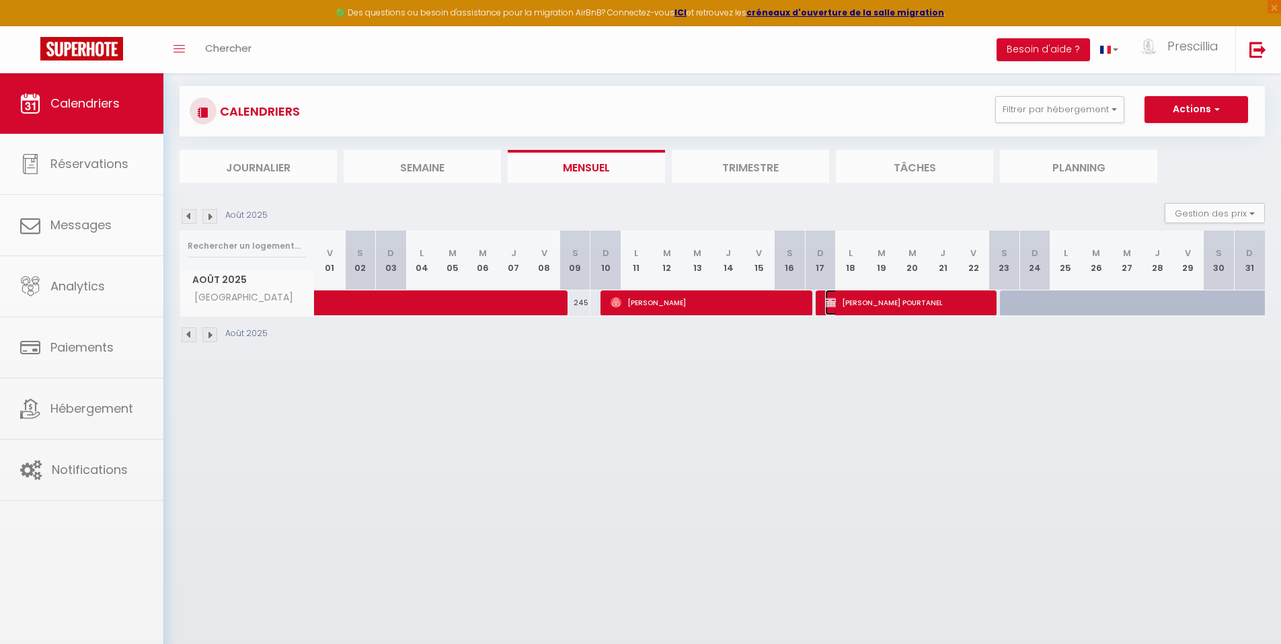
click at [884, 305] on span "[PERSON_NAME]" at bounding box center [907, 303] width 165 height 26
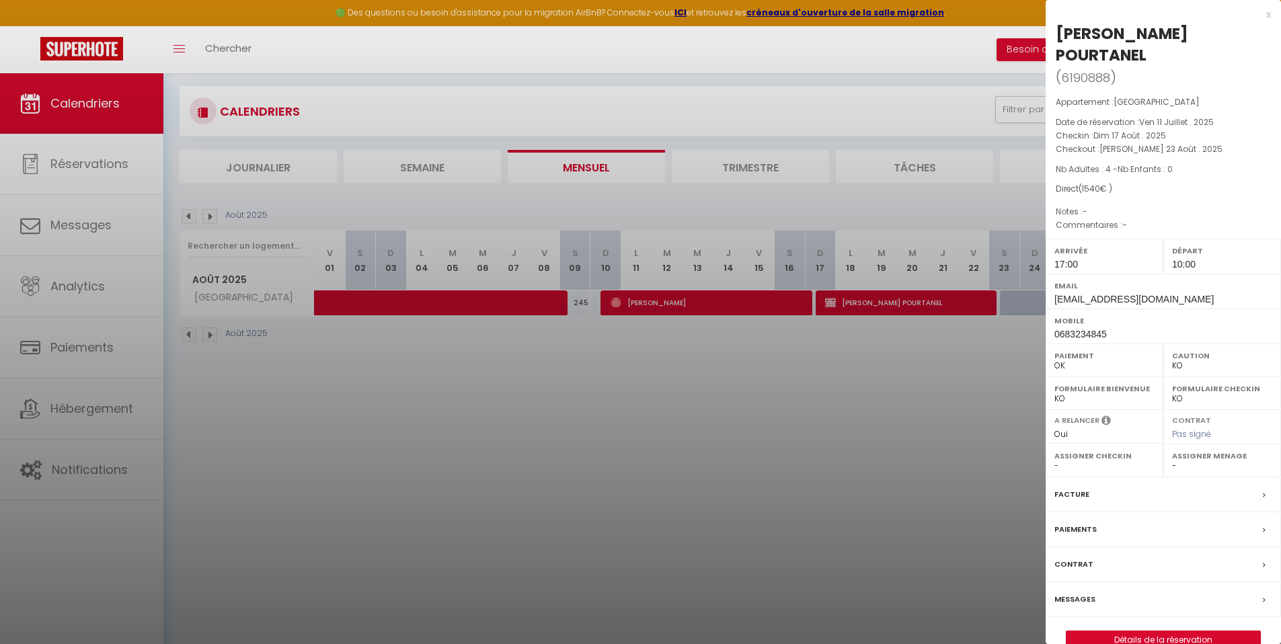
click at [1270, 15] on div "x" at bounding box center [1158, 15] width 225 height 16
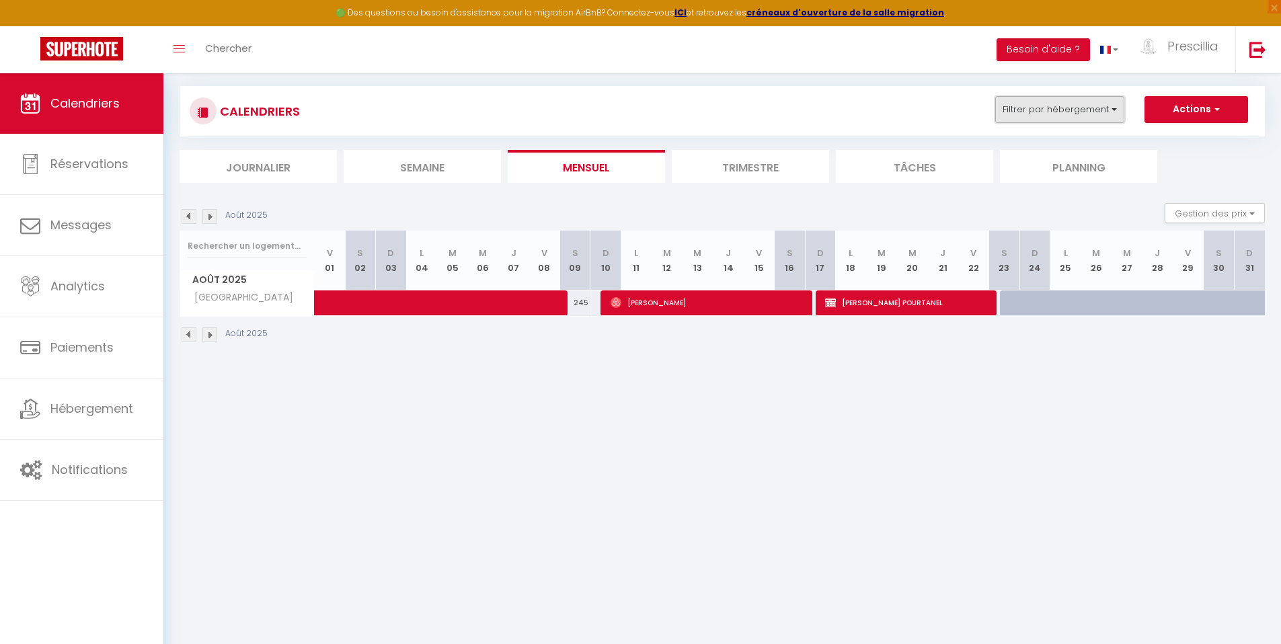
click at [1022, 112] on button "Filtrer par hébergement" at bounding box center [1059, 109] width 129 height 27
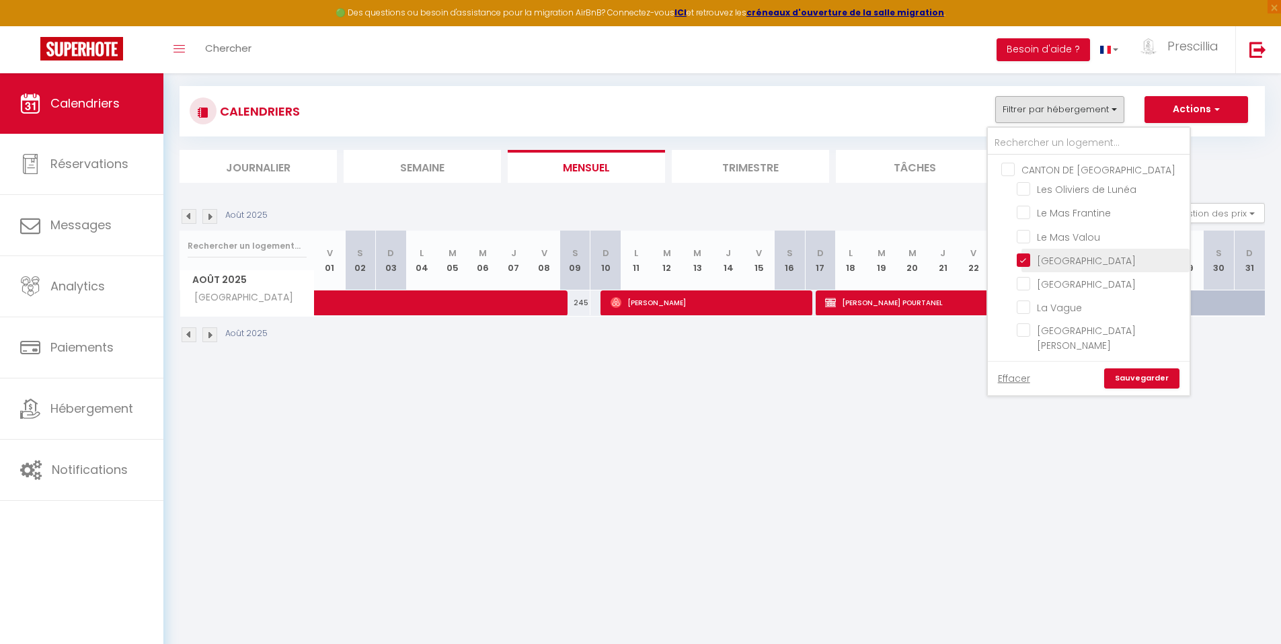
click at [1022, 258] on input "[GEOGRAPHIC_DATA]" at bounding box center [1101, 259] width 168 height 13
checkbox input "false"
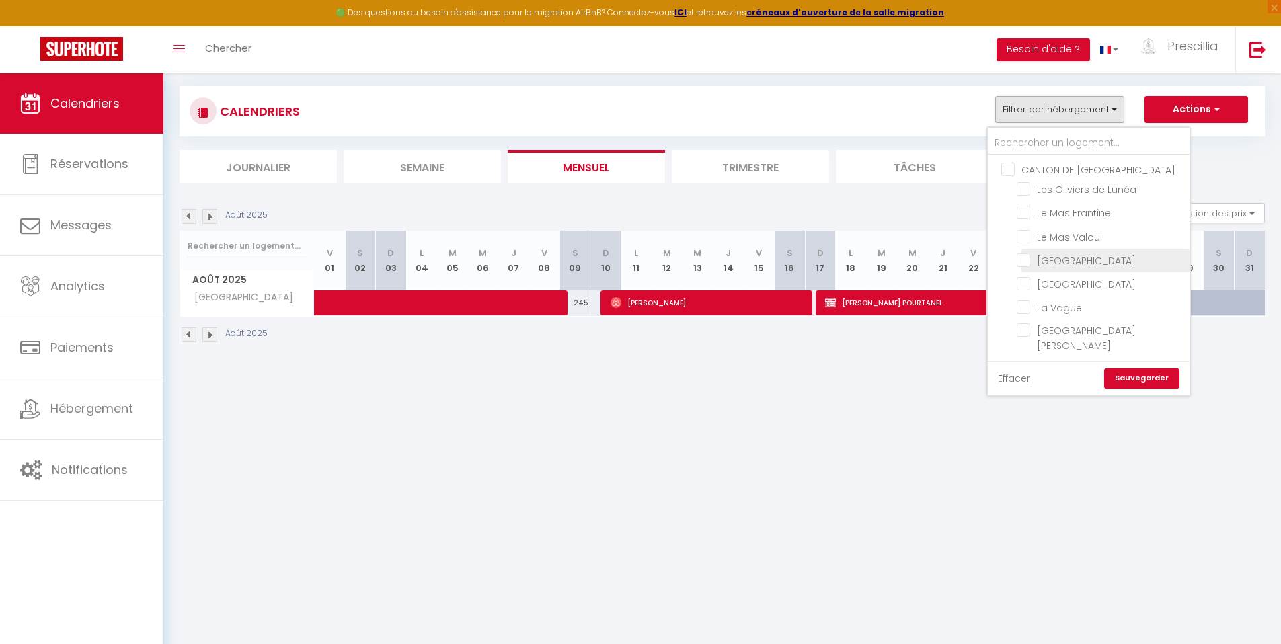
checkbox input "false"
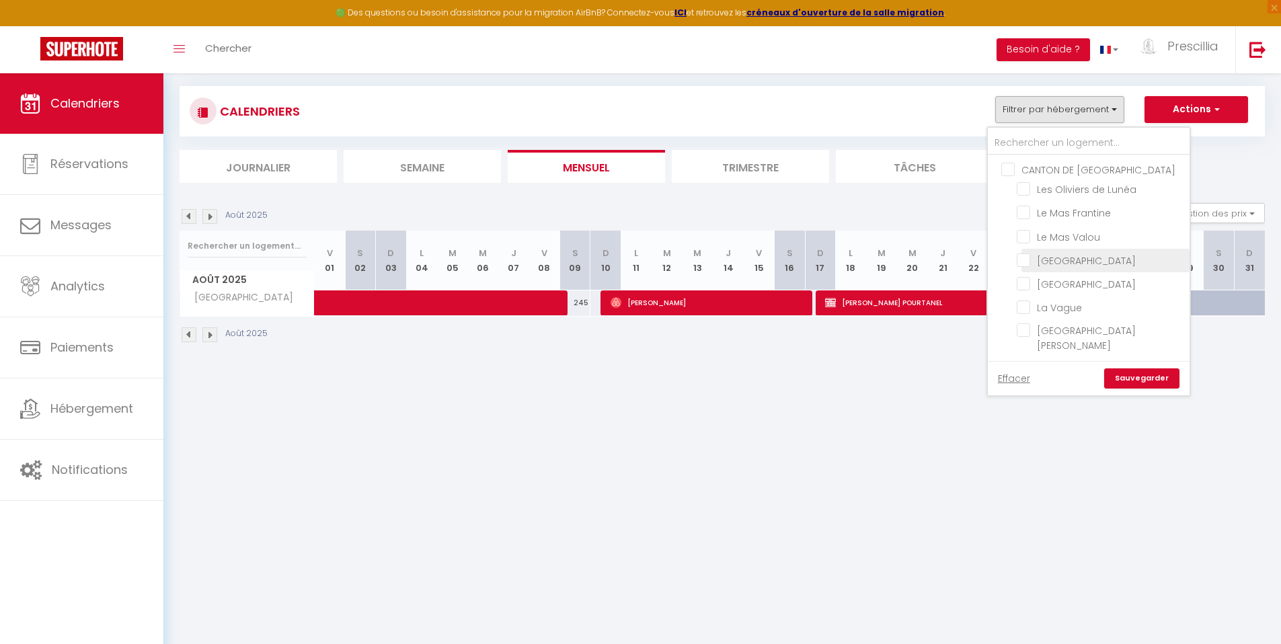
checkbox input "false"
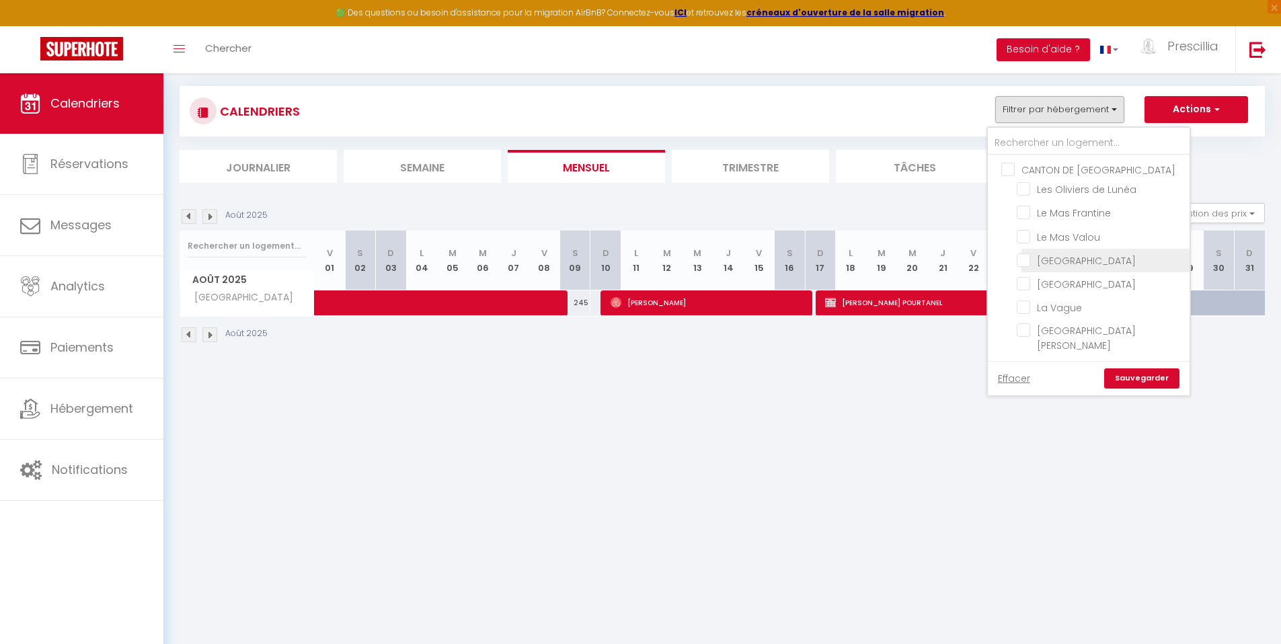
checkbox input "false"
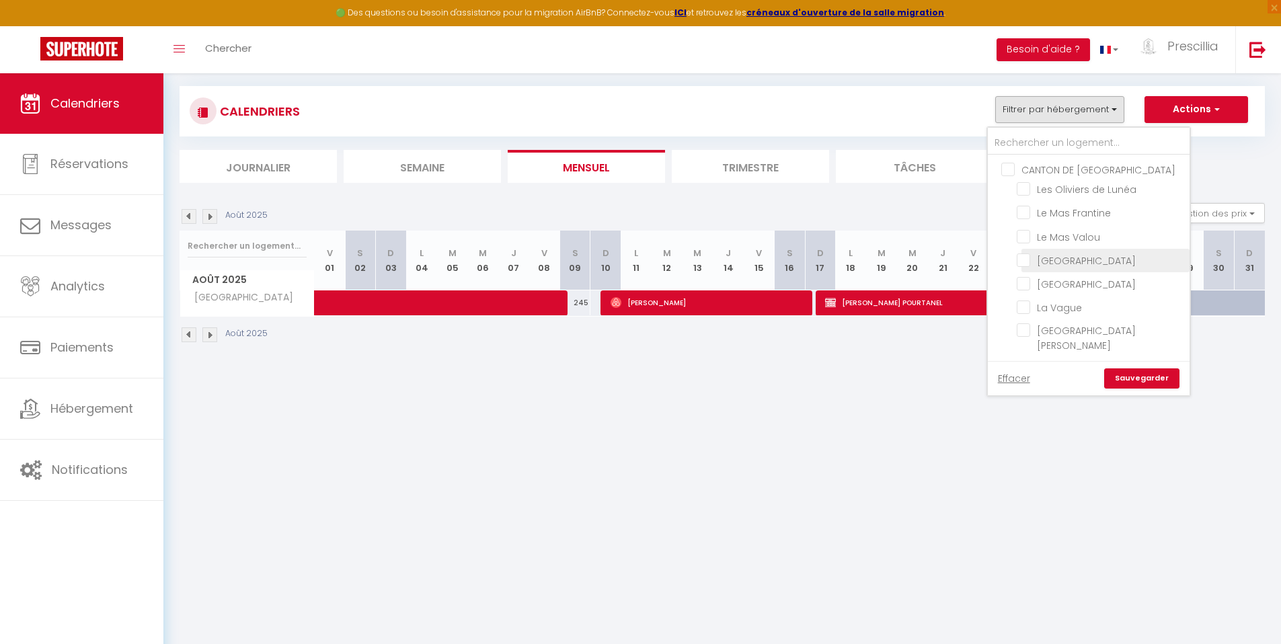
checkbox input "false"
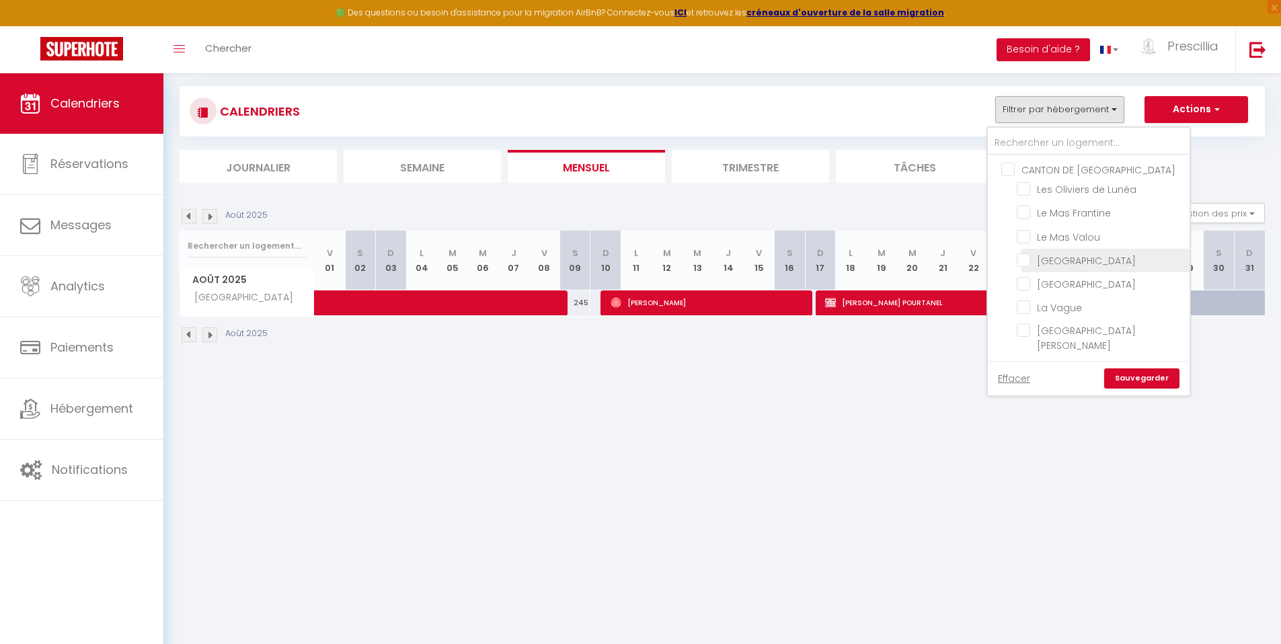
checkbox input "false"
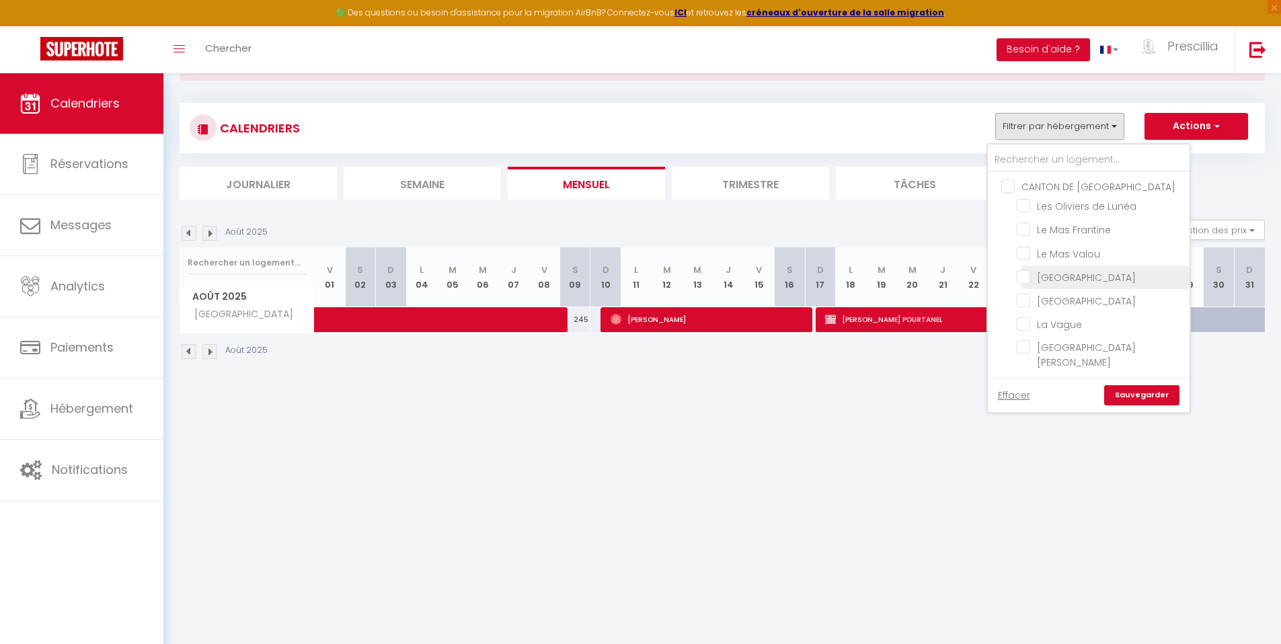
scroll to position [39, 0]
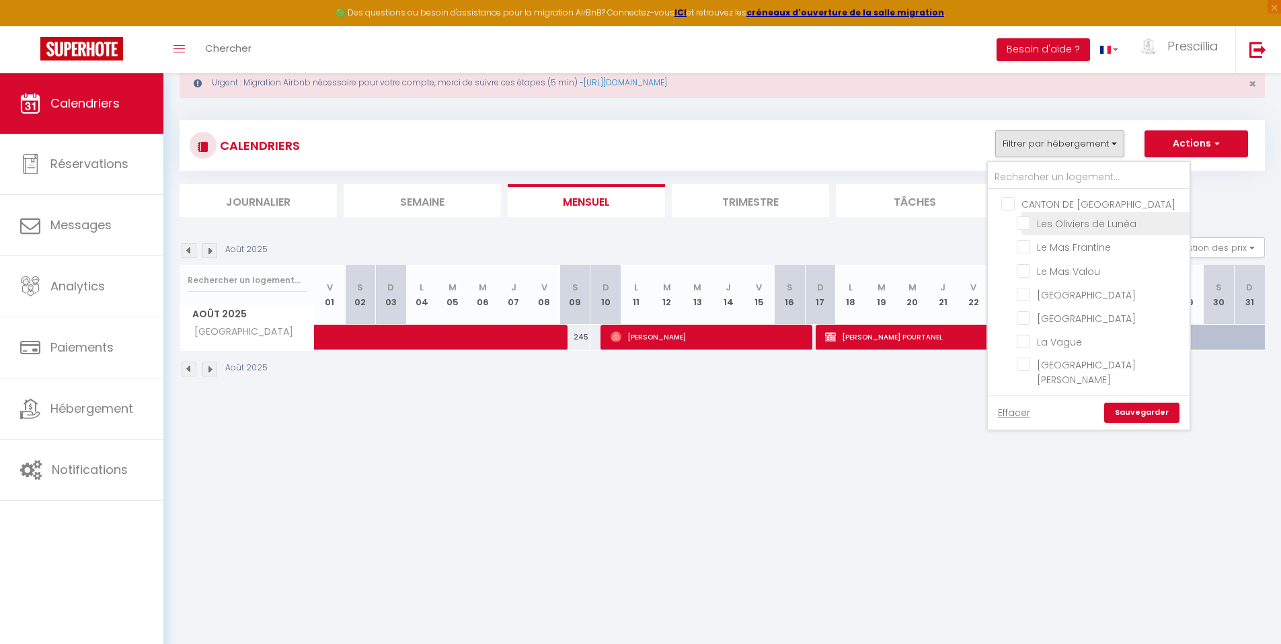
click at [1028, 224] on input "Les Oliviers de Lunéa" at bounding box center [1101, 222] width 168 height 13
checkbox input "true"
checkbox input "false"
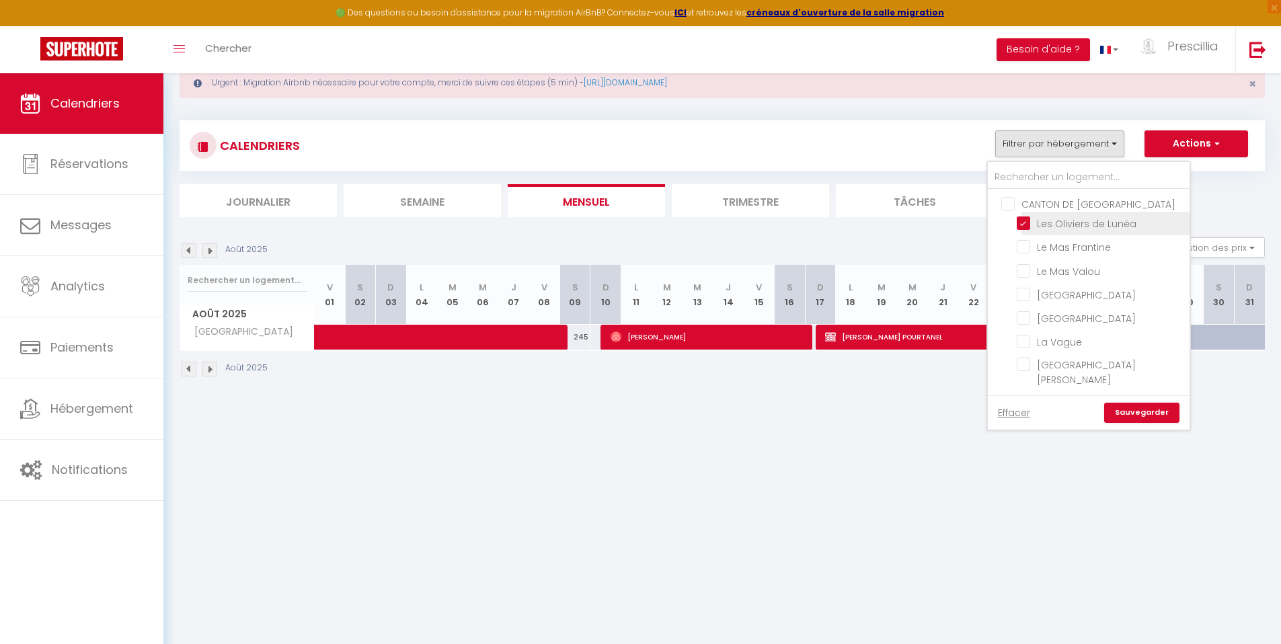
checkbox input "false"
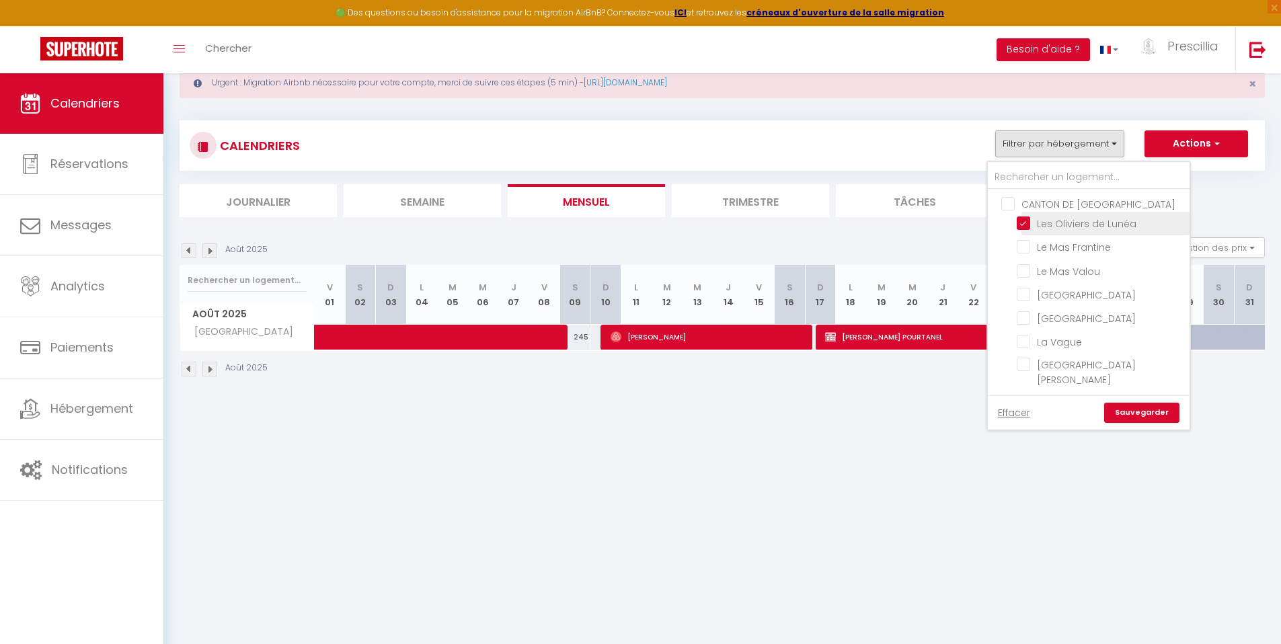
checkbox input "false"
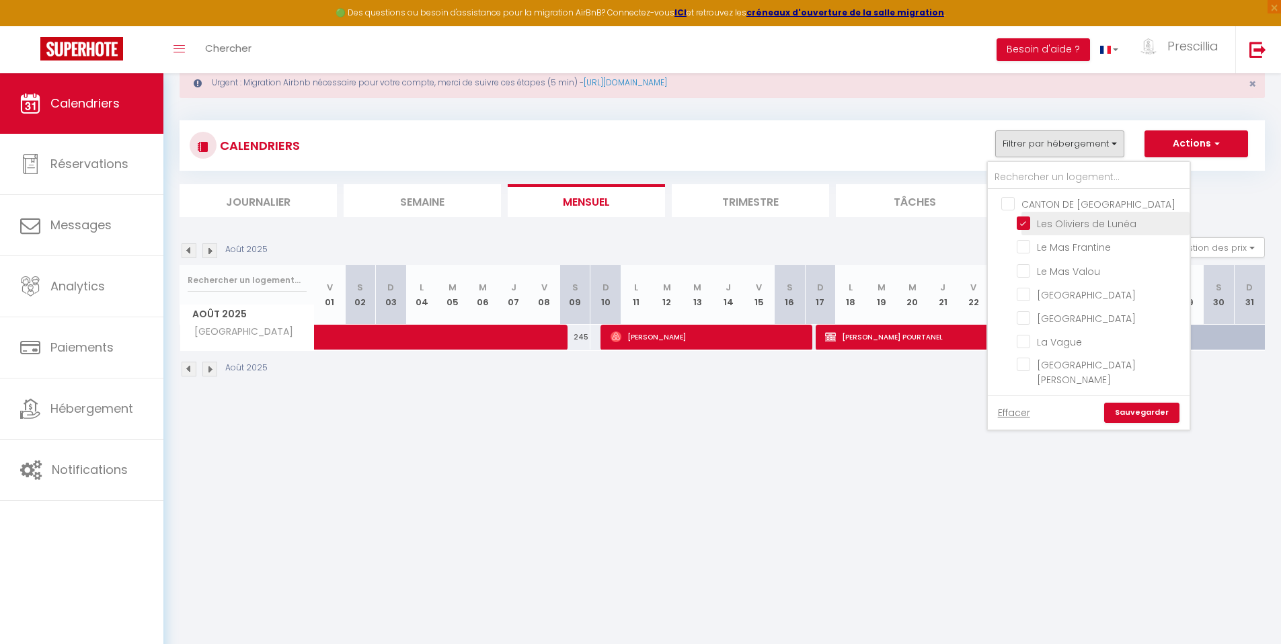
checkbox input "false"
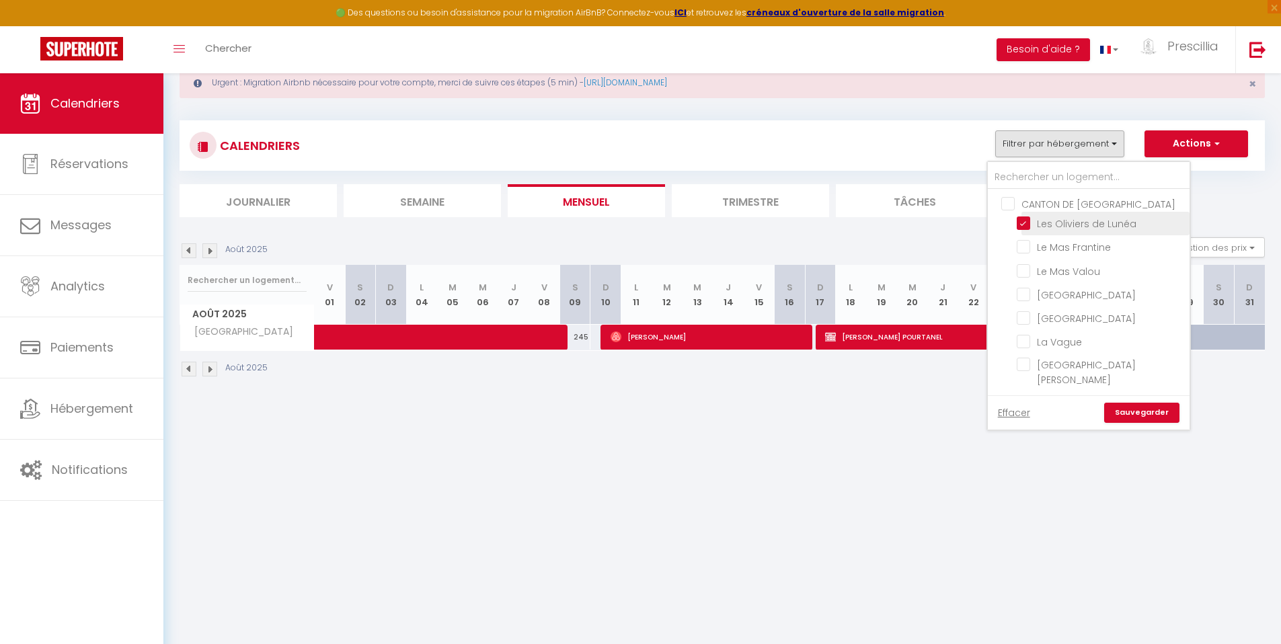
checkbox input "false"
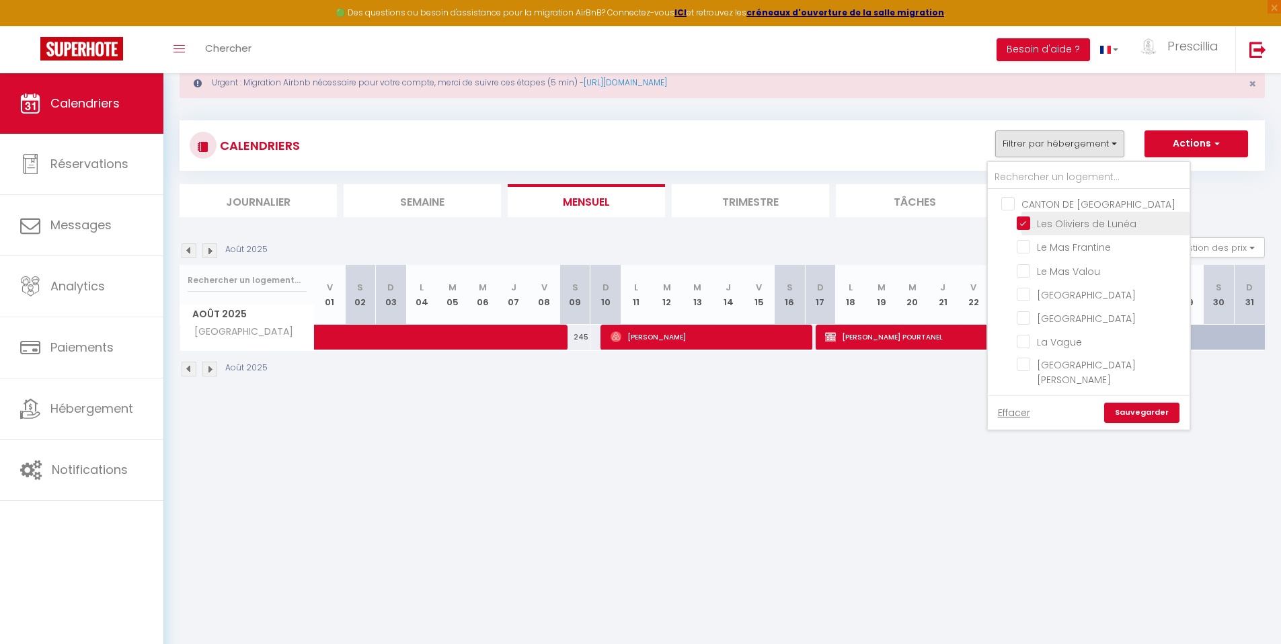
checkbox input "false"
click at [1152, 415] on link "Sauvegarder" at bounding box center [1141, 413] width 75 height 20
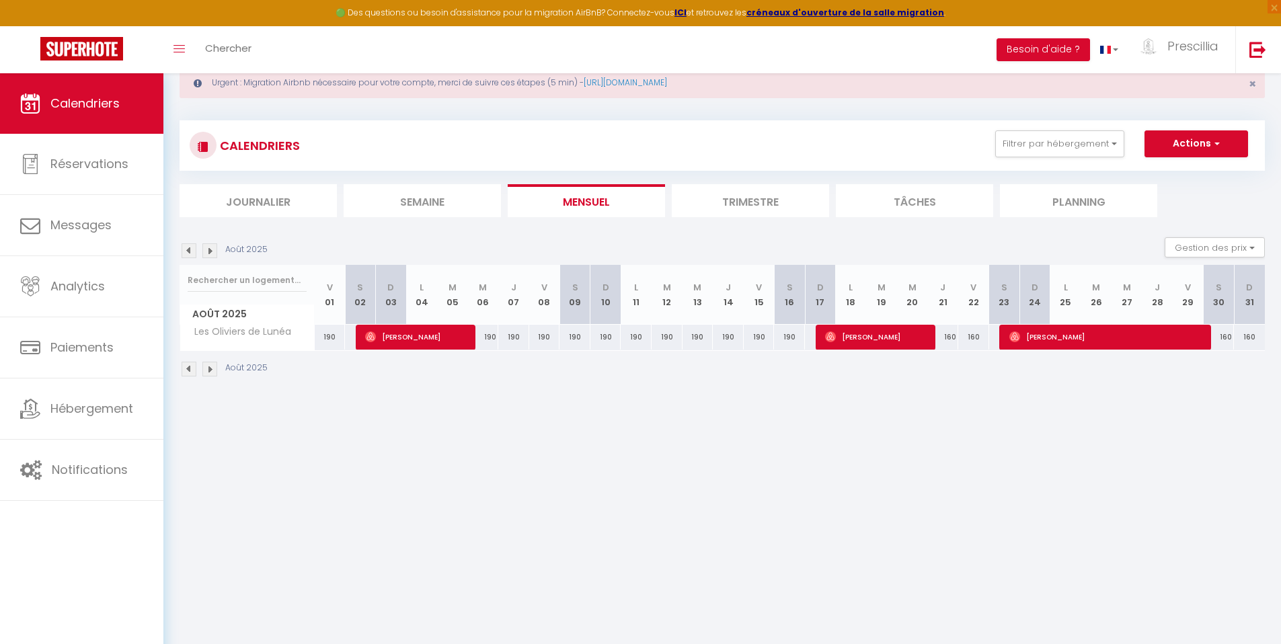
scroll to position [0, 0]
